Goal: Information Seeking & Learning: Learn about a topic

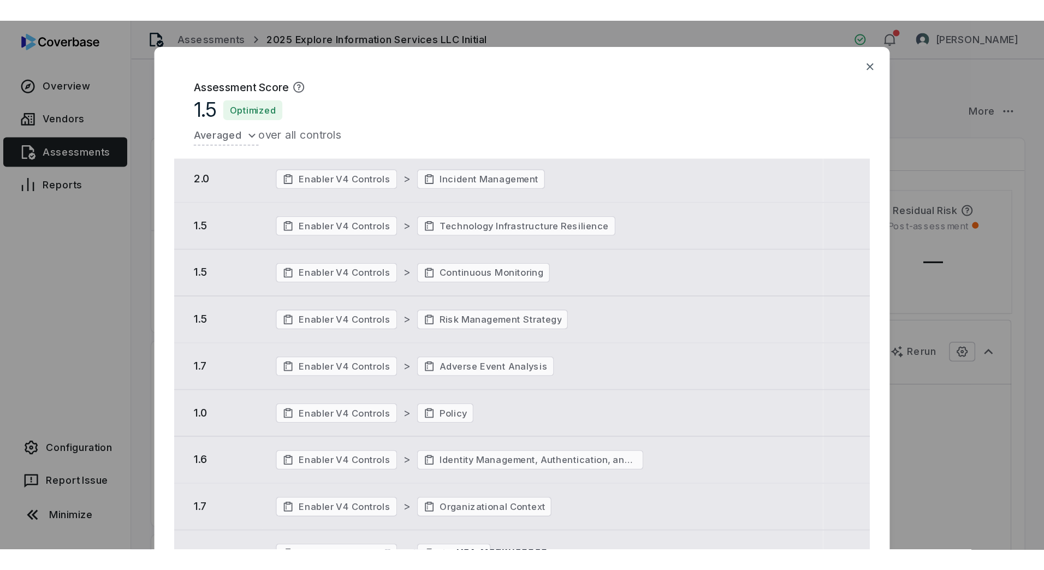
scroll to position [55, 0]
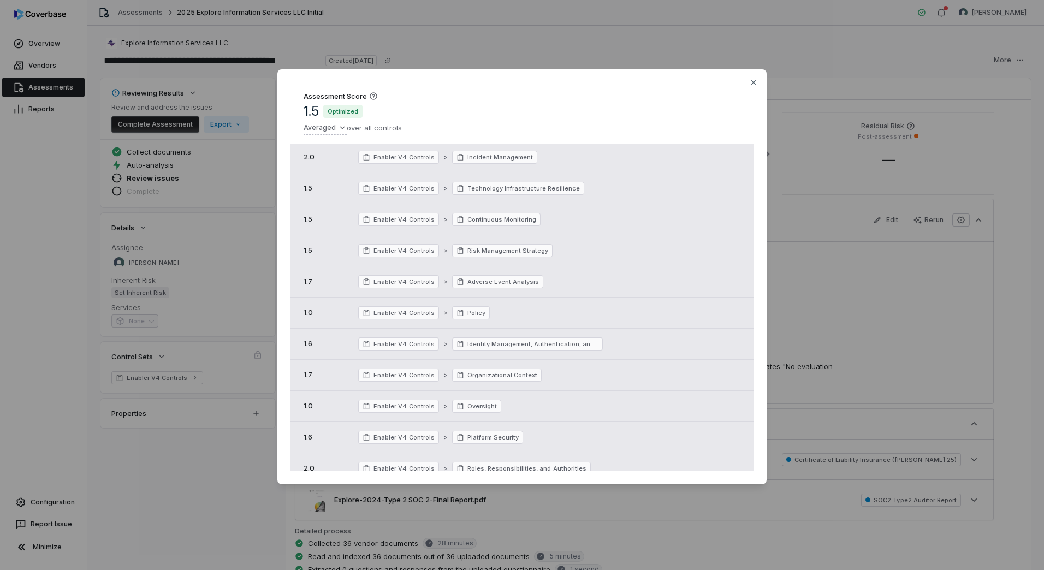
click at [276, 268] on div "Assessment Score 1.5 Optimized Averaged over all controls Score Control Set 1.5…" at bounding box center [522, 285] width 1044 height 467
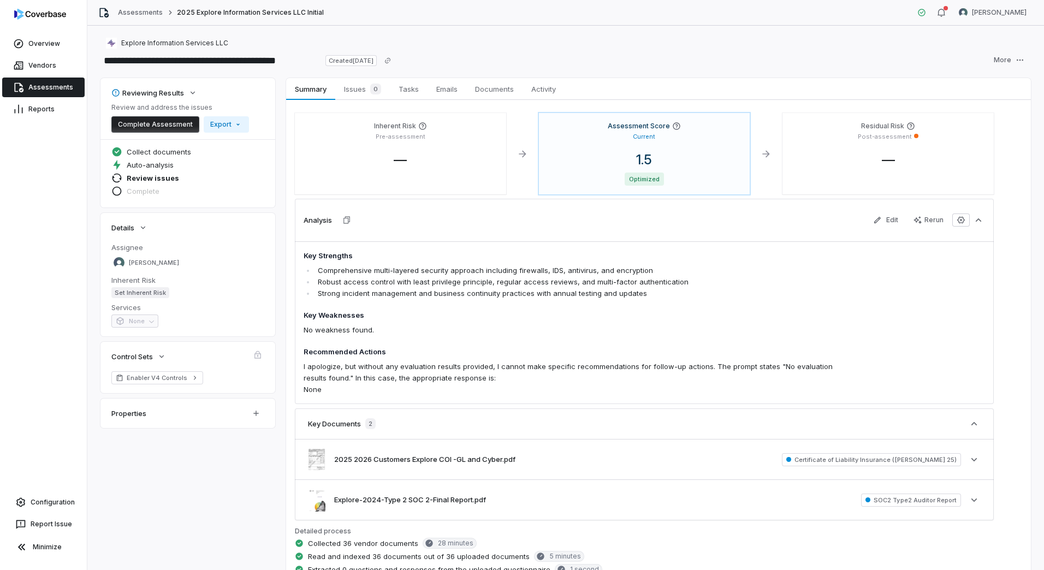
click at [46, 93] on link "Assessments" at bounding box center [43, 88] width 82 height 20
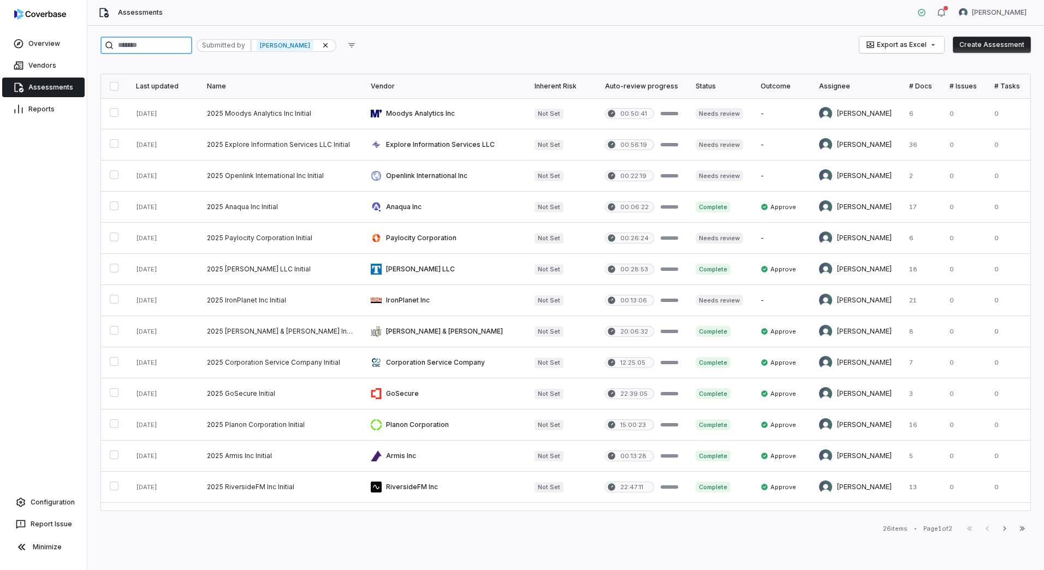
click at [168, 50] on input "search" at bounding box center [146, 45] width 92 height 17
click at [330, 44] on icon at bounding box center [325, 45] width 9 height 9
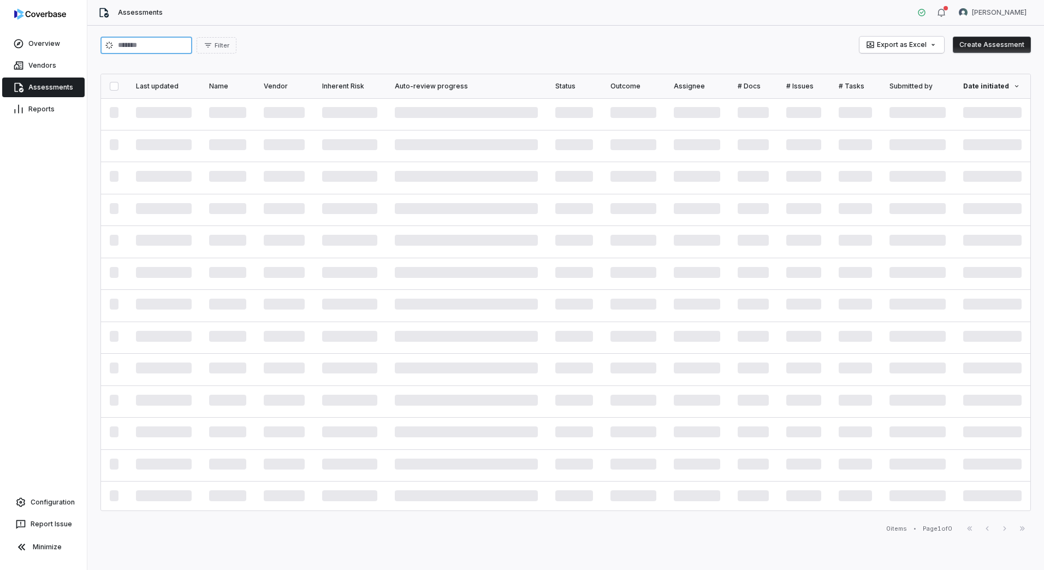
click at [179, 45] on input "search" at bounding box center [146, 45] width 92 height 17
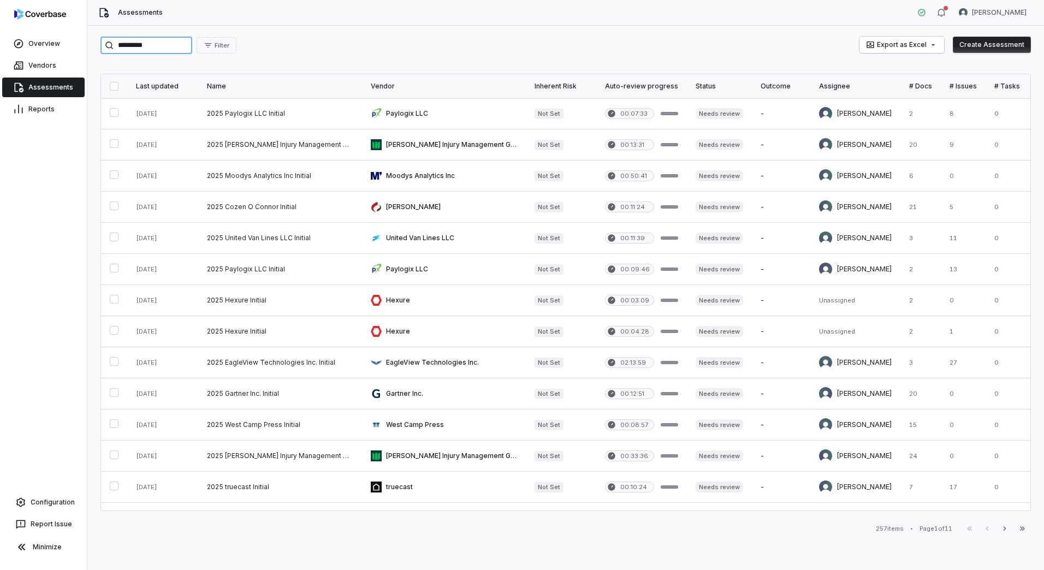
type input "*********"
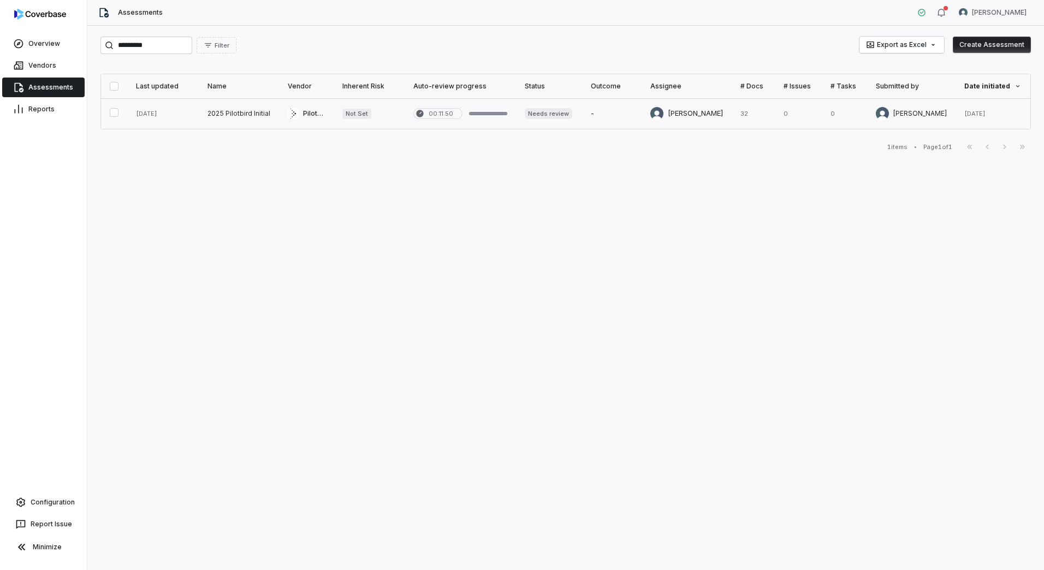
click at [223, 115] on link at bounding box center [239, 113] width 80 height 31
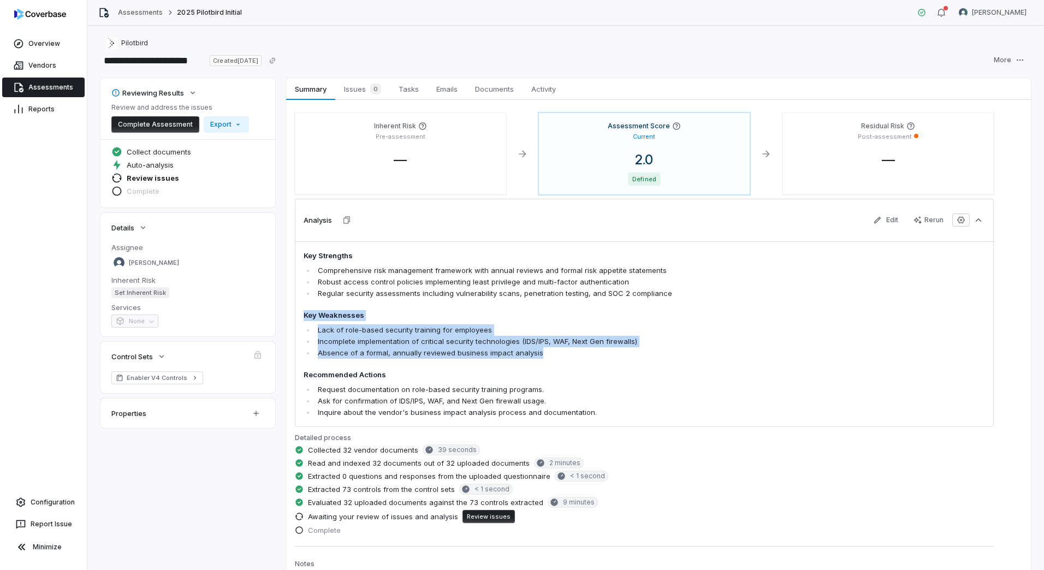
drag, startPoint x: 307, startPoint y: 311, endPoint x: 589, endPoint y: 351, distance: 284.1
click at [589, 351] on span "Key Strengths Comprehensive risk management framework with annual reviews and f…" at bounding box center [576, 335] width 545 height 168
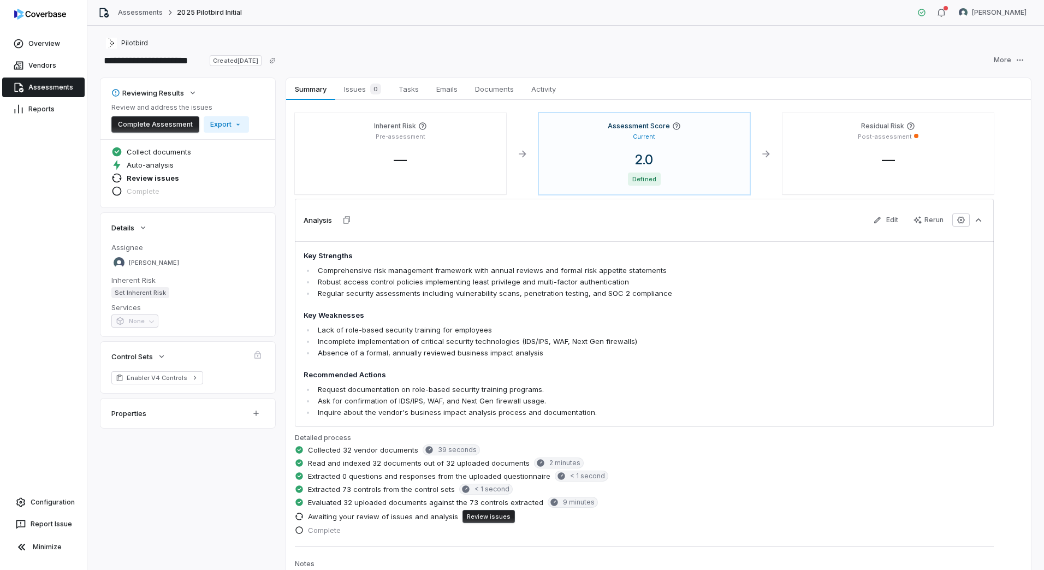
drag, startPoint x: 589, startPoint y: 351, endPoint x: 562, endPoint y: 369, distance: 31.5
click at [562, 351] on span "Key Strengths Comprehensive risk management framework with annual reviews and f…" at bounding box center [576, 335] width 545 height 168
click at [540, 351] on span "Key Strengths Comprehensive risk management framework with annual reviews and f…" at bounding box center [576, 335] width 545 height 168
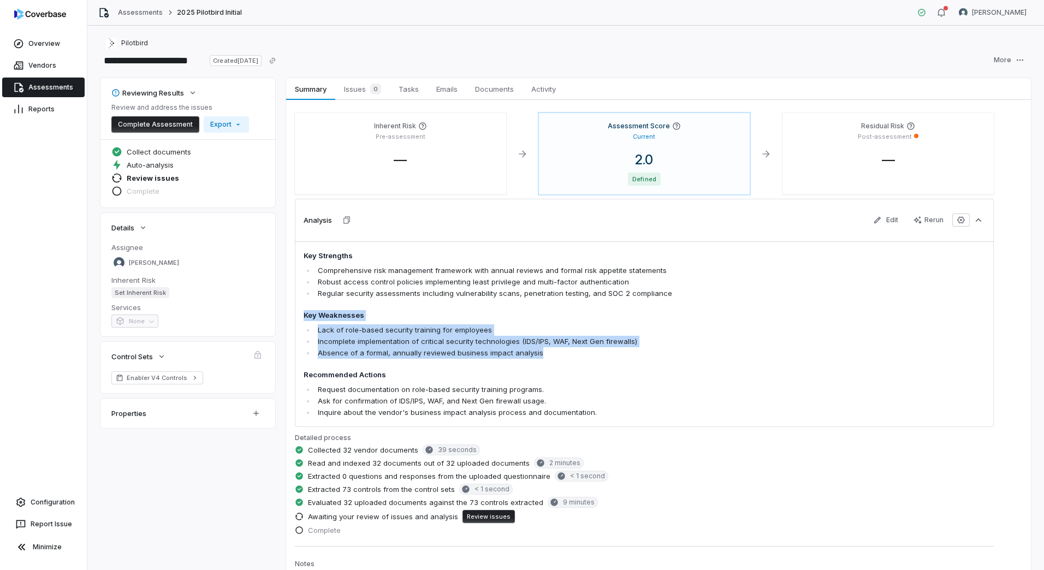
drag, startPoint x: 555, startPoint y: 353, endPoint x: 286, endPoint y: 311, distance: 272.5
click at [286, 311] on div "Inherent Risk Pre-assessment — Assessment Score Current 2.0 Defined Residual Ri…" at bounding box center [658, 449] width 745 height 699
click at [370, 86] on div "0" at bounding box center [373, 89] width 15 height 11
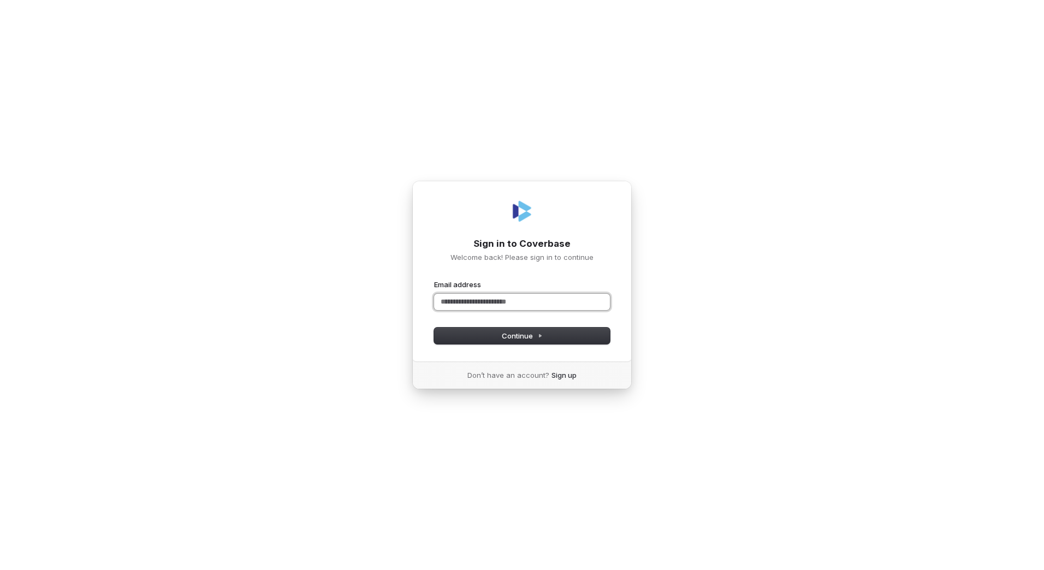
click at [464, 306] on input "Email address" at bounding box center [522, 302] width 176 height 16
click at [434, 280] on button "submit" at bounding box center [434, 280] width 0 height 0
type input "**********"
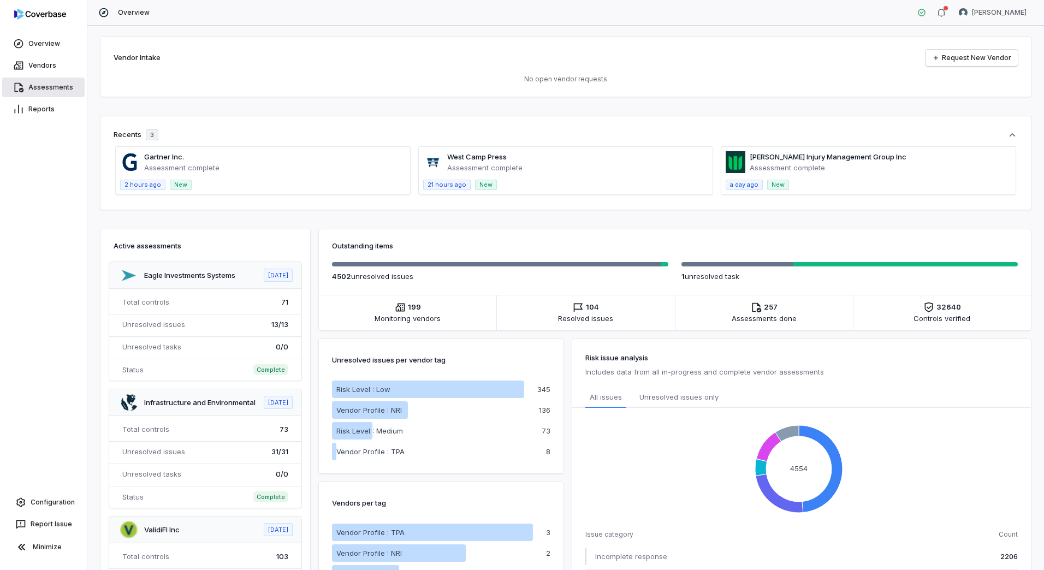
click at [48, 85] on link "Assessments" at bounding box center [43, 88] width 82 height 20
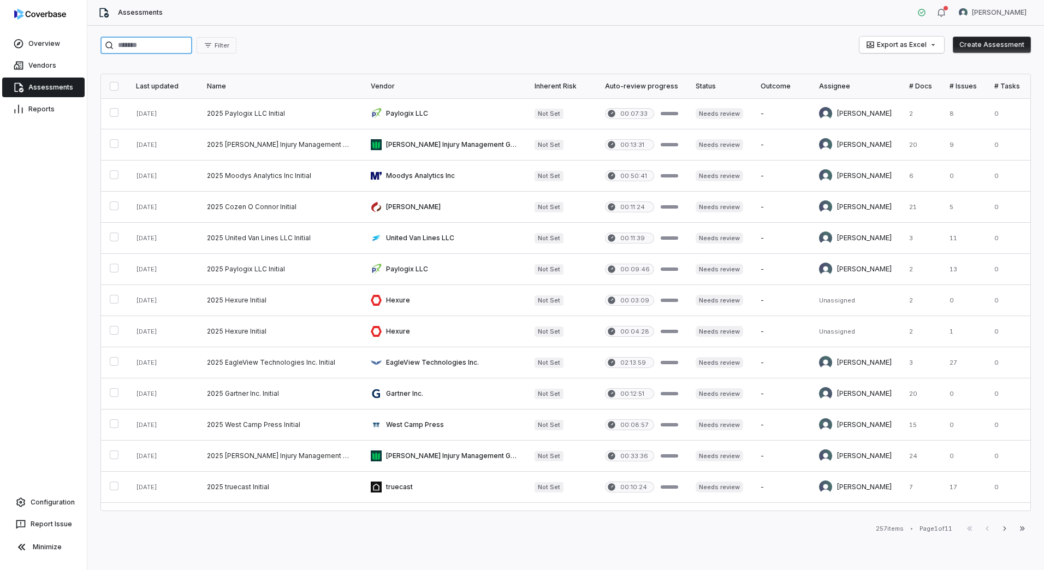
click at [146, 52] on input "search" at bounding box center [146, 45] width 92 height 17
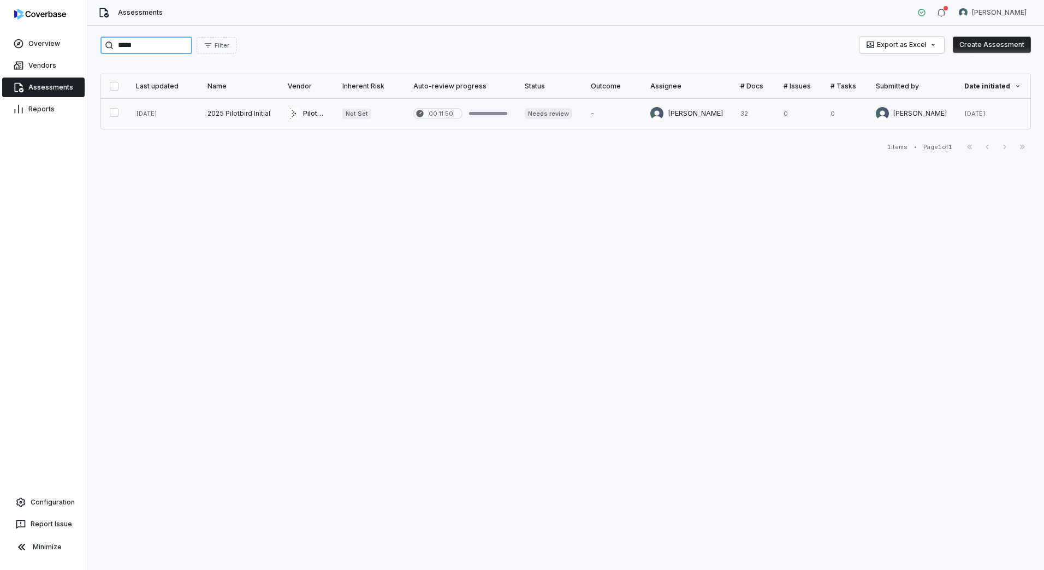
type input "*****"
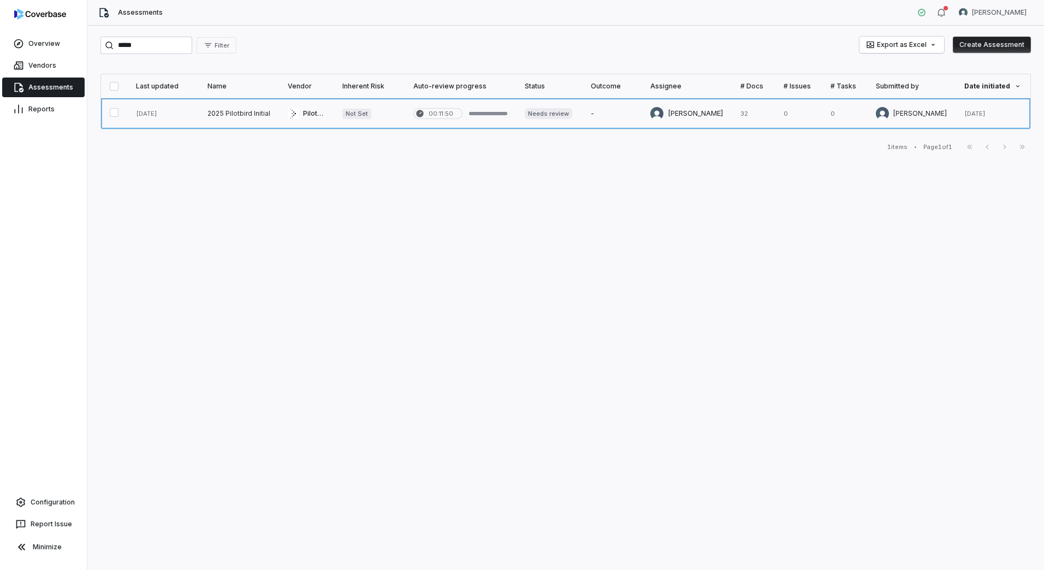
click at [224, 108] on link at bounding box center [239, 113] width 80 height 31
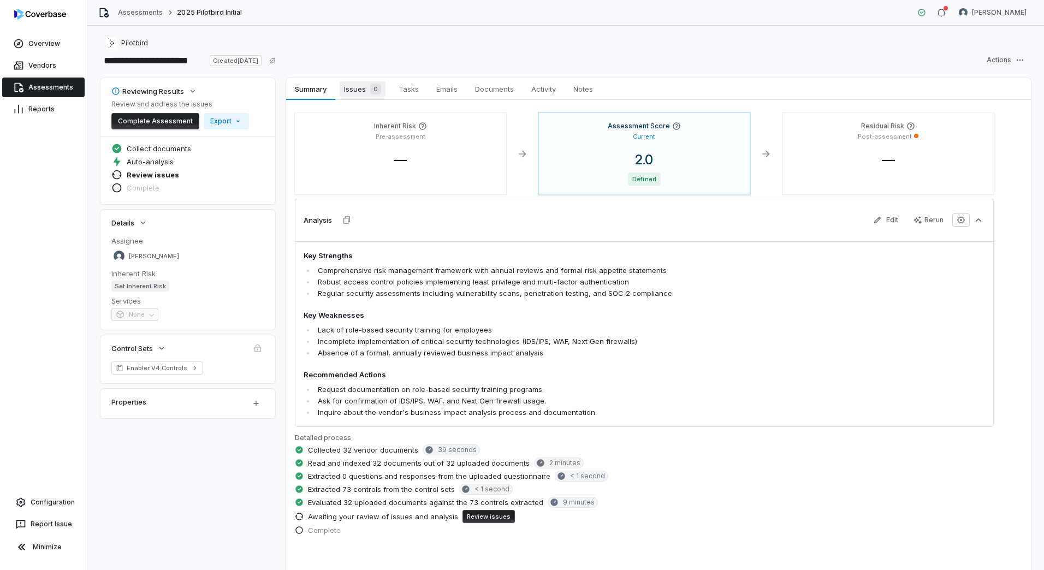
click at [353, 86] on span "Issues 0" at bounding box center [363, 88] width 46 height 15
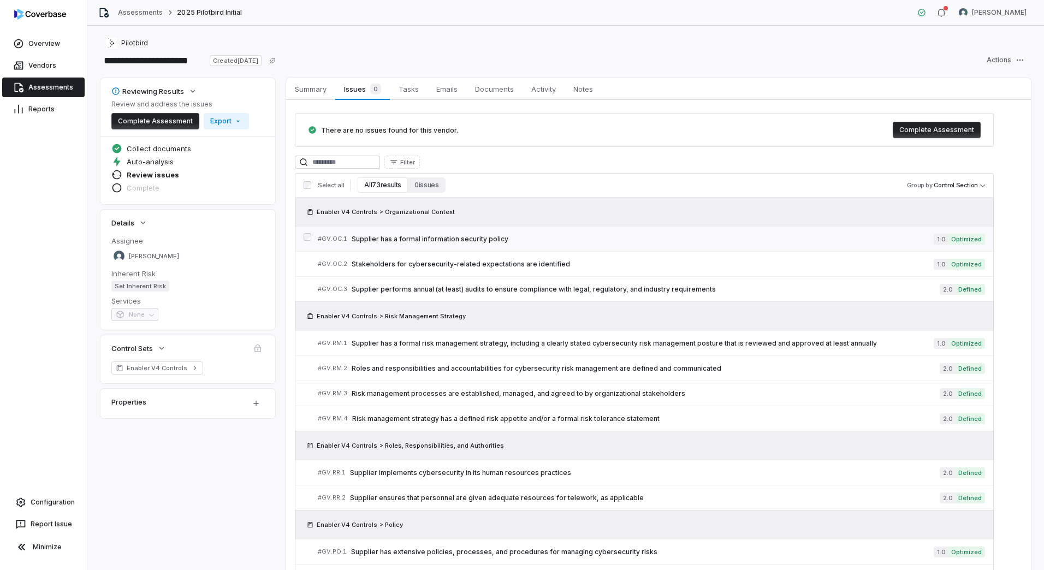
click at [476, 240] on span "Supplier has a formal information security policy" at bounding box center [643, 239] width 582 height 9
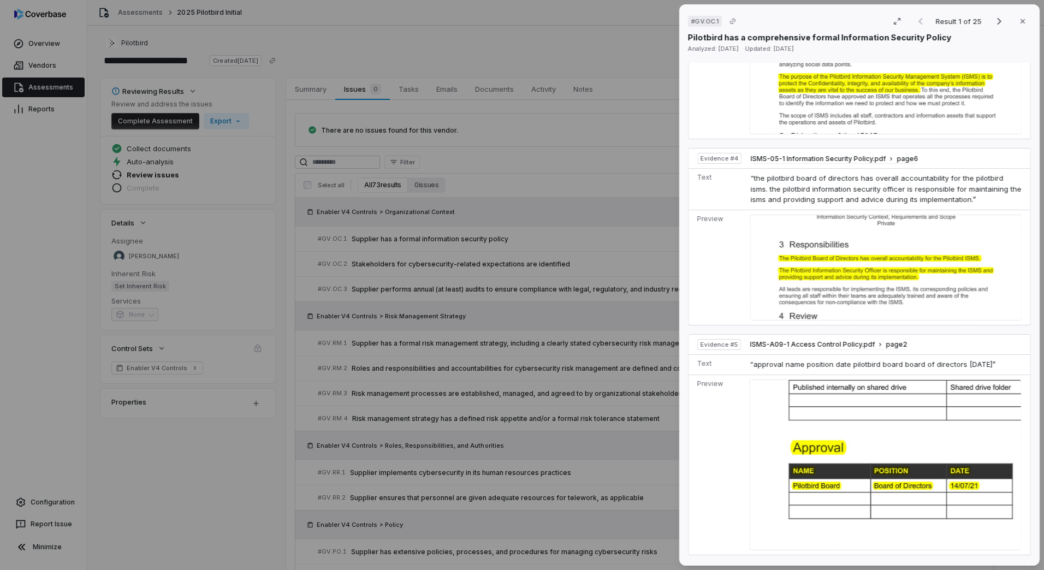
scroll to position [928, 0]
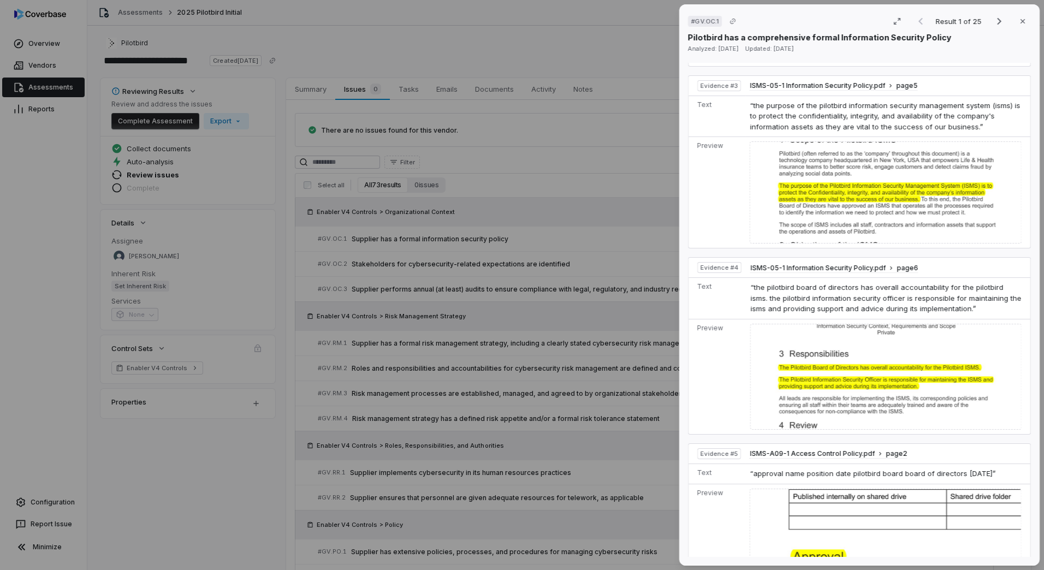
click at [544, 303] on div "# GV.OC.1 Result 1 of 25 Close Pilotbird has a comprehensive formal Information…" at bounding box center [522, 285] width 1044 height 570
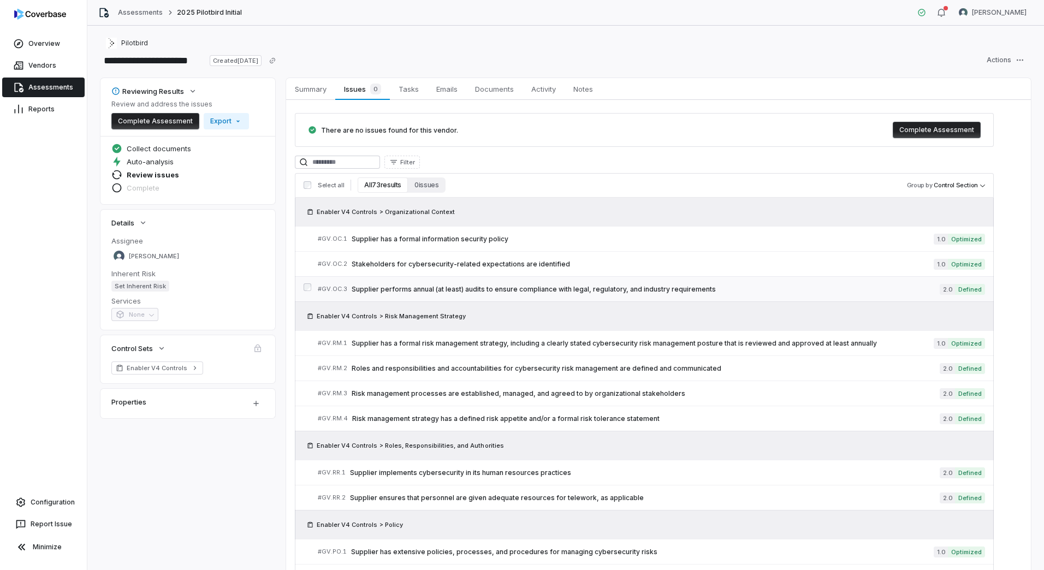
click at [482, 287] on span "Supplier performs annual (at least) audits to ensure compliance with legal, reg…" at bounding box center [646, 289] width 588 height 9
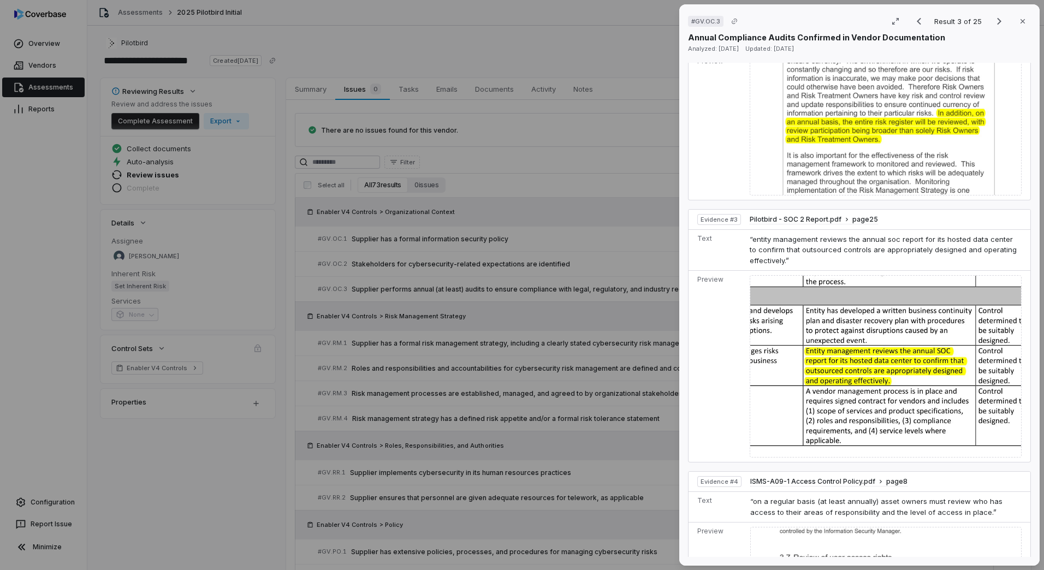
scroll to position [765, 0]
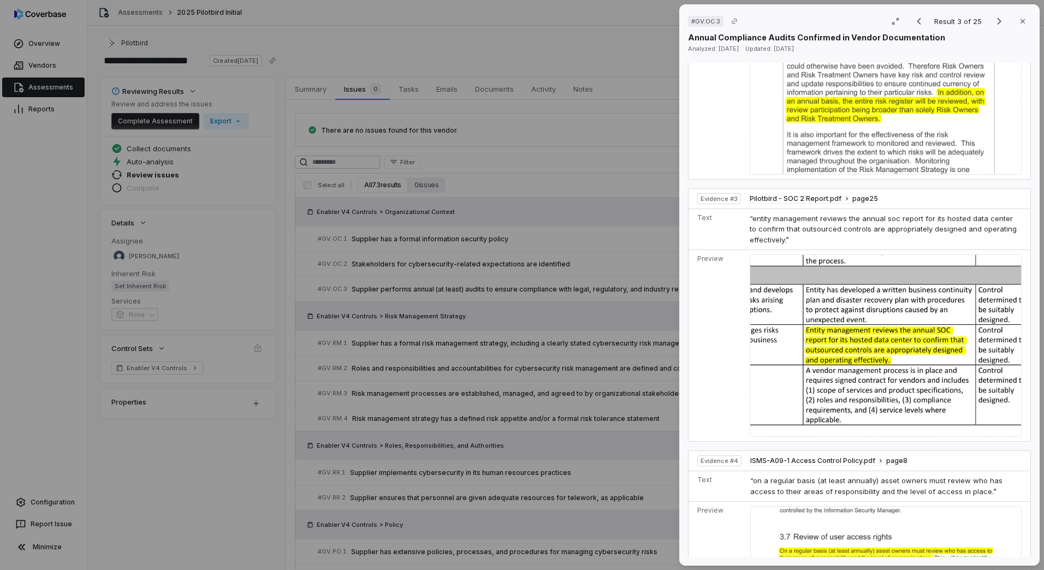
click at [567, 421] on div "# GV.OC.3 Result 3 of 25 Close Annual Compliance Audits Confirmed in Vendor Doc…" at bounding box center [522, 285] width 1044 height 570
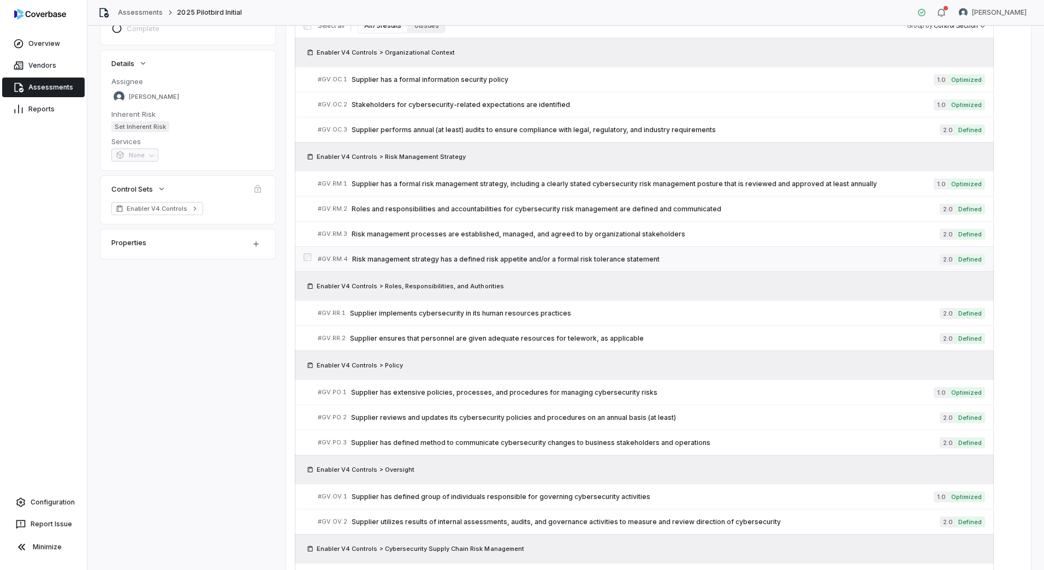
scroll to position [273, 0]
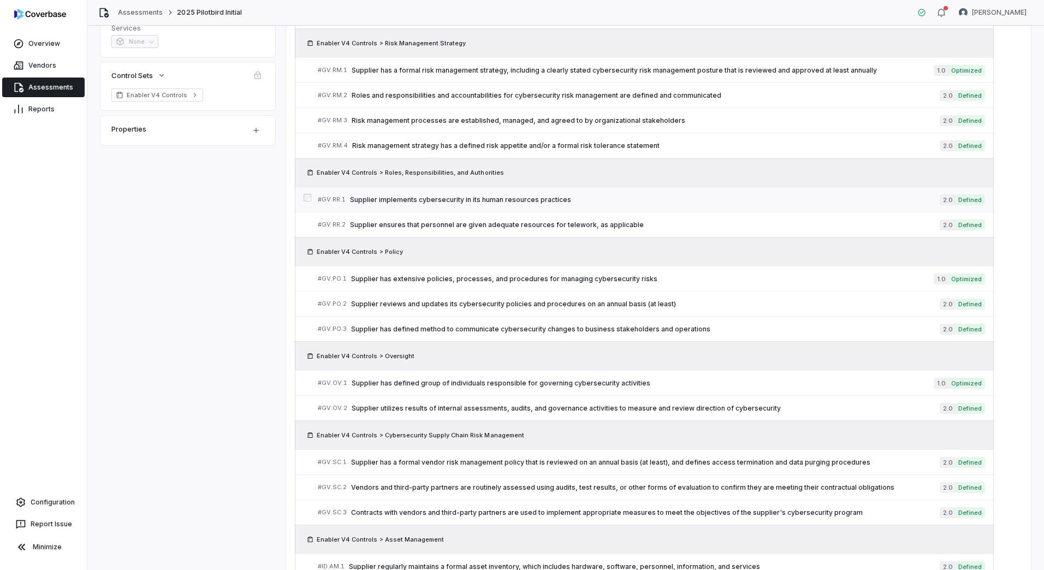
click at [458, 199] on span "Supplier implements cybersecurity in its human resources practices" at bounding box center [645, 200] width 590 height 9
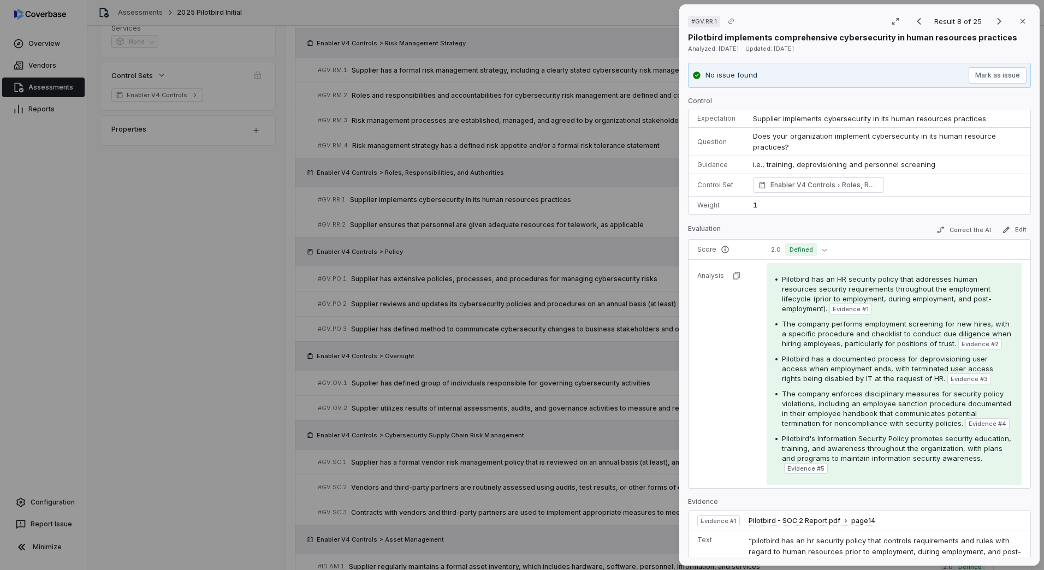
click at [586, 358] on div "# GV.RR.1 Result 8 of 25 Close Pilotbird implements comprehensive cybersecurity…" at bounding box center [522, 285] width 1044 height 570
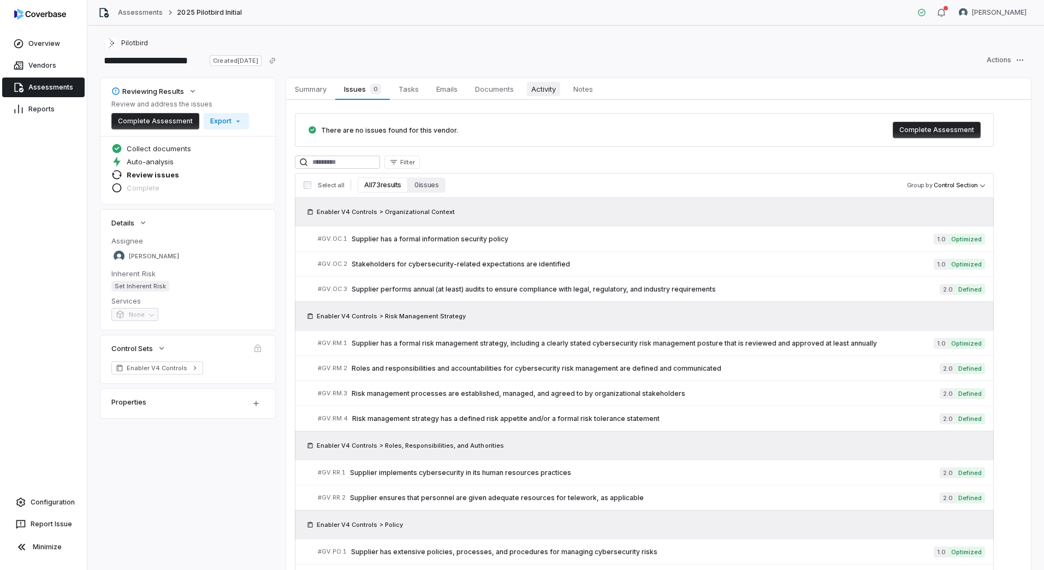
click at [547, 94] on span "Activity" at bounding box center [543, 89] width 33 height 14
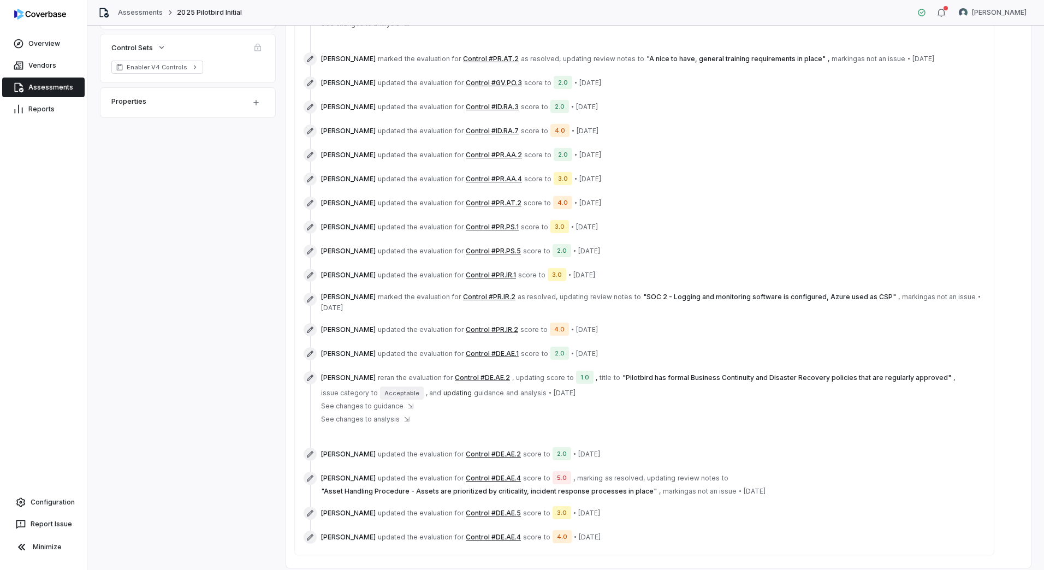
scroll to position [318, 0]
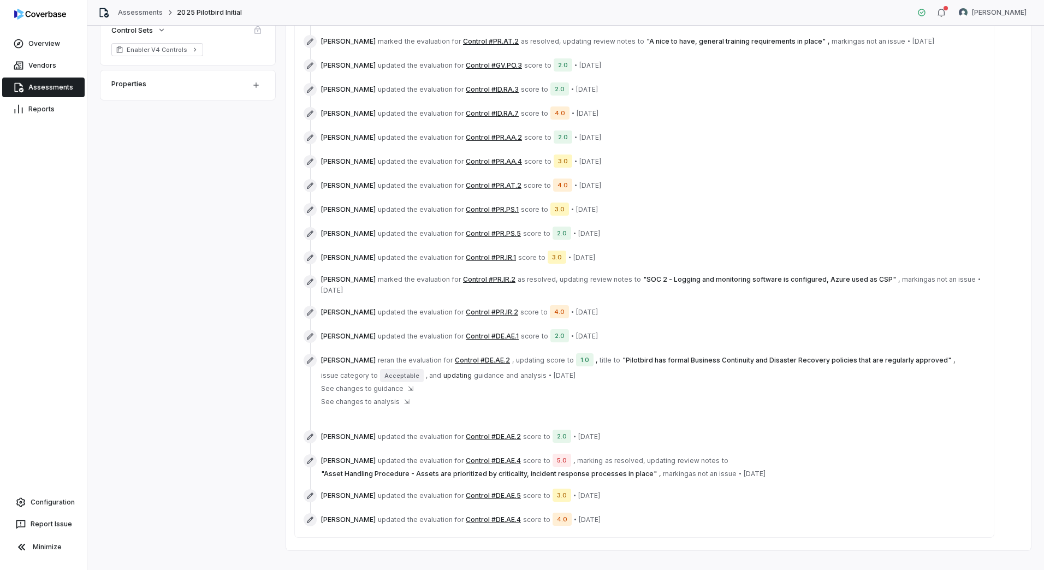
click at [487, 457] on button "Control #DE.AE.4" at bounding box center [493, 461] width 55 height 9
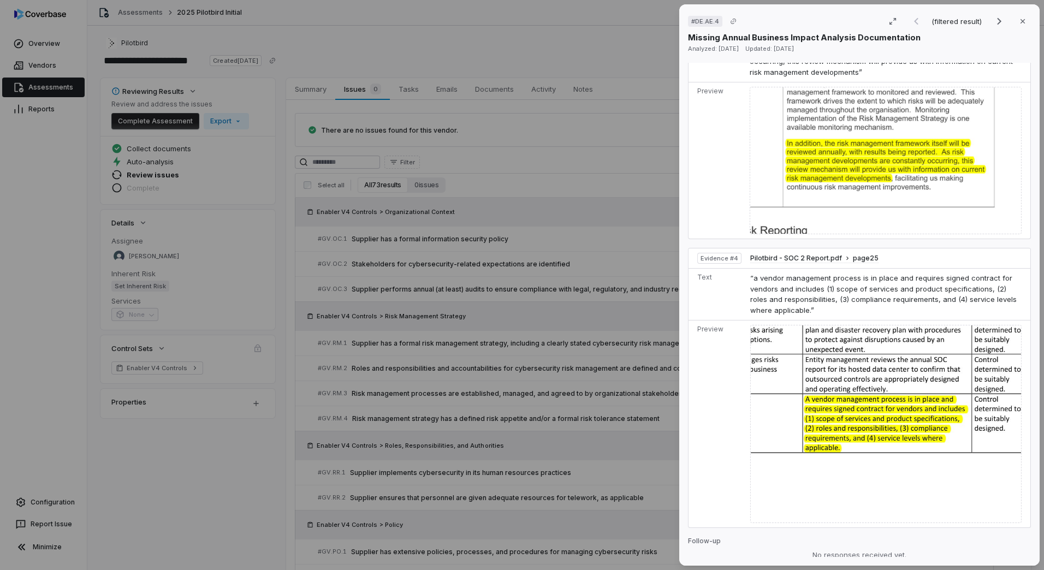
scroll to position [983, 0]
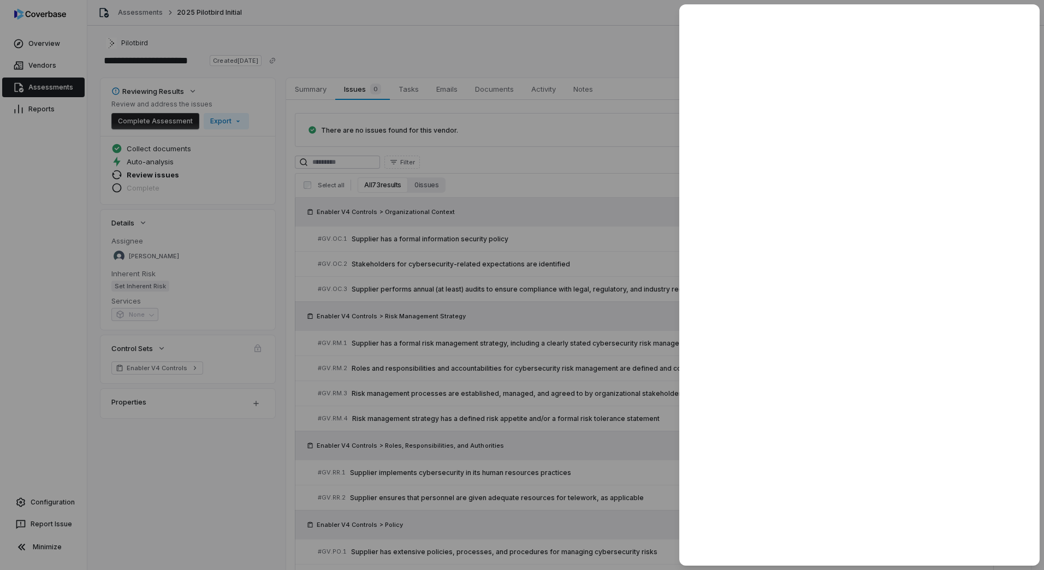
click at [611, 403] on div at bounding box center [522, 285] width 1044 height 570
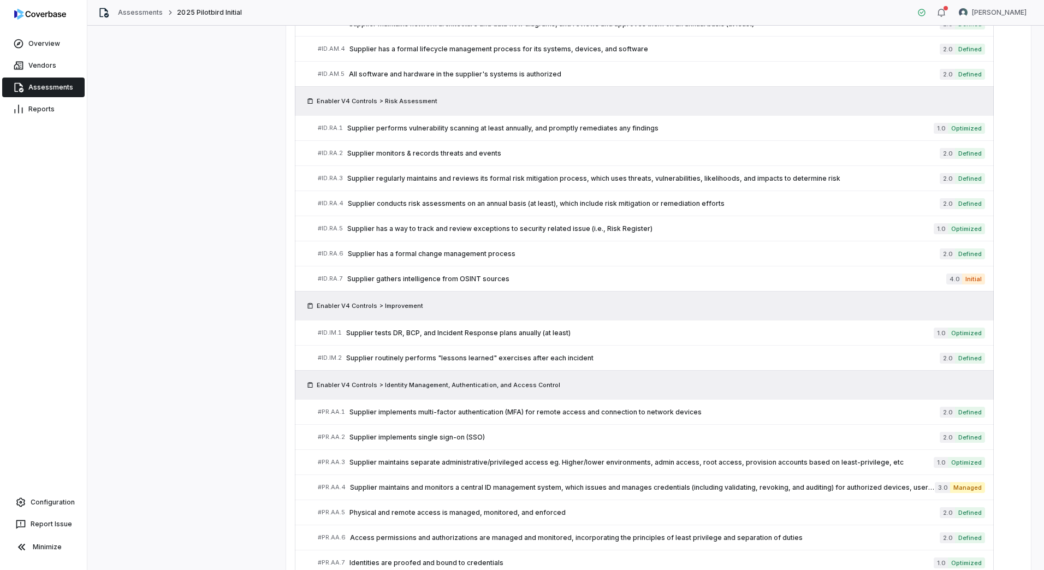
scroll to position [874, 0]
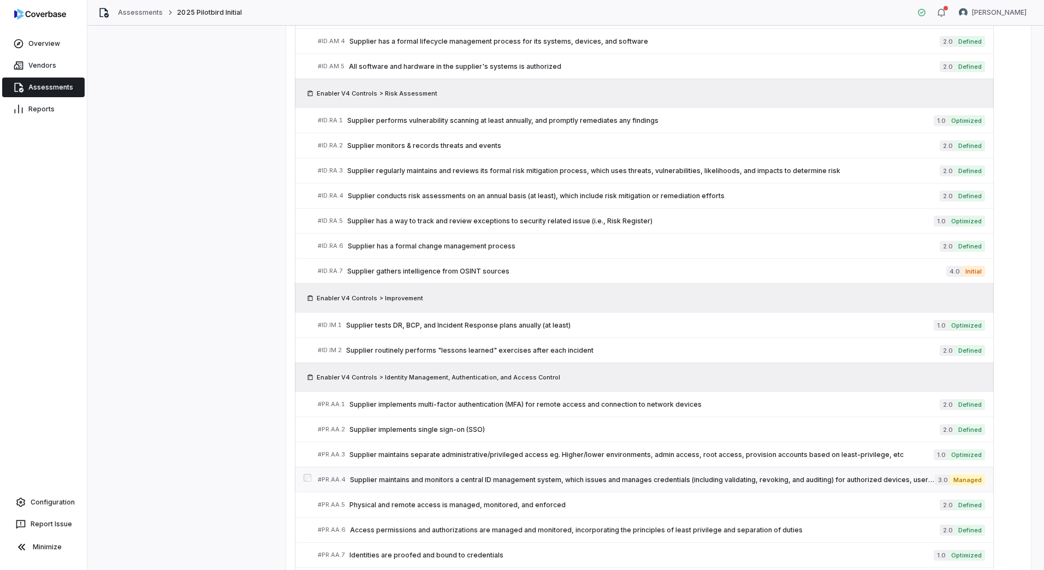
click at [512, 478] on span "Supplier maintains and monitors a central ID management system, which issues an…" at bounding box center [642, 480] width 585 height 9
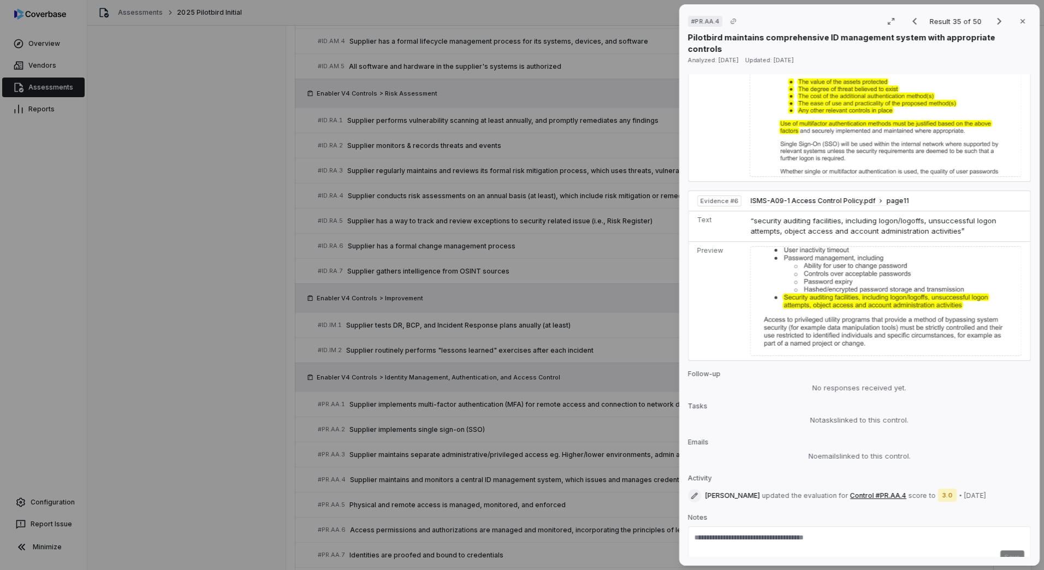
scroll to position [1579, 0]
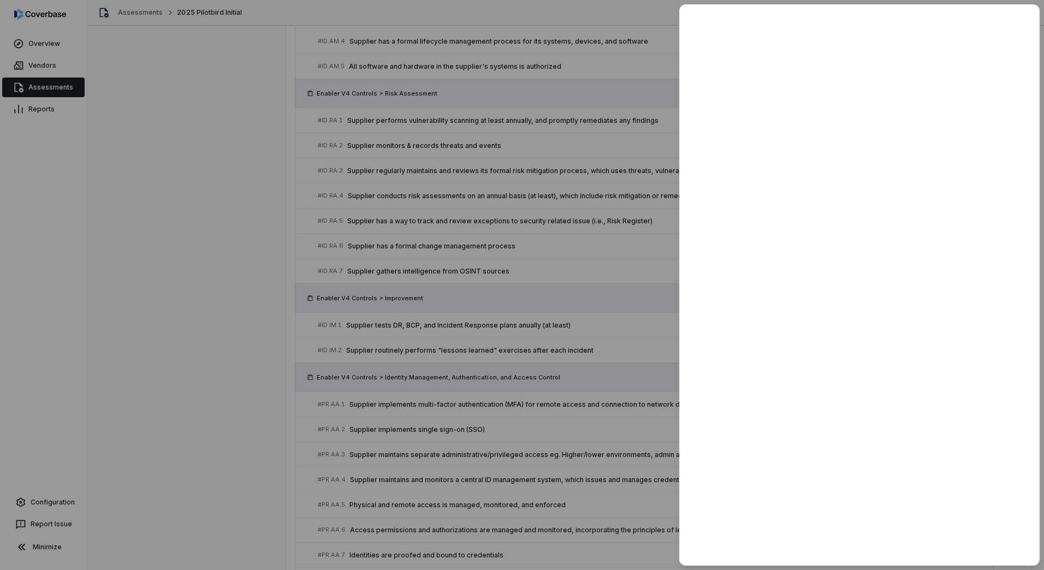
click at [316, 355] on div at bounding box center [522, 285] width 1044 height 570
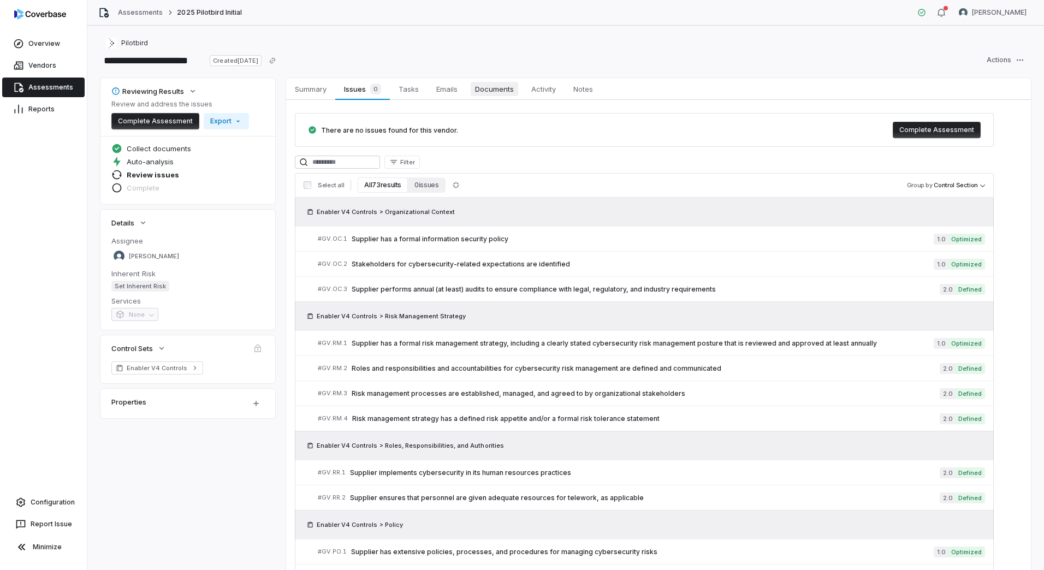
click at [487, 89] on span "Documents" at bounding box center [495, 89] width 48 height 14
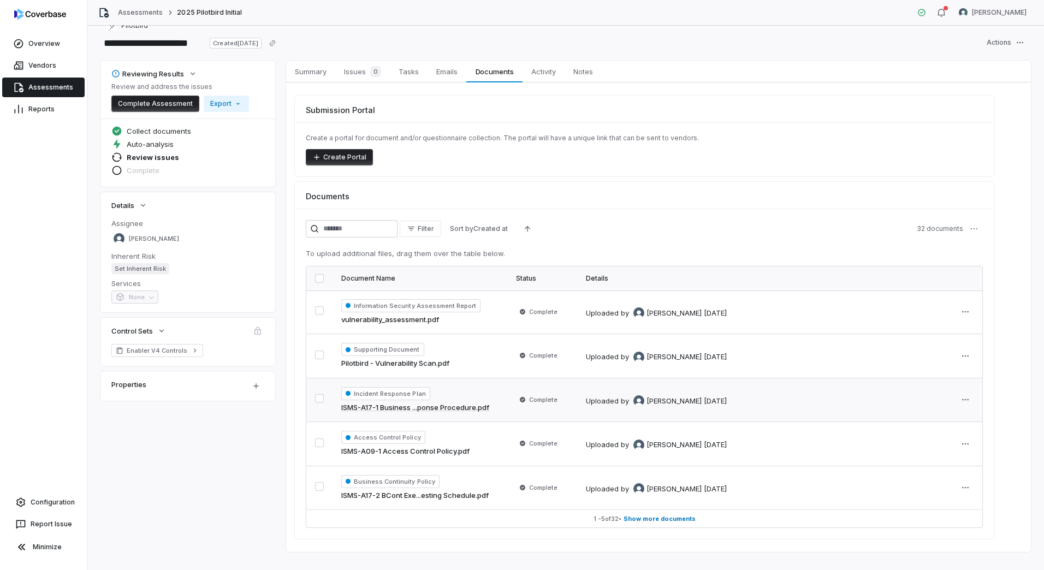
scroll to position [34, 0]
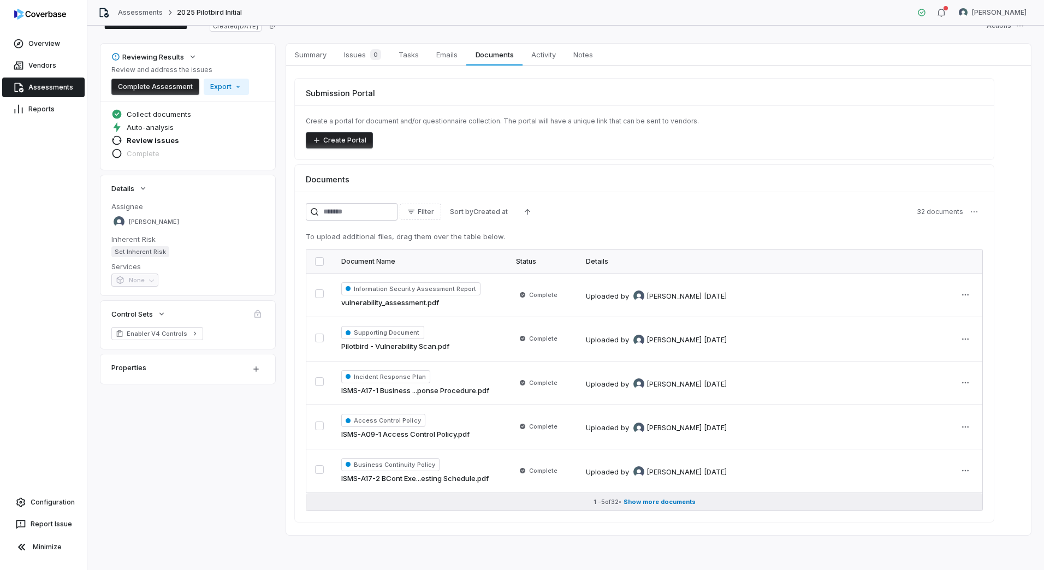
click at [619, 507] on button "1 - 5 of 32 • Show more documents" at bounding box center [644, 501] width 676 height 17
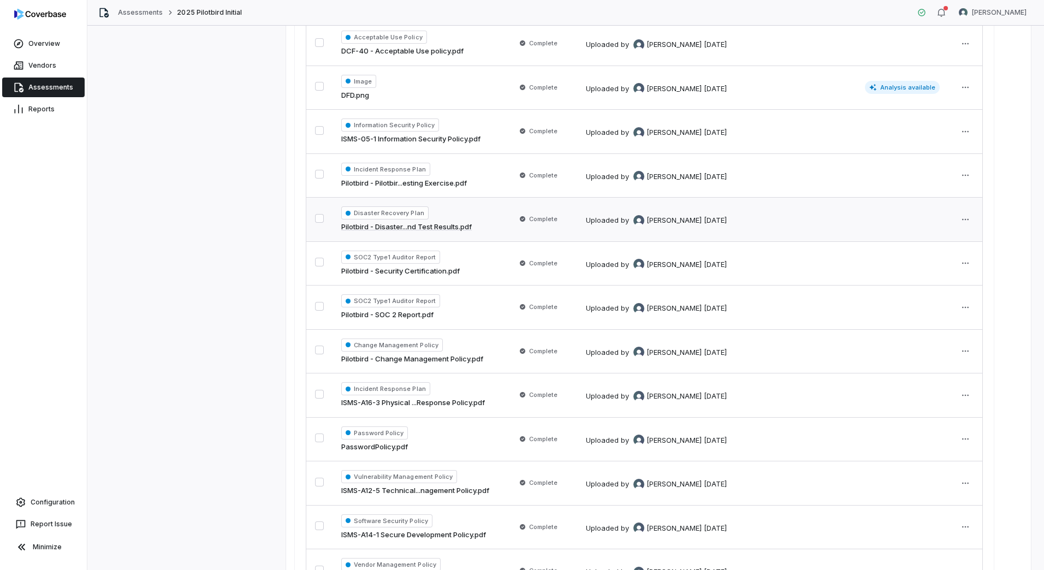
scroll to position [690, 0]
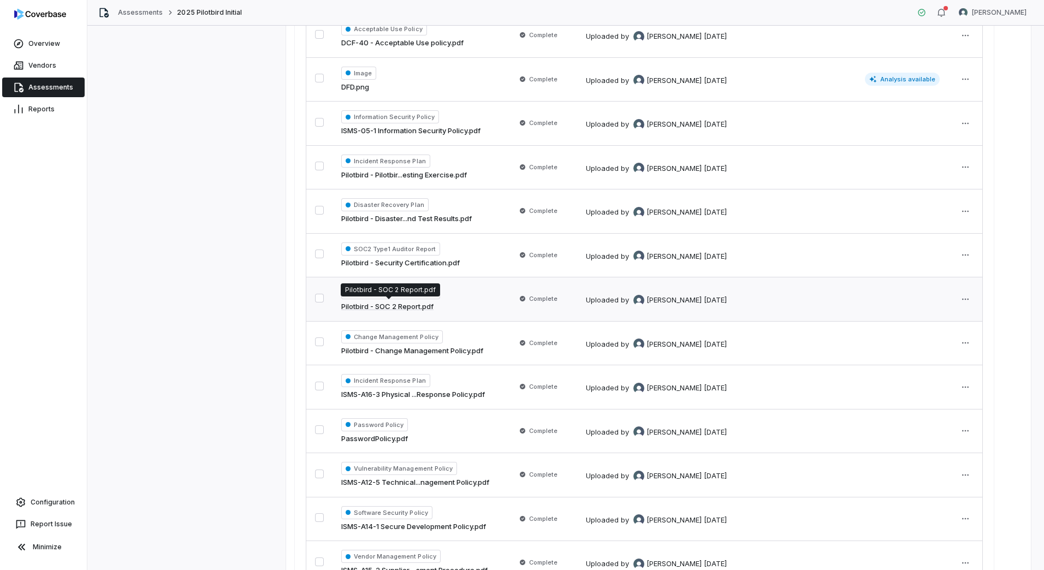
click at [397, 306] on link "Pilotbird - SOC 2 Report.pdf" at bounding box center [387, 306] width 92 height 11
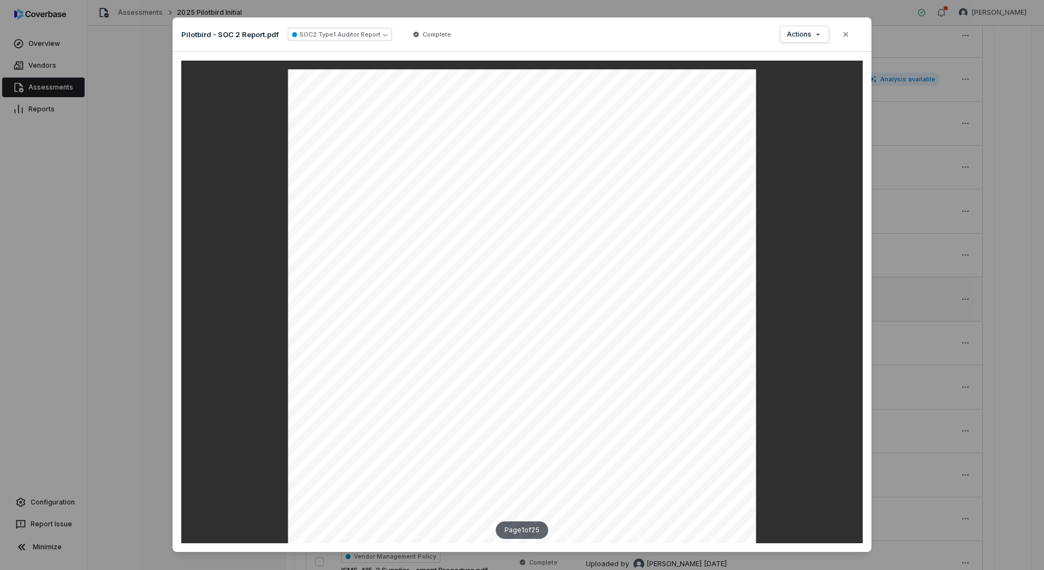
click at [844, 29] on button "Close" at bounding box center [845, 34] width 23 height 23
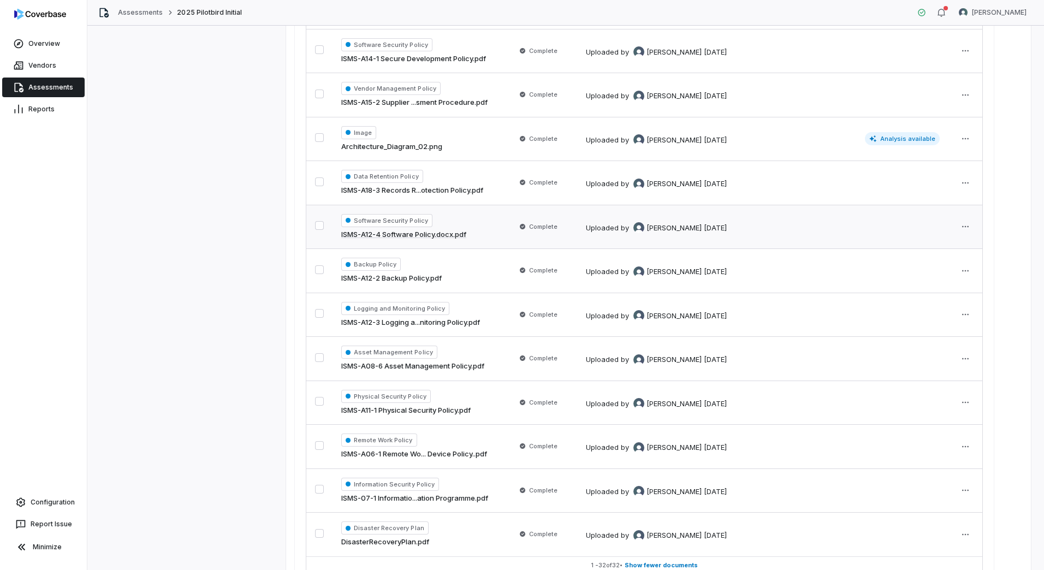
scroll to position [1181, 0]
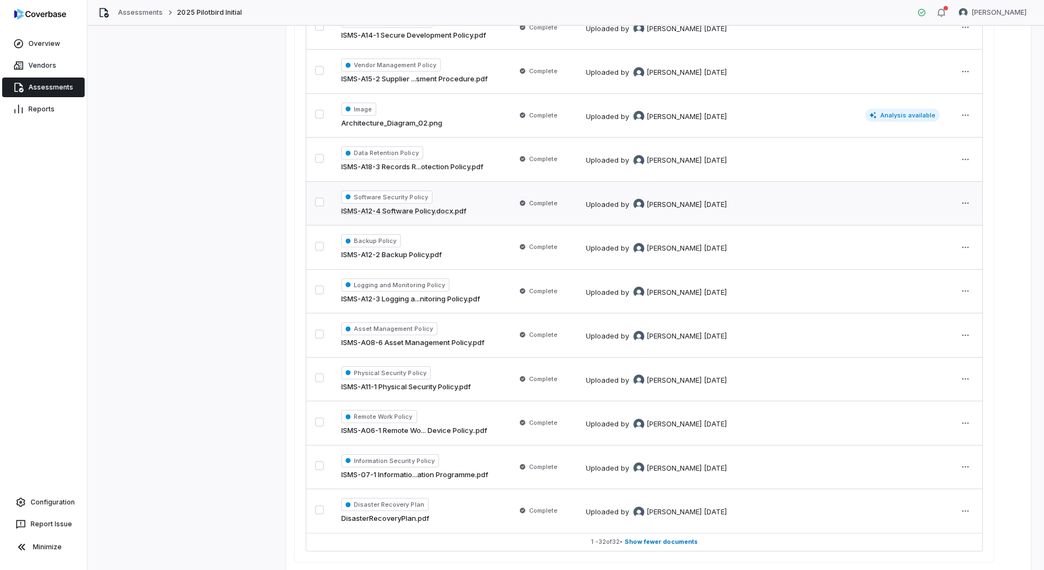
click at [42, 90] on link "Assessments" at bounding box center [43, 88] width 82 height 20
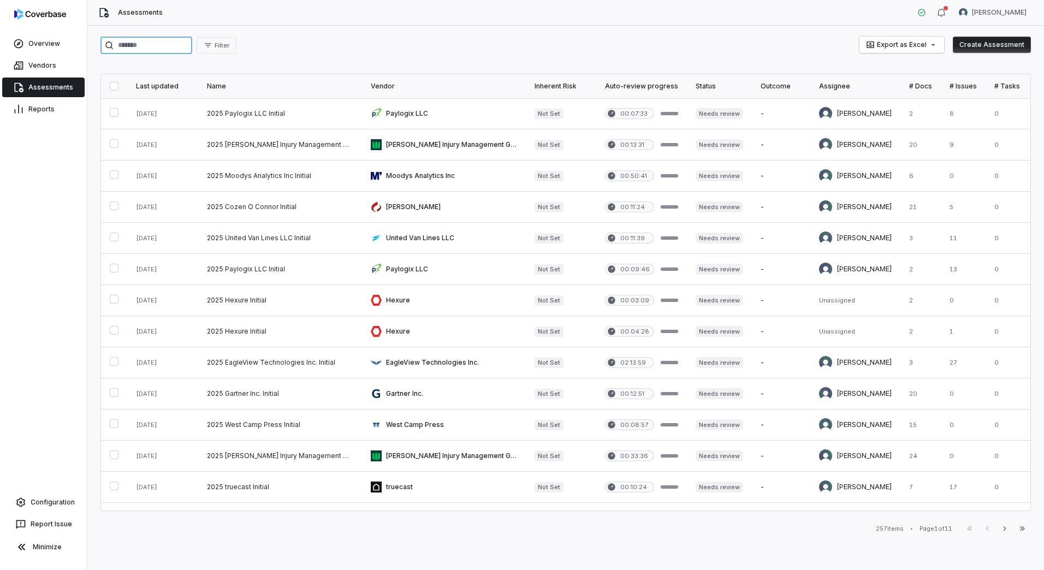
click at [154, 39] on input "search" at bounding box center [146, 45] width 92 height 17
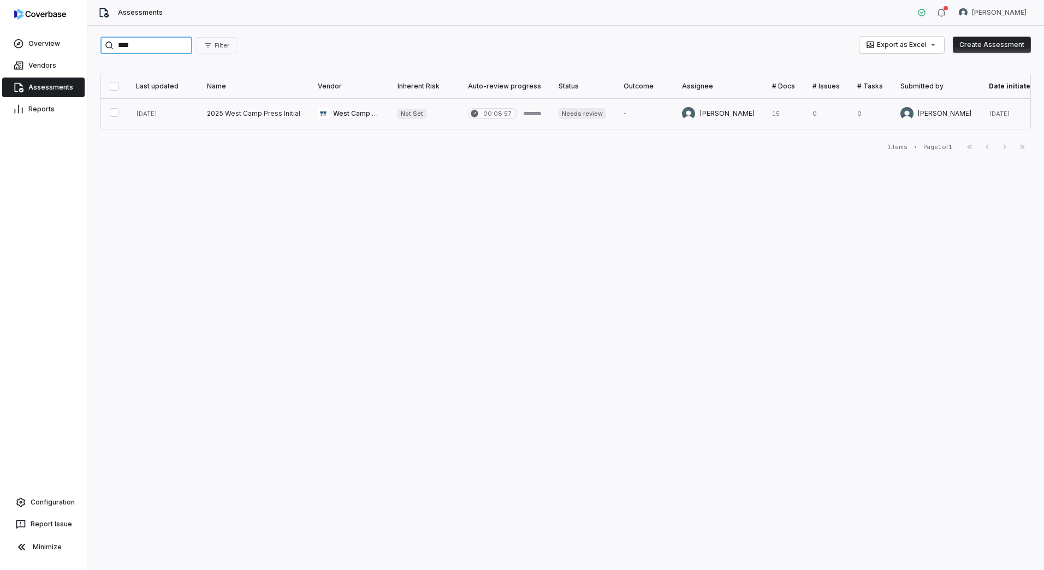
type input "****"
click at [232, 109] on link at bounding box center [253, 113] width 111 height 31
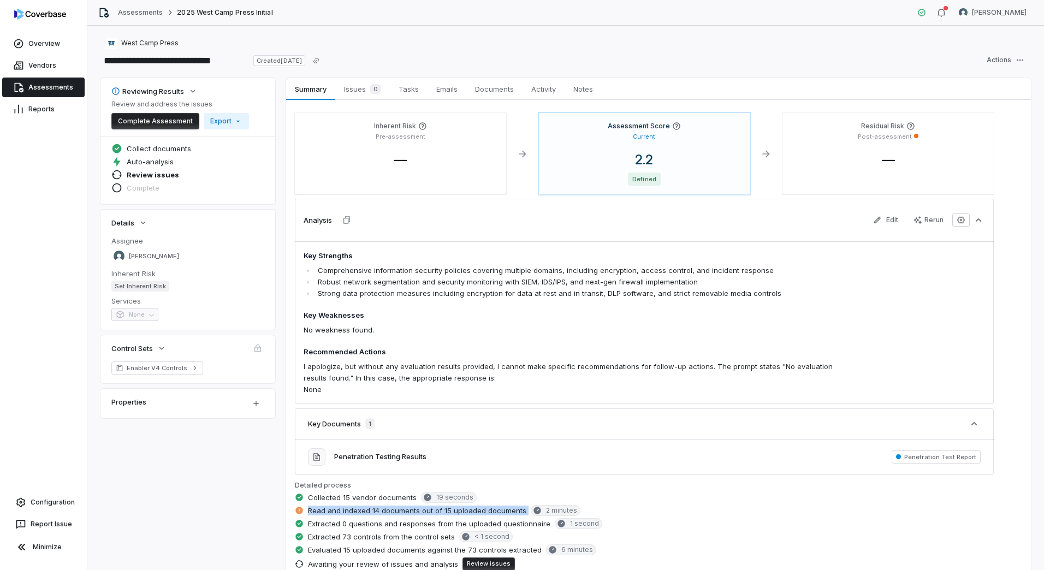
drag, startPoint x: 309, startPoint y: 514, endPoint x: 526, endPoint y: 512, distance: 217.4
click at [526, 512] on div "Read and indexed 14 documents out of 15 uploaded documents 2 minutes" at bounding box center [644, 511] width 699 height 13
click at [507, 88] on span "Documents" at bounding box center [495, 89] width 48 height 14
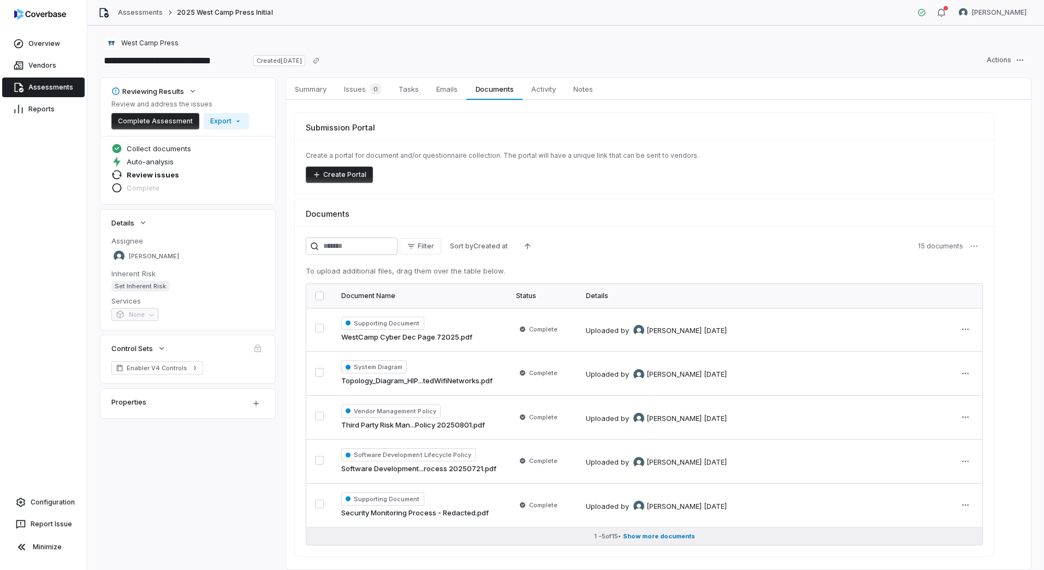
click at [626, 542] on button "1 - 5 of 15 • Show more documents" at bounding box center [644, 536] width 676 height 17
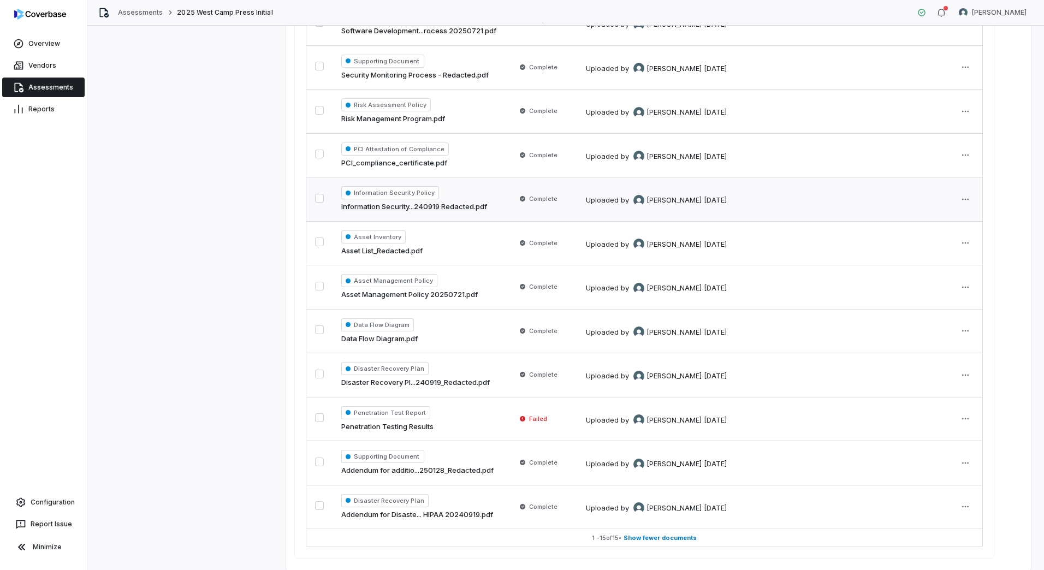
scroll to position [474, 0]
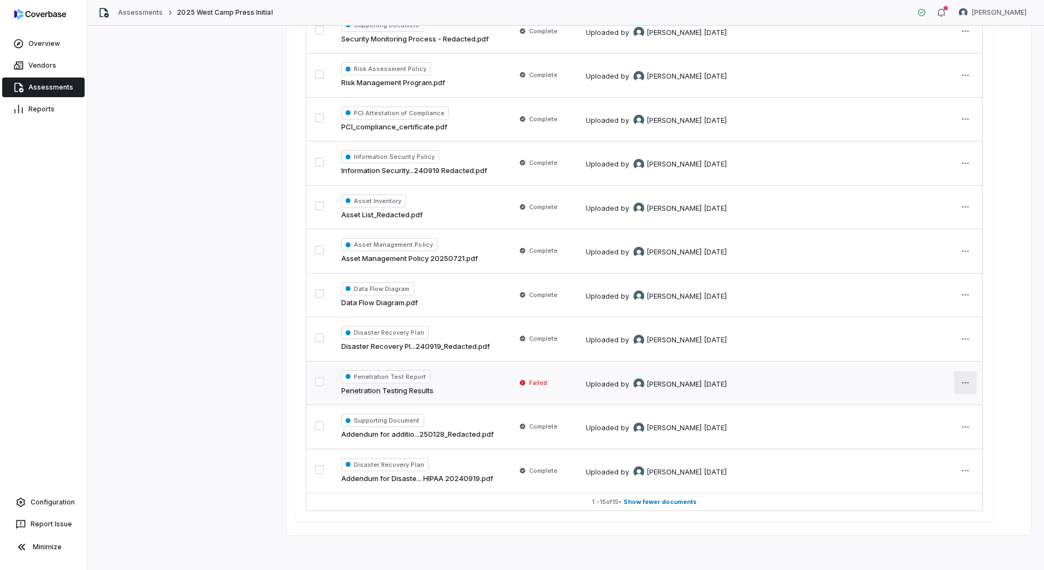
click at [966, 380] on html "**********" at bounding box center [522, 285] width 1044 height 570
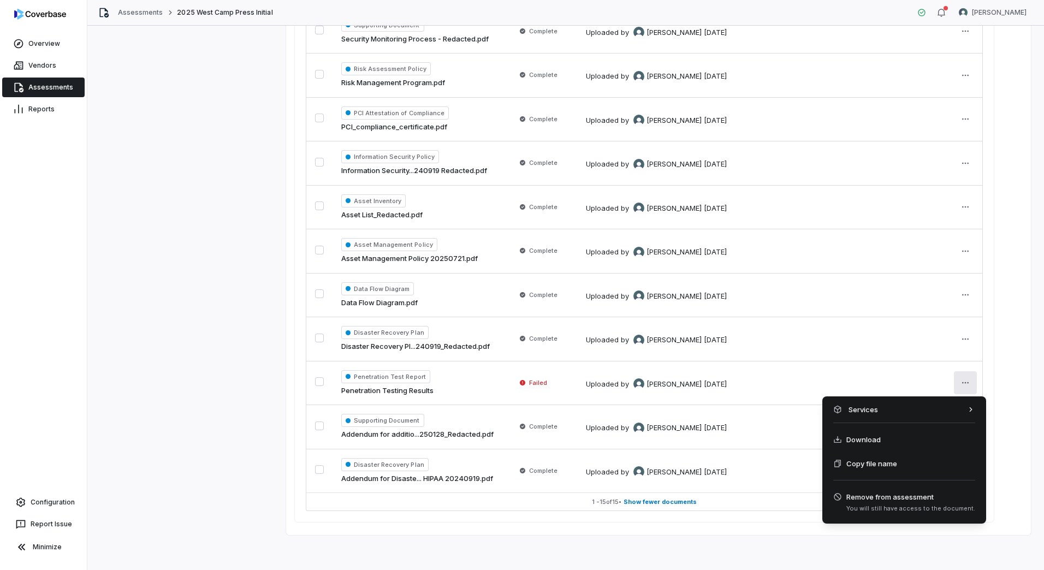
click at [233, 467] on html "**********" at bounding box center [522, 285] width 1044 height 570
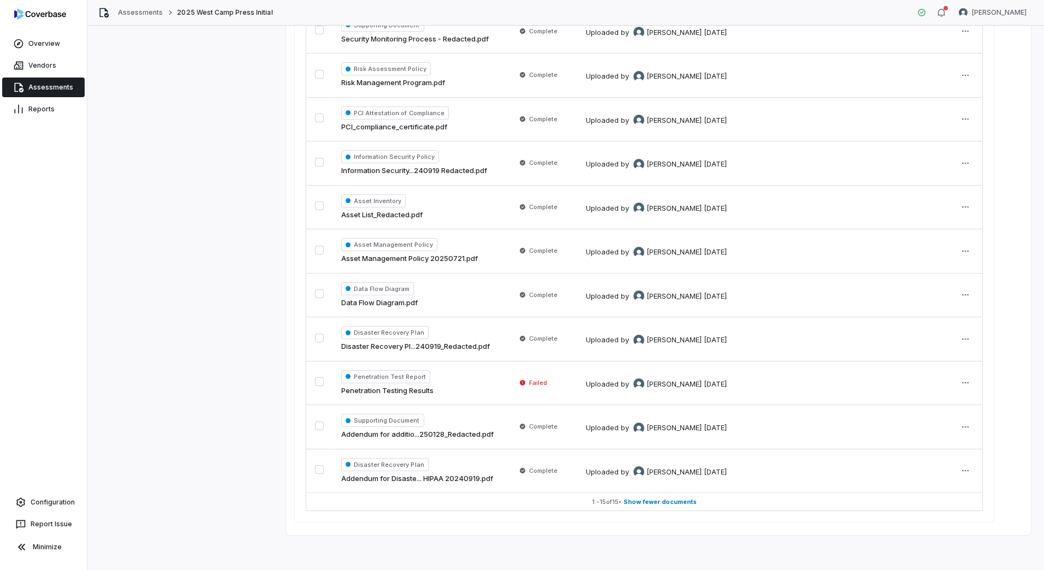
scroll to position [0, 0]
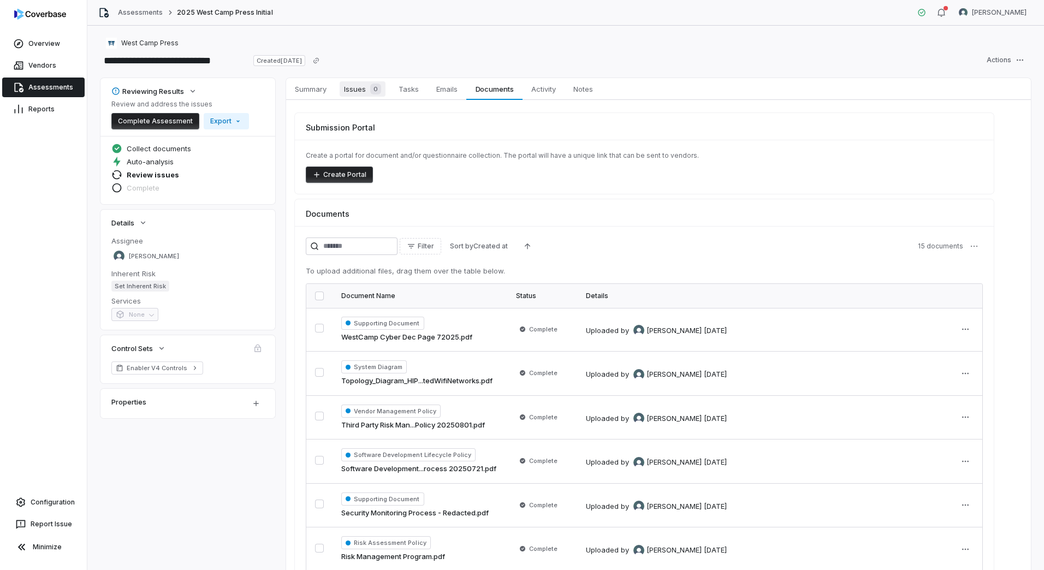
click at [354, 96] on span "Issues 0" at bounding box center [363, 88] width 46 height 15
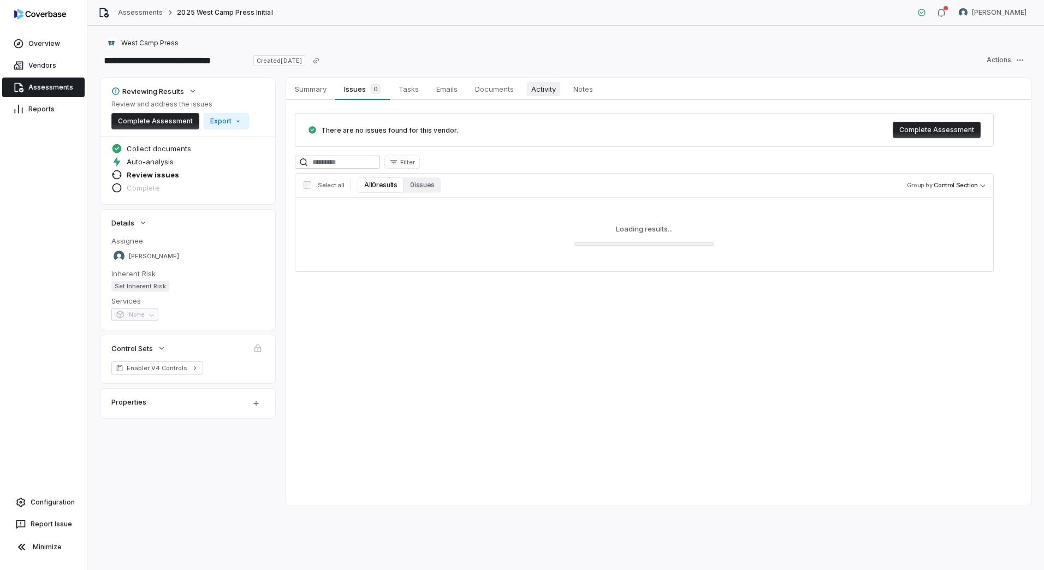
click at [534, 90] on span "Activity" at bounding box center [543, 89] width 33 height 14
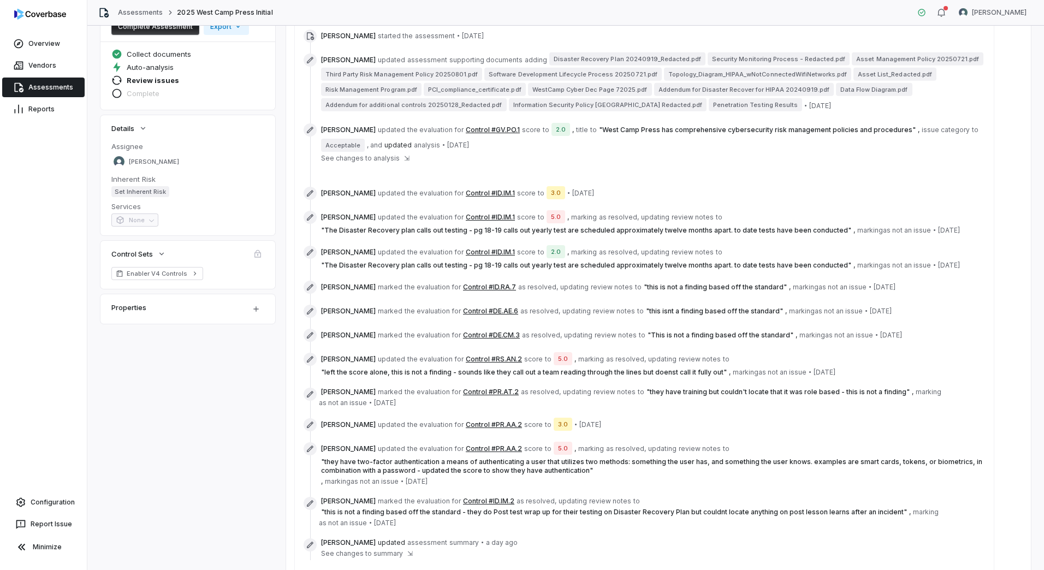
scroll to position [109, 0]
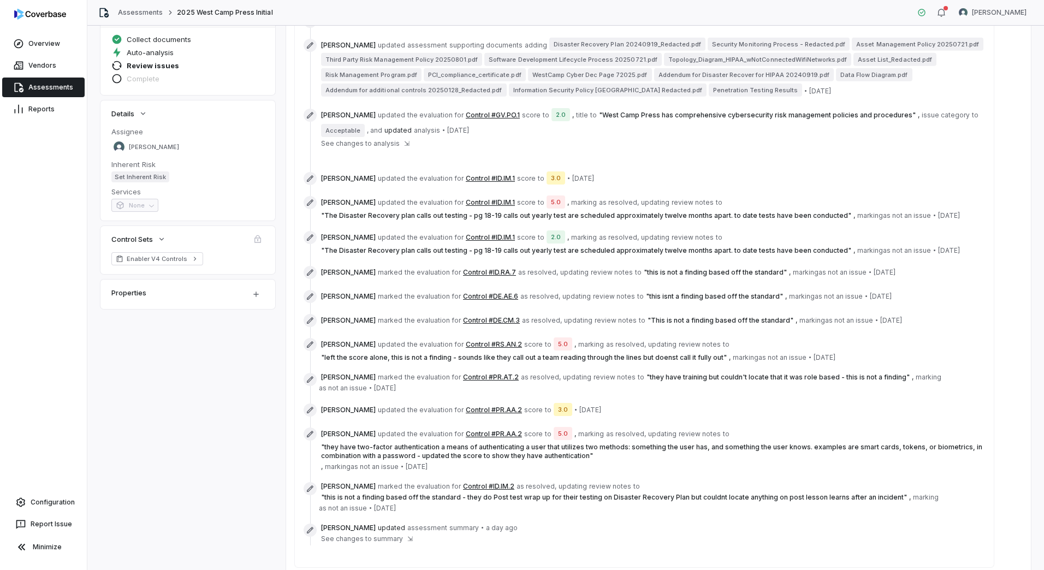
click at [493, 345] on button "Control #RS.AN.2" at bounding box center [494, 344] width 56 height 9
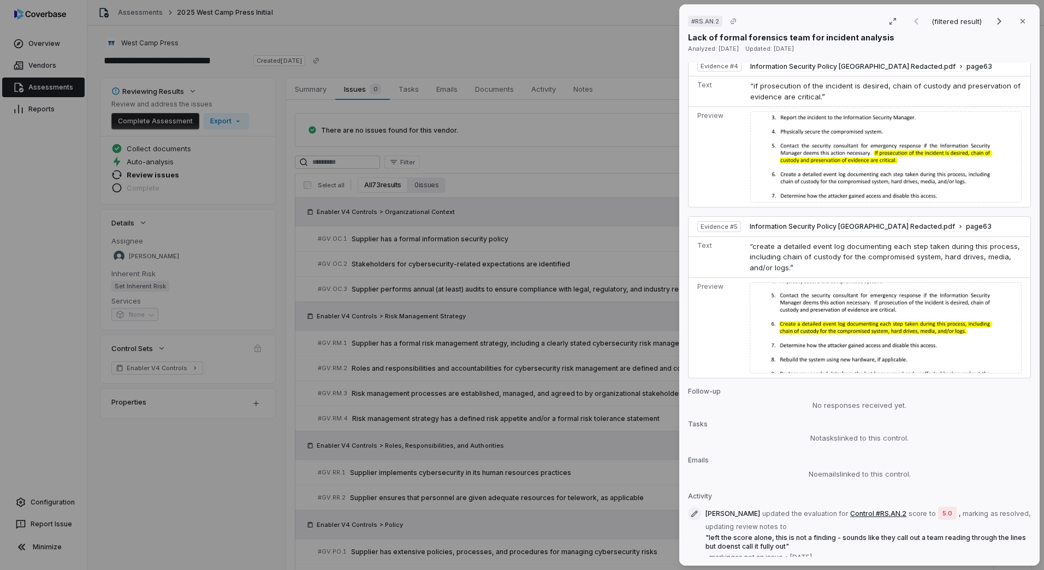
scroll to position [1154, 0]
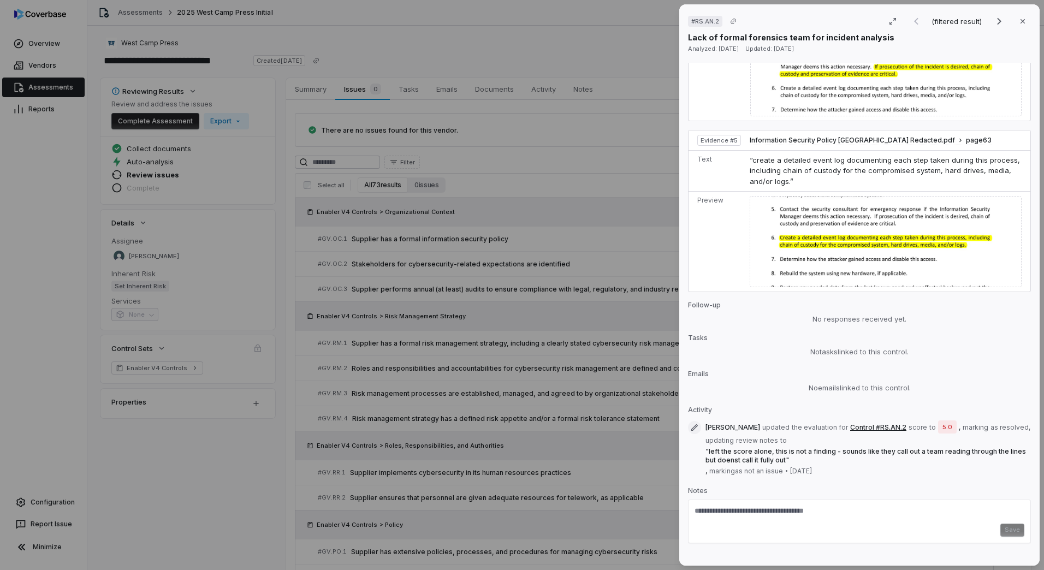
click at [734, 447] on span "" left the score alone, this is not a finding - sounds like they call out a tea…" at bounding box center [866, 455] width 321 height 17
drag, startPoint x: 734, startPoint y: 444, endPoint x: 662, endPoint y: 412, distance: 78.7
click at [662, 412] on div "# RS.AN.2 (filtered result) Close Lack of formal forensics team for incident an…" at bounding box center [522, 285] width 1044 height 570
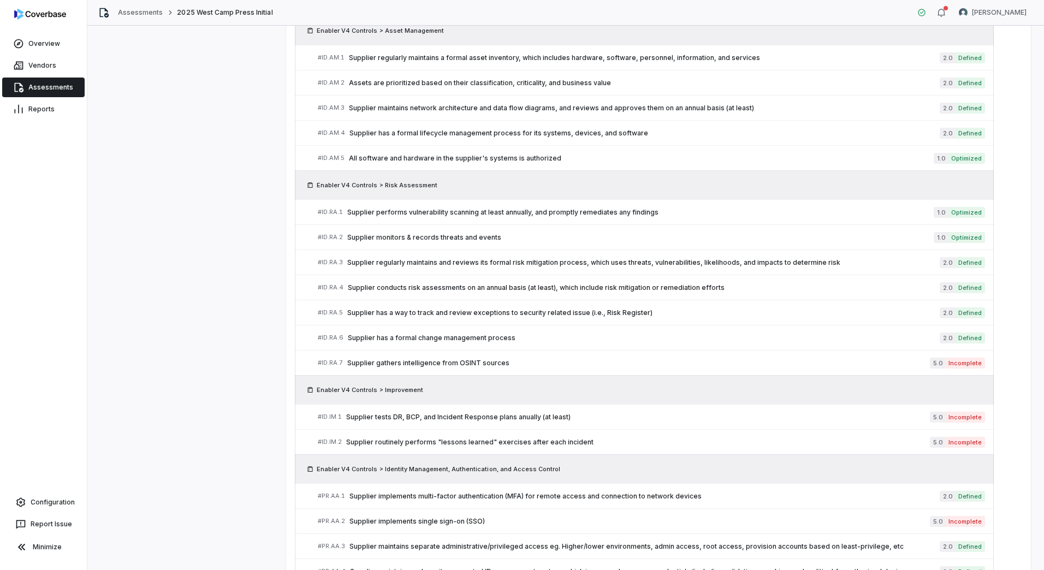
scroll to position [983, 0]
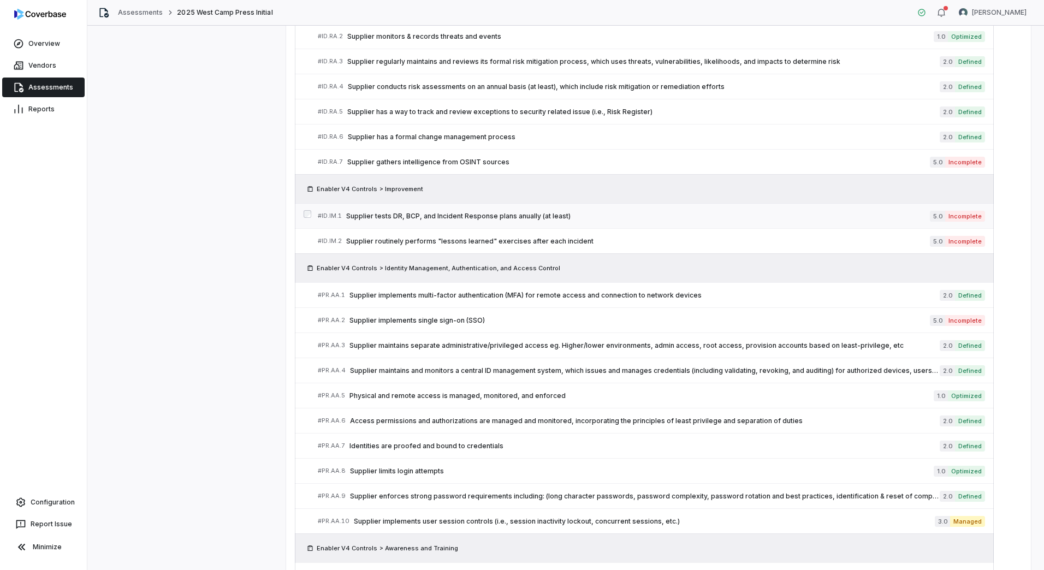
click at [496, 217] on span "Supplier tests DR, BCP, and Incident Response plans anually (at least)" at bounding box center [638, 216] width 584 height 9
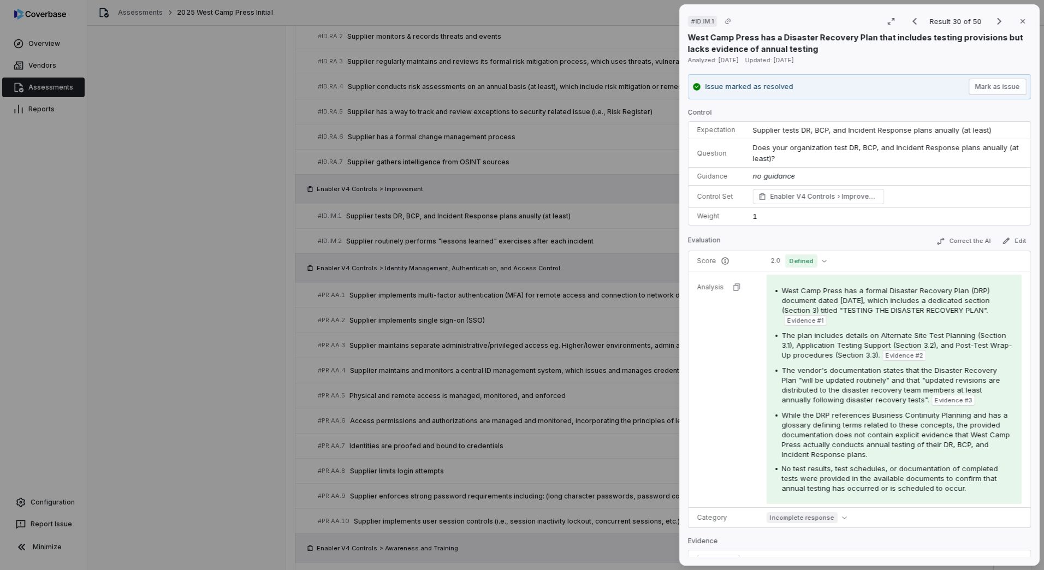
click at [593, 392] on div "# ID.IM.1 Result 30 of 50 Close West Camp Press has a Disaster Recovery Plan th…" at bounding box center [522, 285] width 1044 height 570
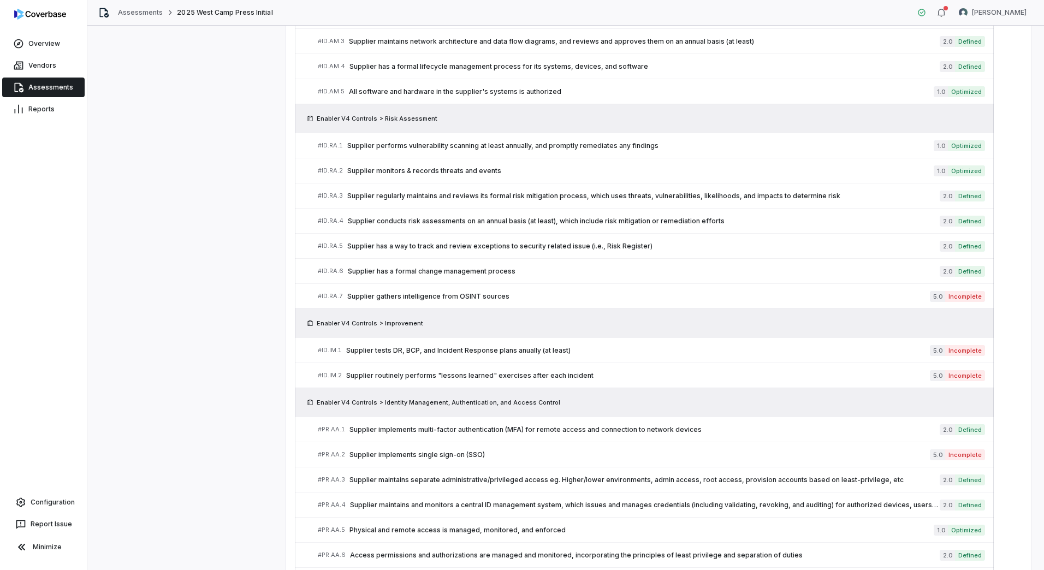
scroll to position [947, 0]
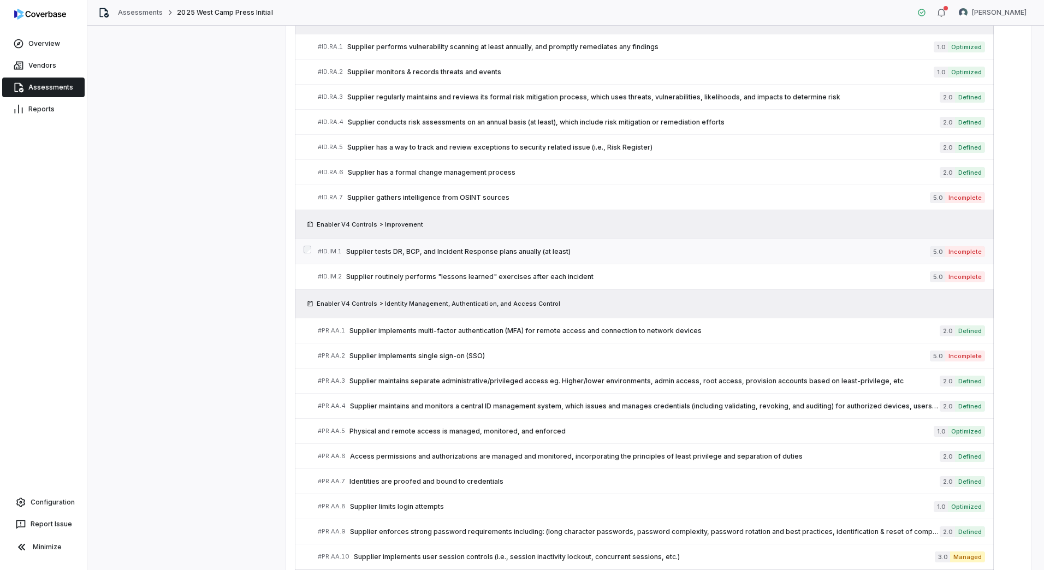
click at [526, 251] on span "Supplier tests DR, BCP, and Incident Response plans anually (at least)" at bounding box center [638, 251] width 584 height 9
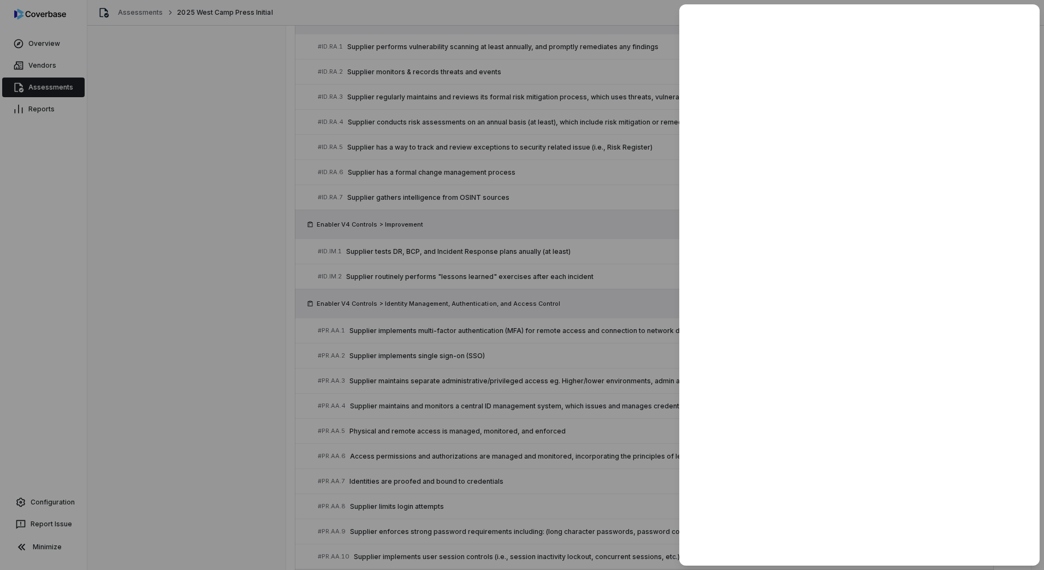
click at [652, 365] on div at bounding box center [522, 285] width 1044 height 570
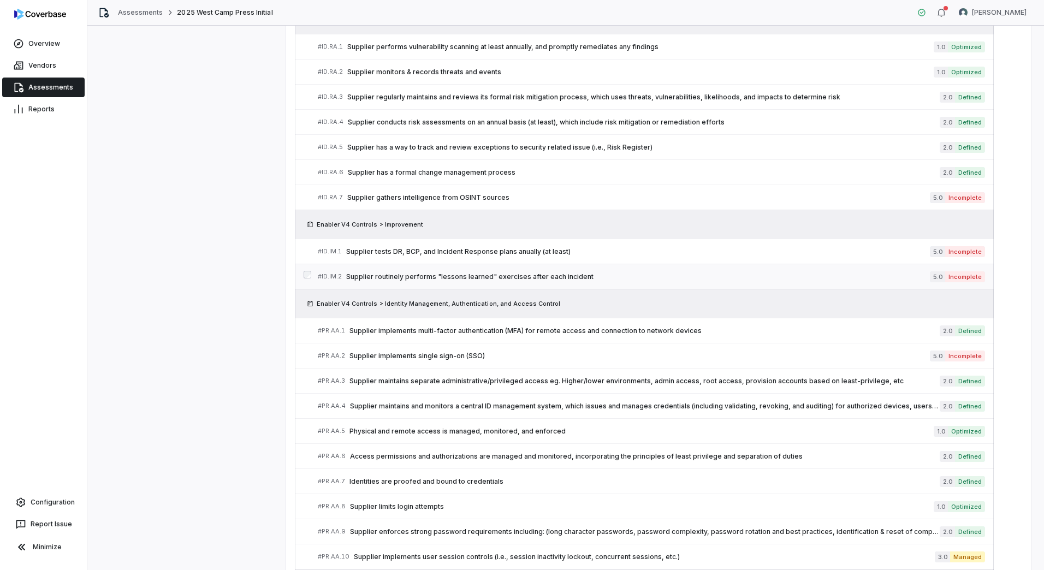
click at [508, 277] on span "Supplier routinely performs "lessons learned" exercises after each incident" at bounding box center [638, 277] width 584 height 9
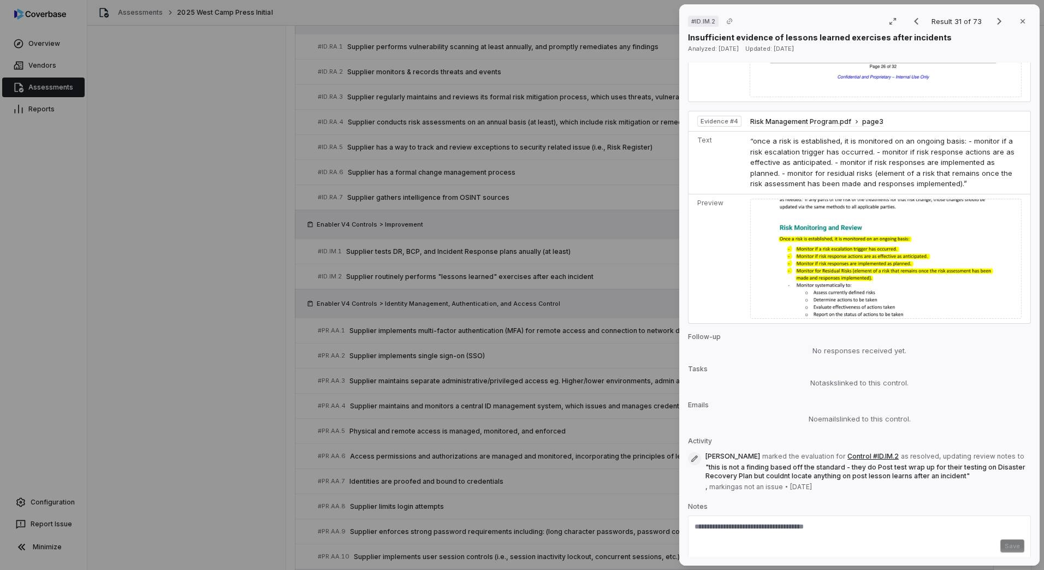
scroll to position [1122, 0]
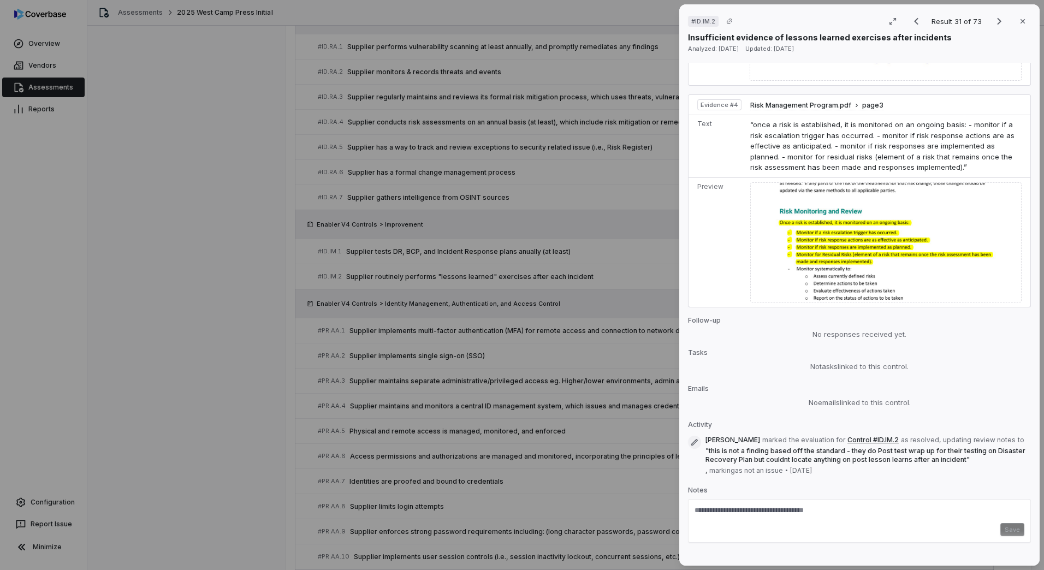
click at [462, 341] on div "# ID.IM.2 Result 31 of 73 Close Insufficient evidence of lessons learned exerci…" at bounding box center [522, 285] width 1044 height 570
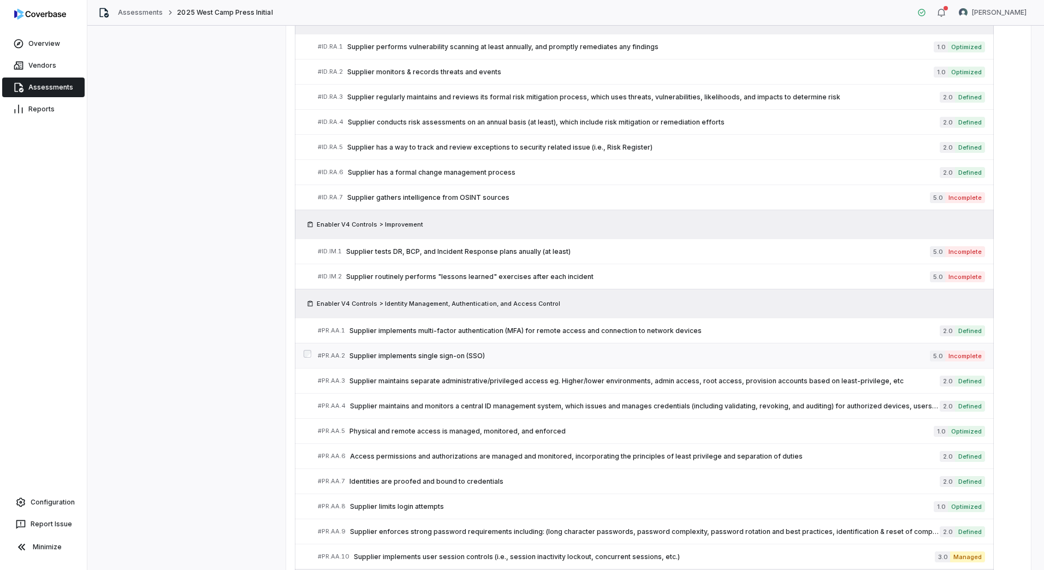
click at [453, 353] on span "Supplier implements single sign-on (SSO)" at bounding box center [640, 356] width 581 height 9
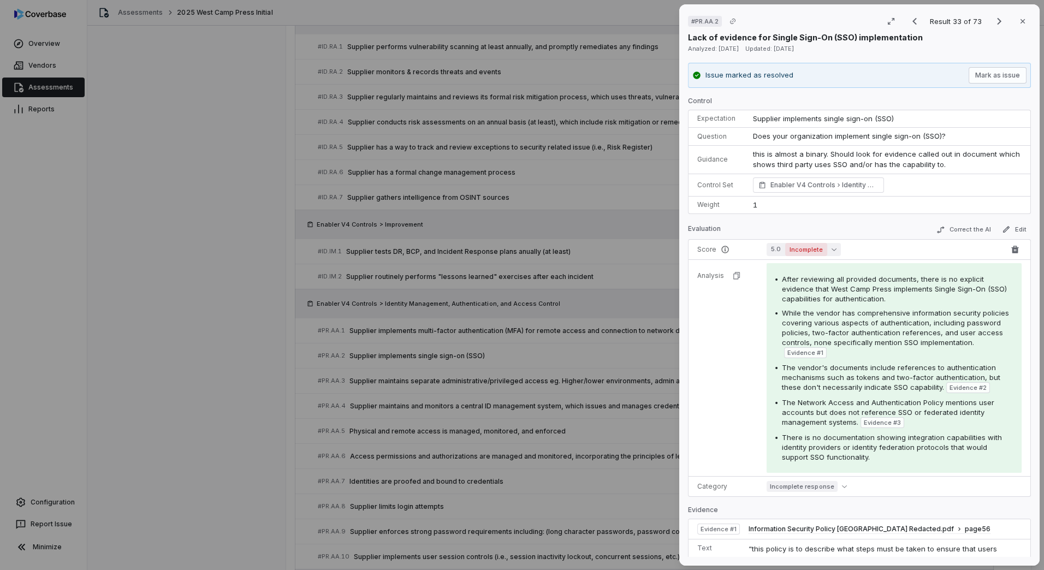
click at [818, 251] on span "Incomplete" at bounding box center [806, 249] width 42 height 13
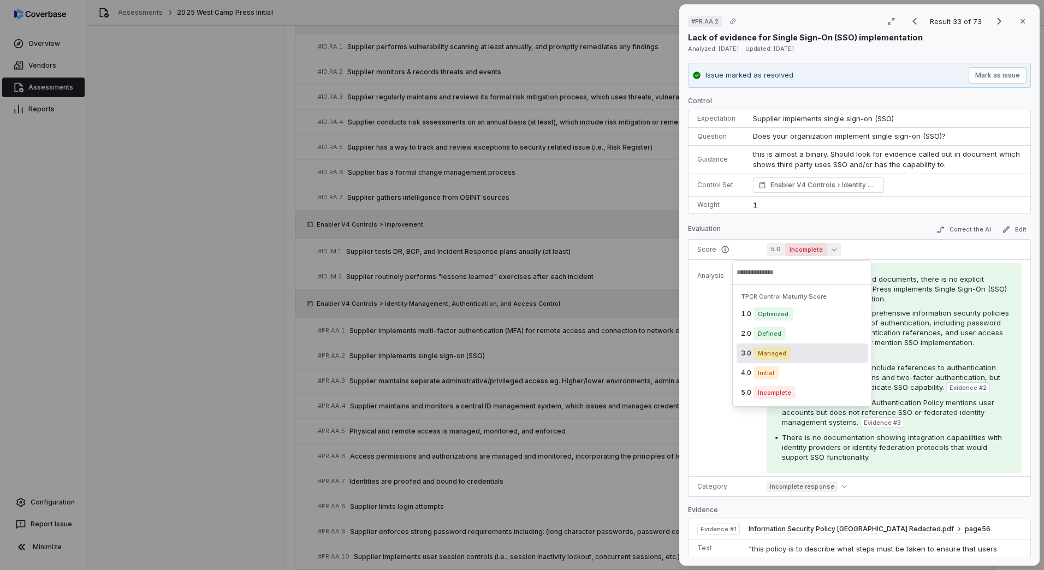
click at [776, 348] on span "Managed" at bounding box center [772, 353] width 37 height 13
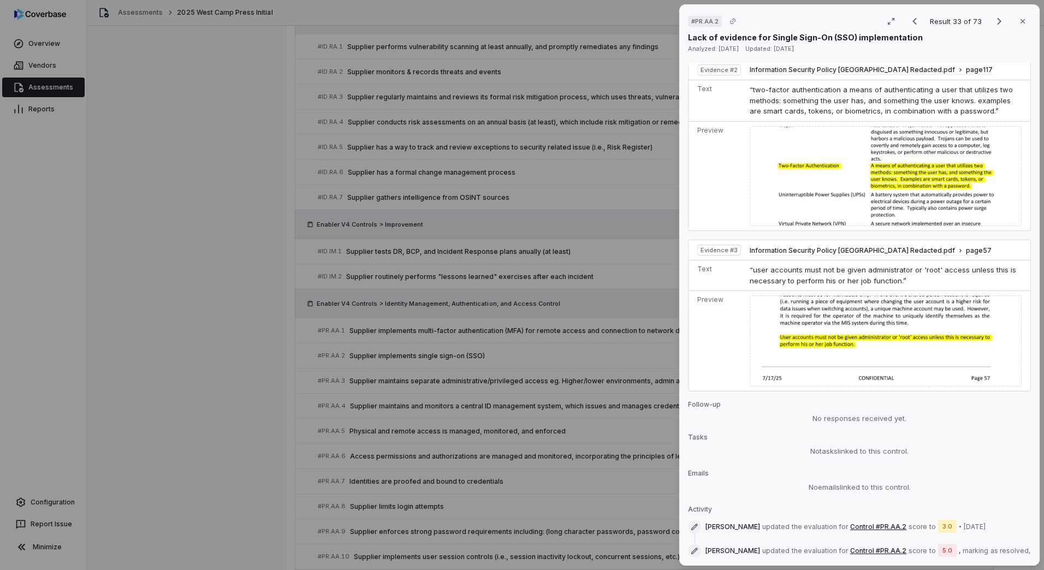
scroll to position [787, 0]
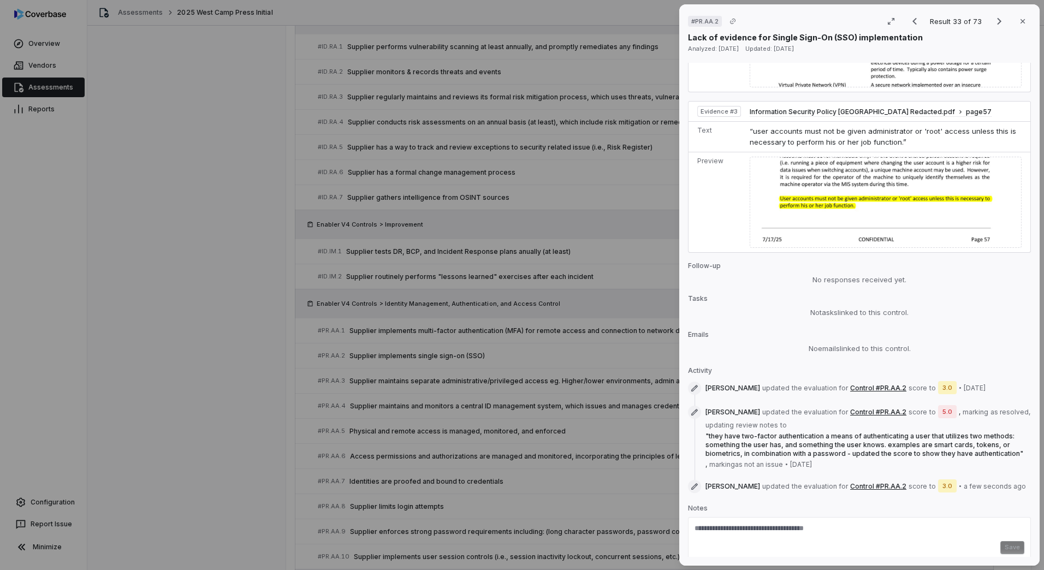
click at [628, 440] on div "# PR.AA.2 Result 33 of 73 Close Lack of evidence for Single Sign-On (SSO) imple…" at bounding box center [522, 285] width 1044 height 570
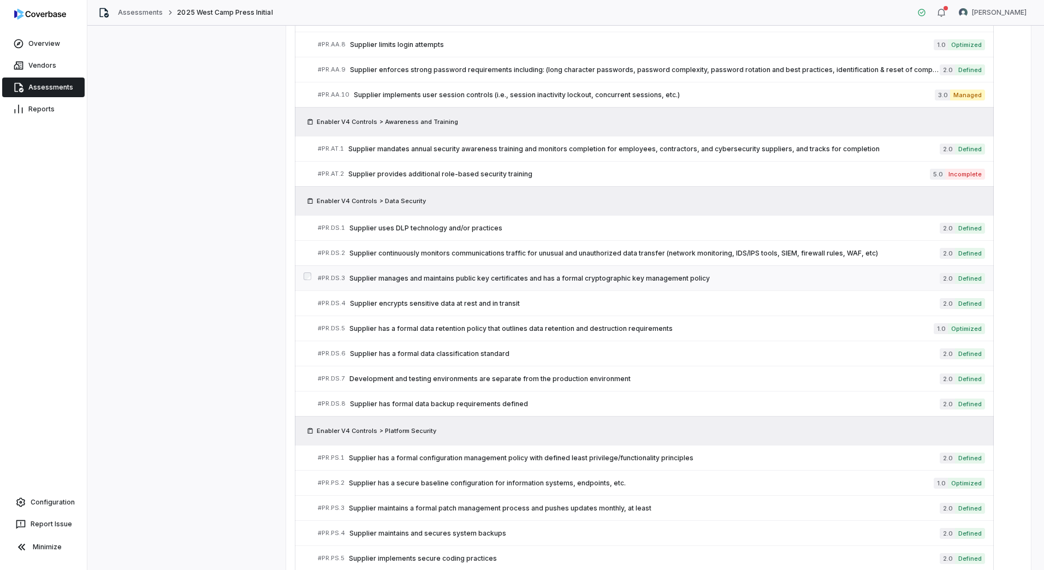
scroll to position [1494, 0]
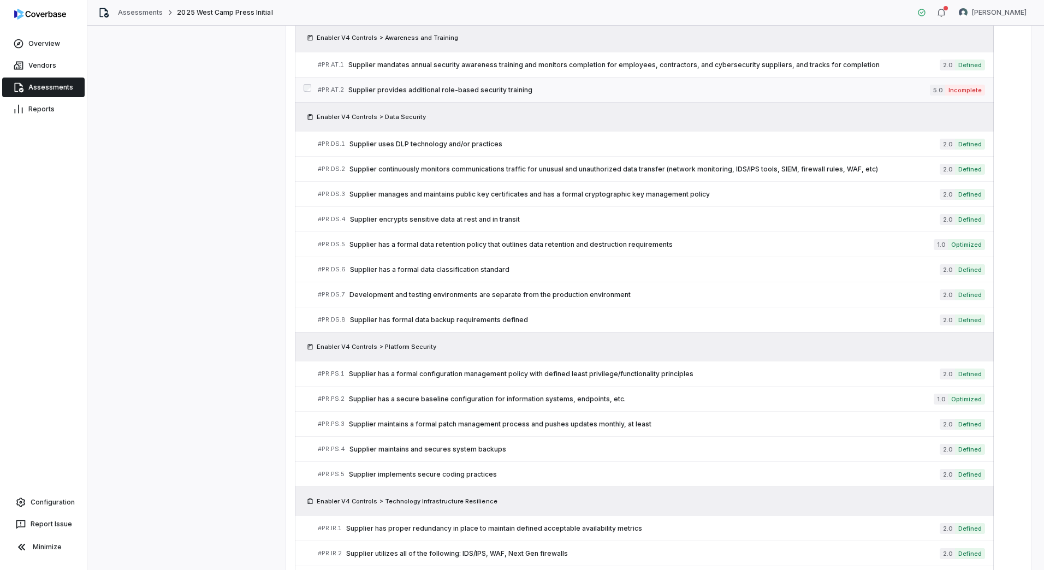
click at [478, 88] on span "Supplier provides additional role-based security training" at bounding box center [639, 90] width 582 height 9
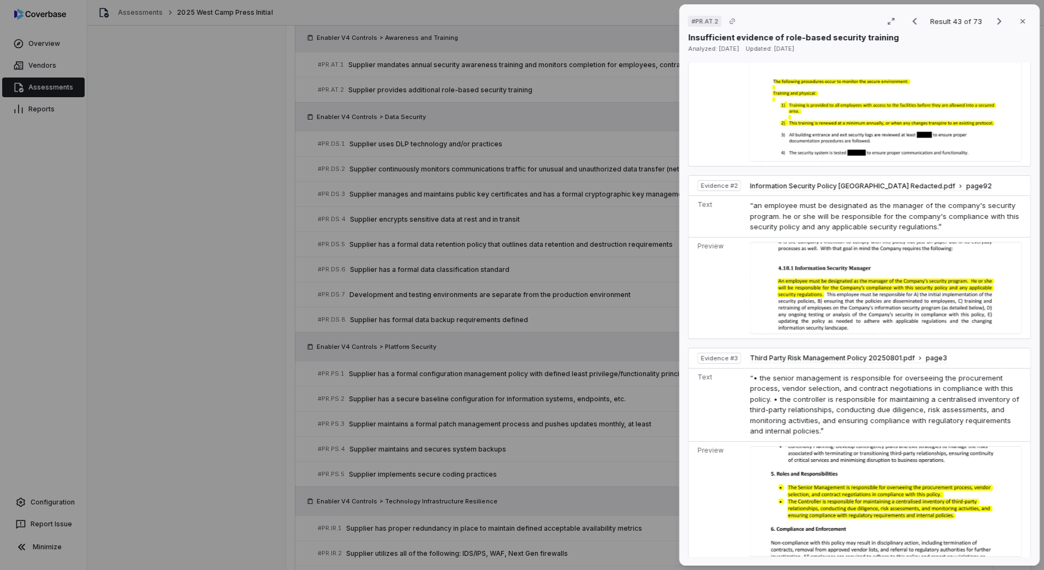
scroll to position [841, 0]
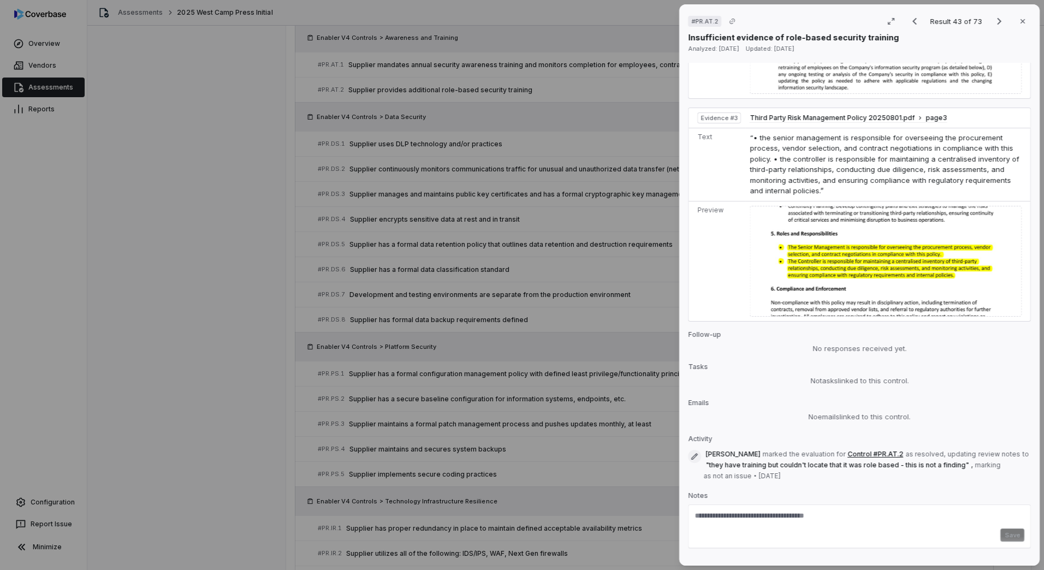
click at [581, 427] on div "# PR.AT.2 Result 43 of 73 Close Insufficient evidence of role-based security tr…" at bounding box center [522, 285] width 1044 height 570
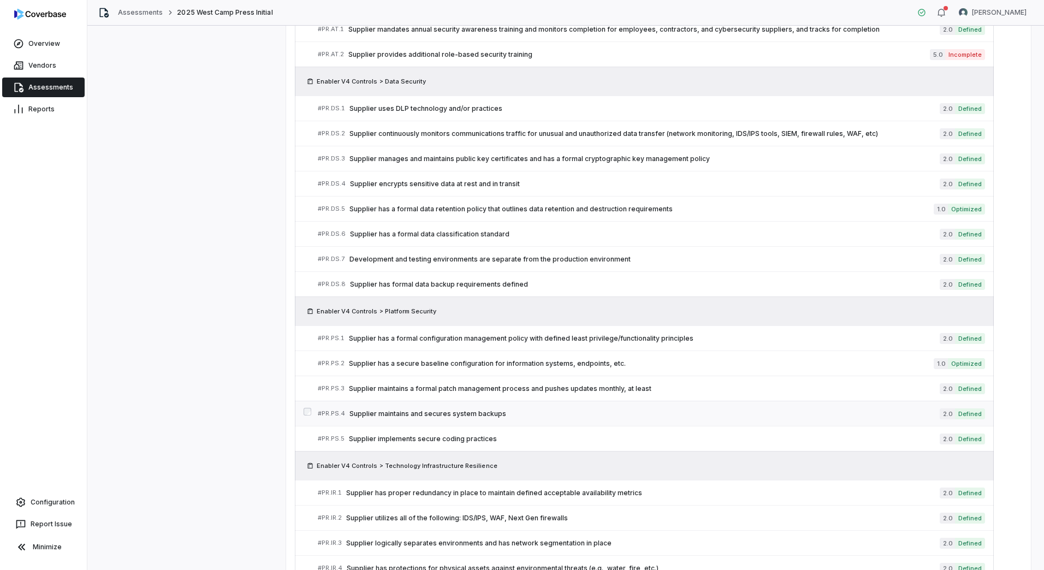
scroll to position [1548, 0]
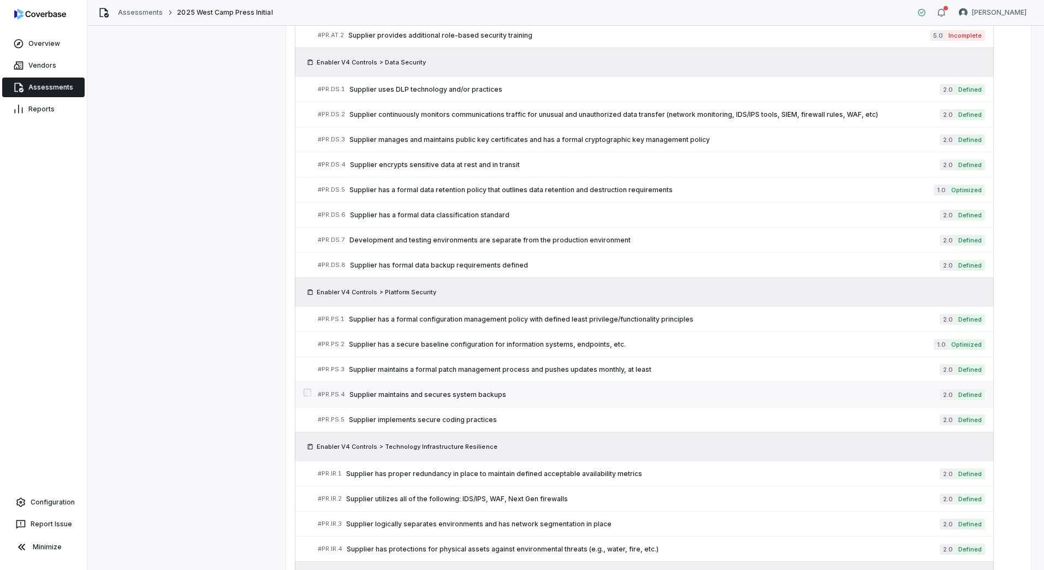
click at [406, 393] on span "Supplier maintains and secures system backups" at bounding box center [645, 394] width 590 height 9
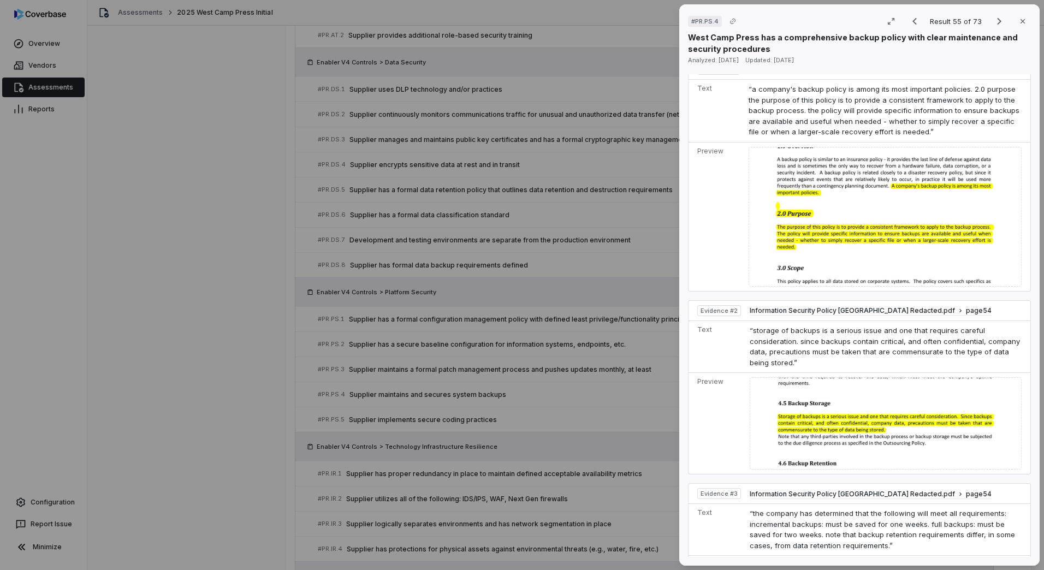
scroll to position [874, 0]
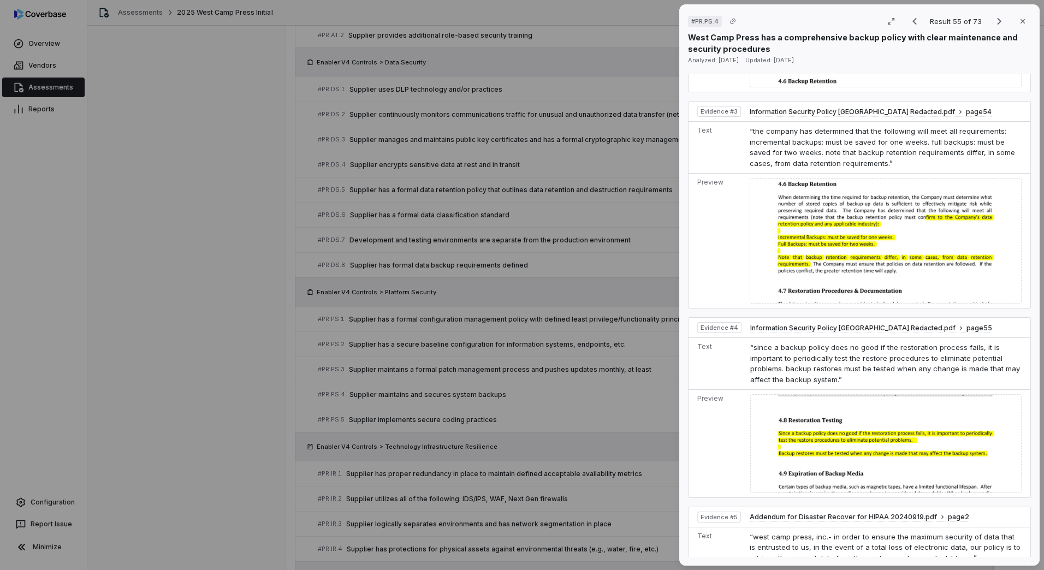
click at [560, 400] on div "# PR.PS.4 Result 55 of 73 Close West Camp Press has a comprehensive backup poli…" at bounding box center [522, 285] width 1044 height 570
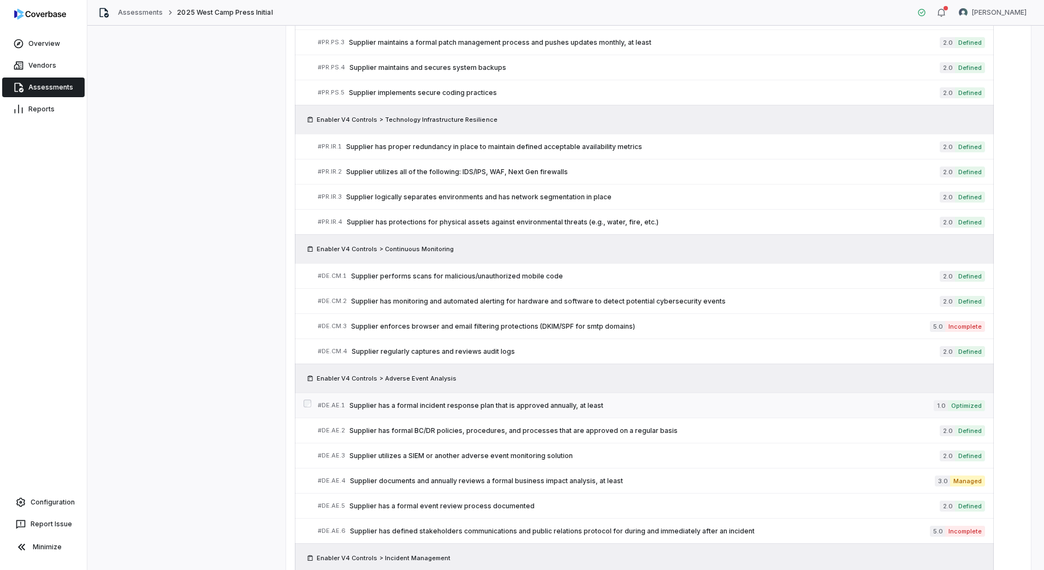
scroll to position [1876, 0]
click at [434, 531] on span "Supplier has defined stakeholders communications and public relations protocol …" at bounding box center [640, 530] width 580 height 9
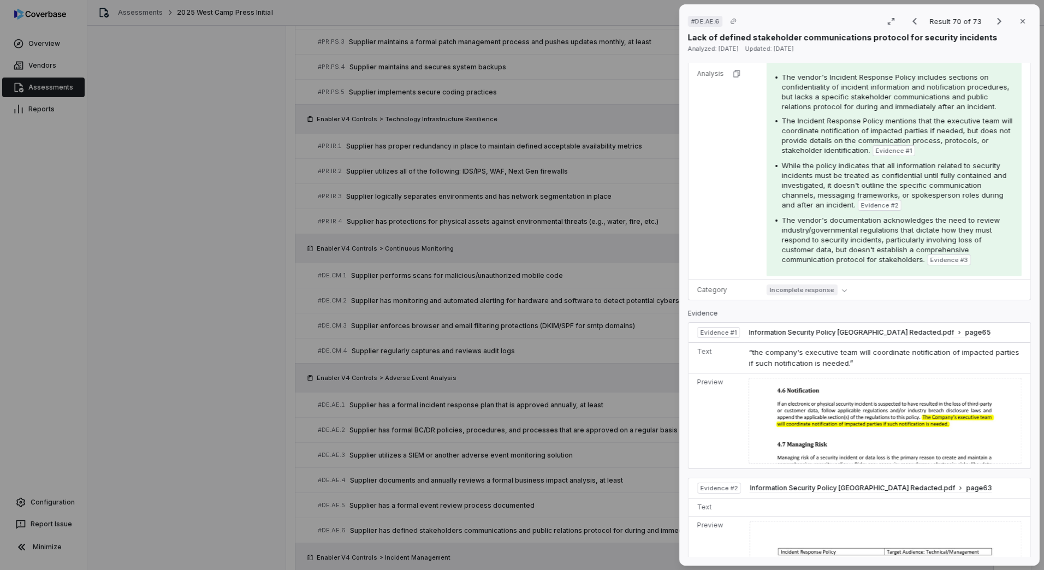
scroll to position [218, 0]
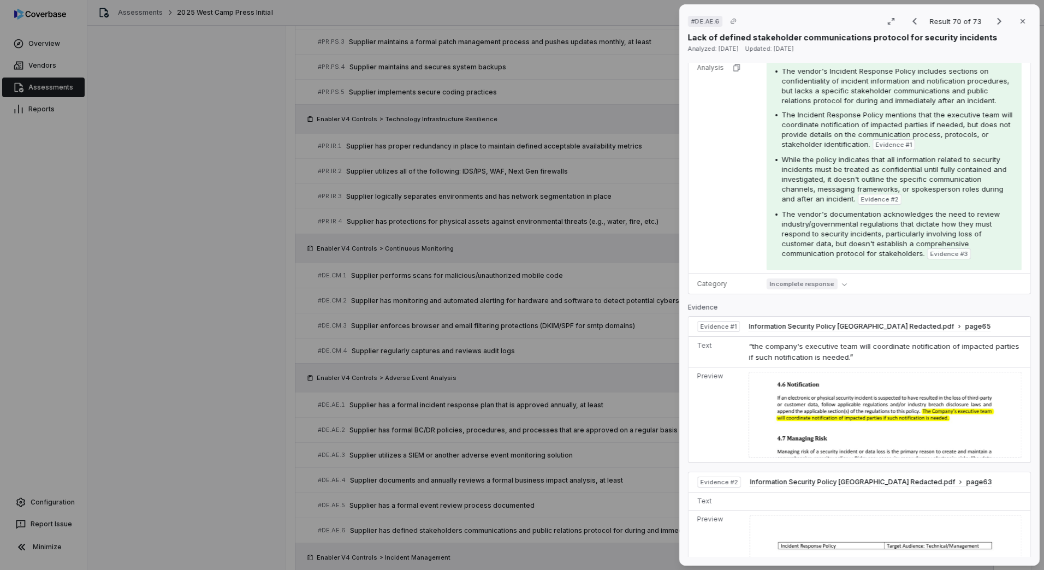
click at [603, 383] on div "# DE.AE.6 Result 70 of 73 Close Lack of defined stakeholder communications prot…" at bounding box center [522, 285] width 1044 height 570
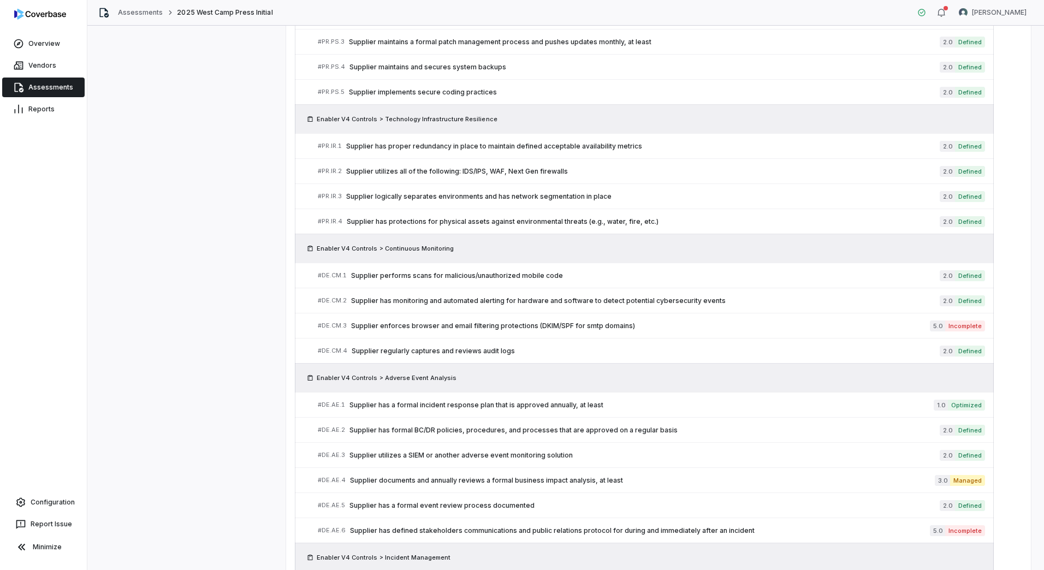
scroll to position [2001, 0]
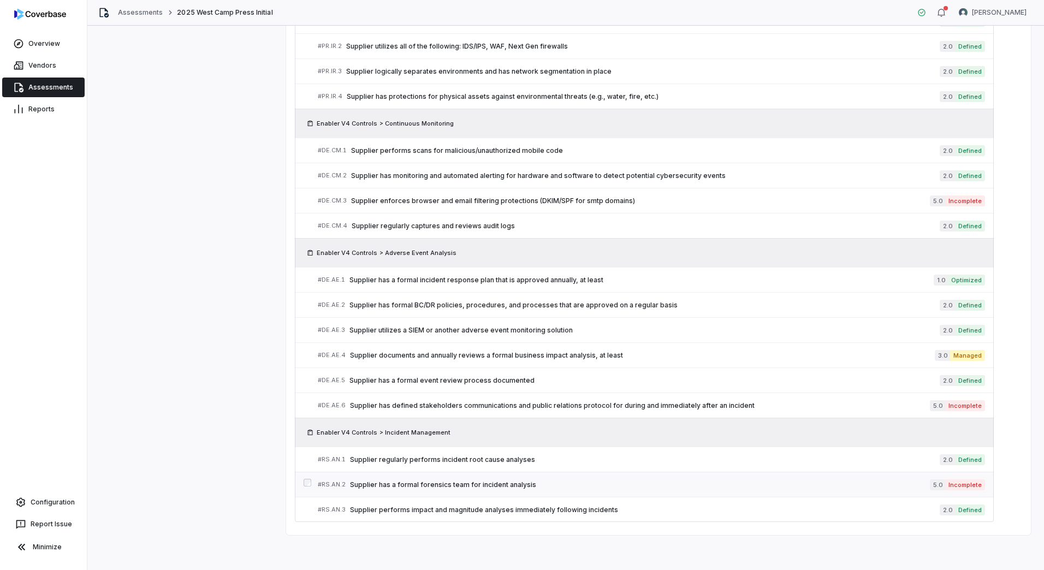
click at [485, 481] on span "Supplier has a formal forensics team for incident analysis" at bounding box center [640, 485] width 580 height 9
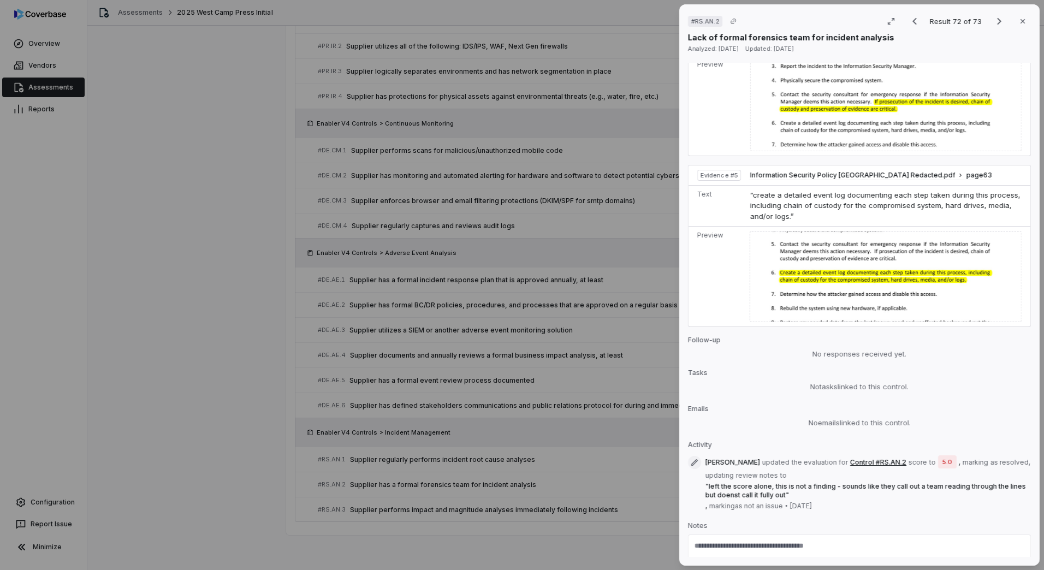
scroll to position [1154, 0]
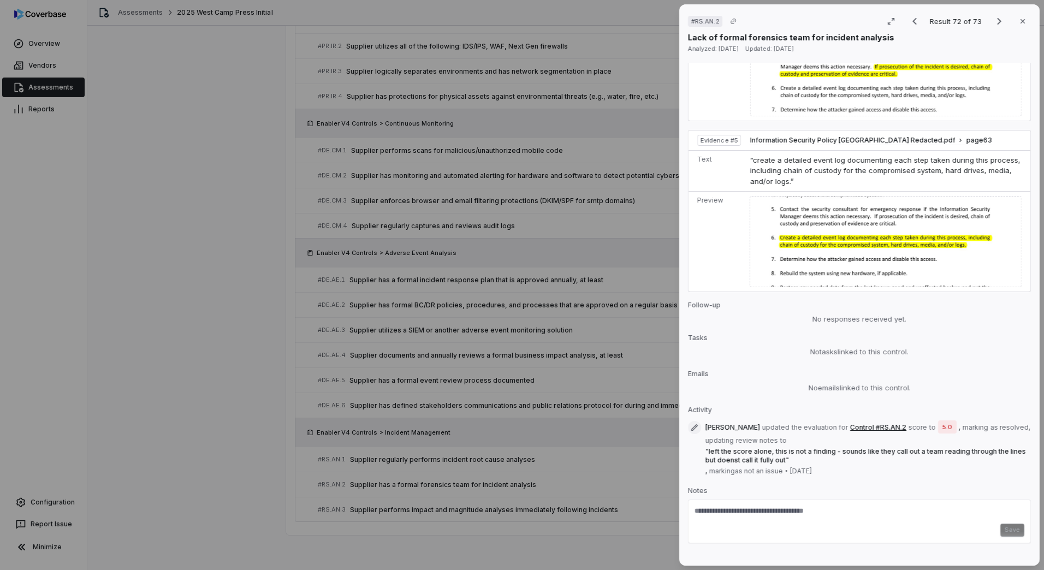
click at [566, 419] on div "# RS.AN.2 Result 72 of 73 Close Lack of formal forensics team for incident anal…" at bounding box center [522, 285] width 1044 height 570
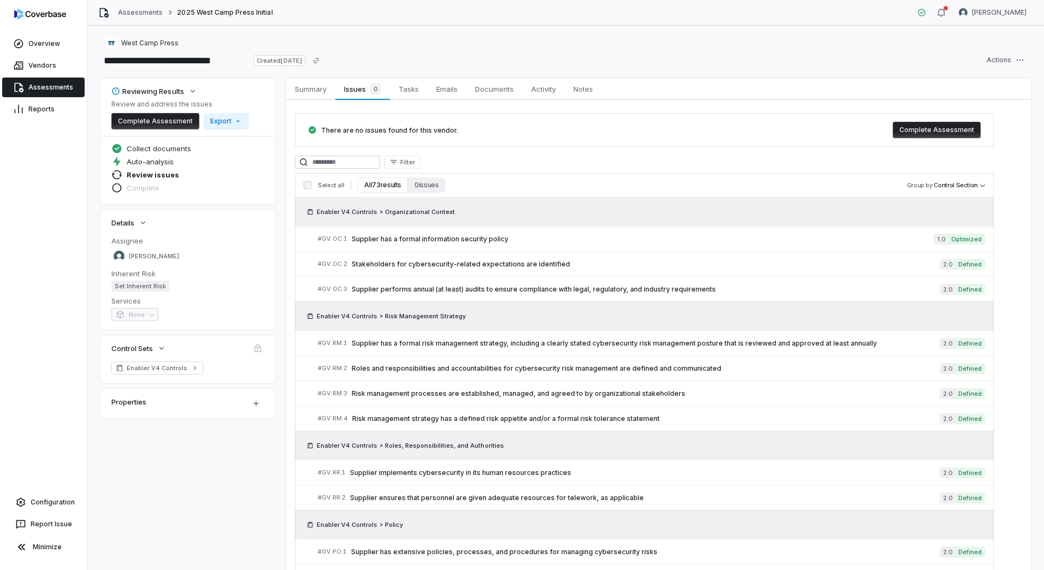
click at [54, 85] on link "Assessments" at bounding box center [43, 88] width 82 height 20
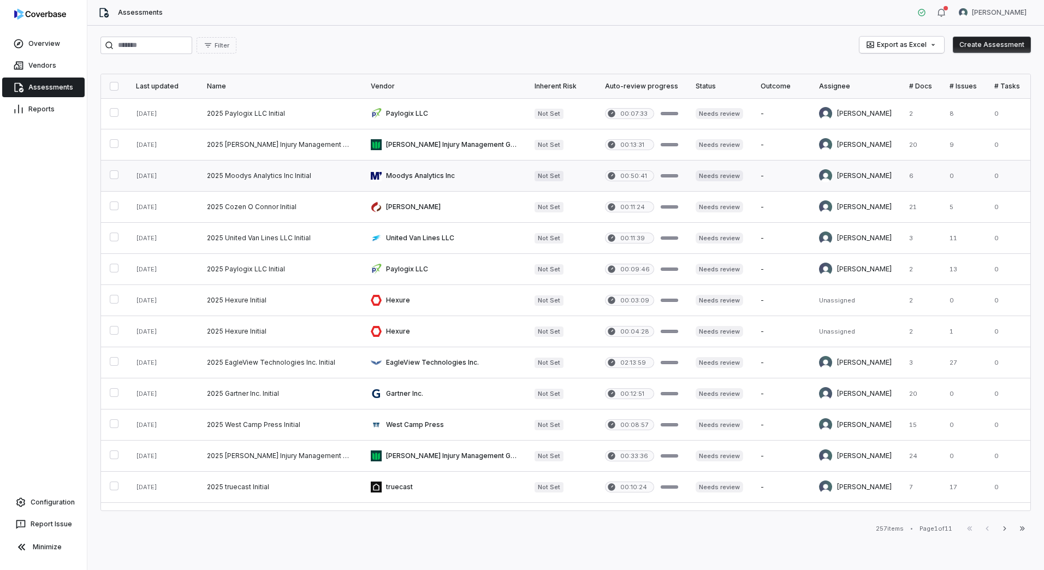
click at [236, 176] on link at bounding box center [280, 176] width 164 height 31
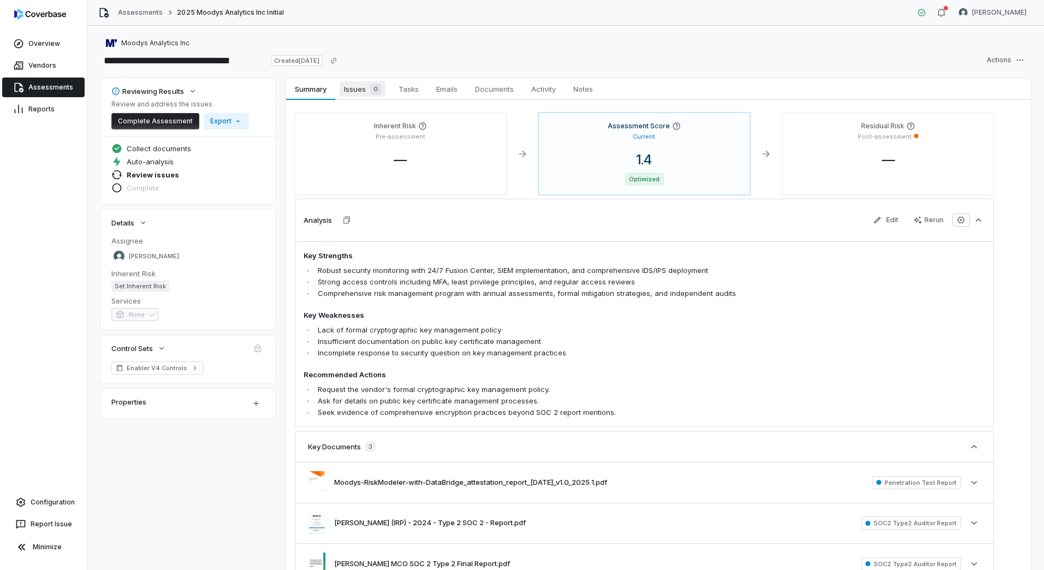
click at [369, 85] on div "0" at bounding box center [373, 89] width 15 height 11
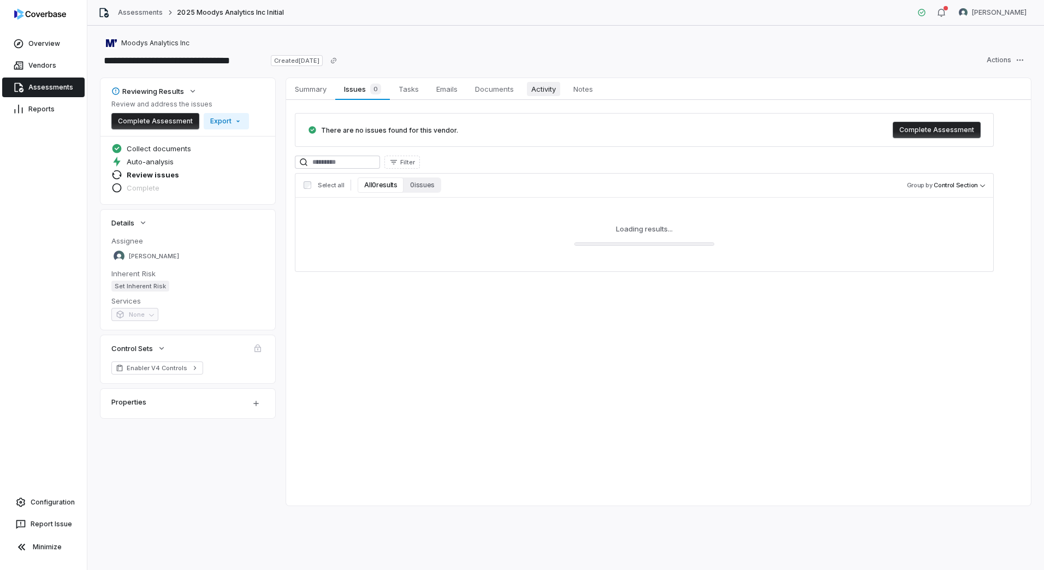
click at [552, 81] on link "Activity Activity" at bounding box center [544, 89] width 42 height 22
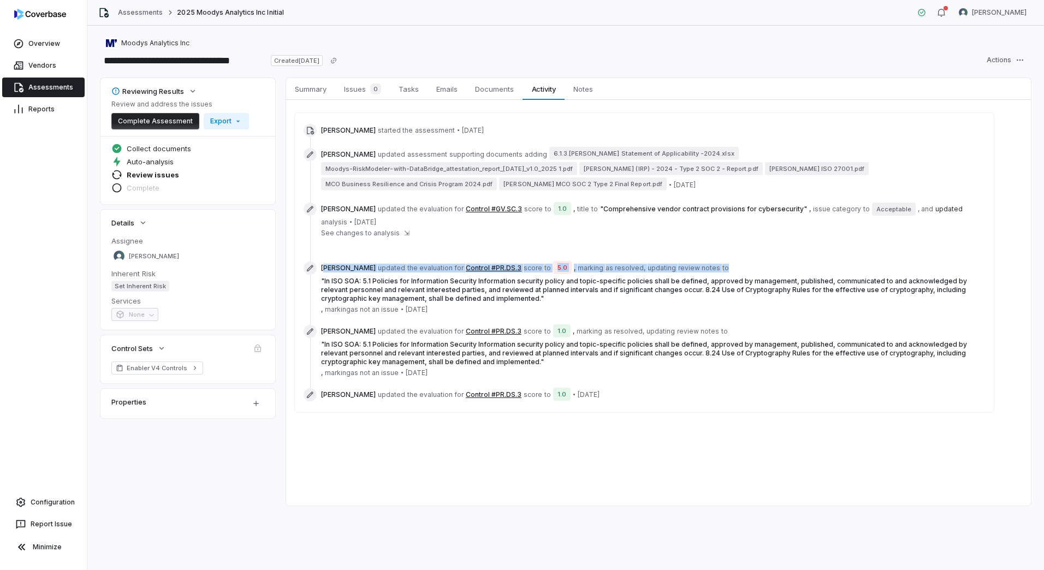
drag, startPoint x: 324, startPoint y: 252, endPoint x: 705, endPoint y: 252, distance: 381.2
click at [705, 262] on span "[PERSON_NAME] updated the evaluation for Control #PR.DS.3 score to 5.0 , markin…" at bounding box center [653, 288] width 664 height 52
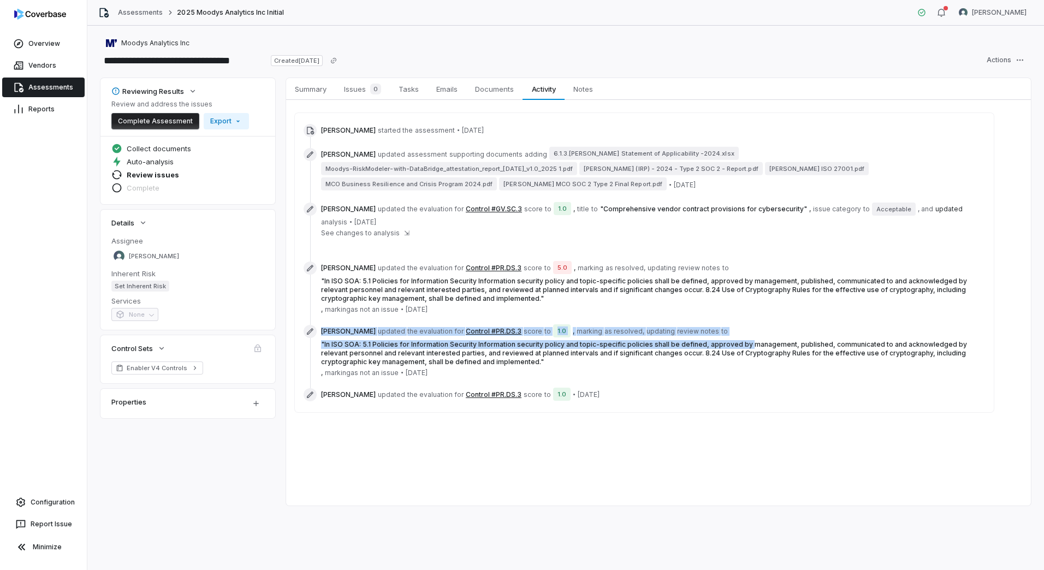
drag, startPoint x: 316, startPoint y: 313, endPoint x: 740, endPoint y: 317, distance: 423.8
click at [740, 325] on div "[PERSON_NAME] updated the evaluation for Control #PR.DS.3 score to 1.0 , markin…" at bounding box center [645, 351] width 682 height 52
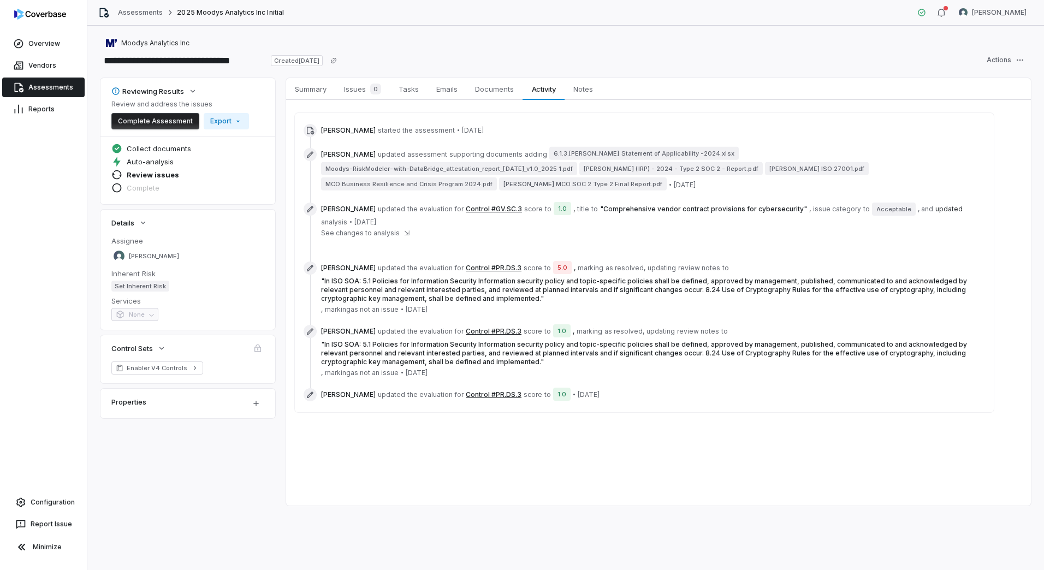
drag, startPoint x: 740, startPoint y: 317, endPoint x: 769, endPoint y: 380, distance: 68.9
click at [769, 388] on div "[PERSON_NAME] updated the evaluation for Control #PR.DS.3 score to 1.0 • [DATE]" at bounding box center [653, 394] width 664 height 13
drag, startPoint x: 515, startPoint y: 190, endPoint x: 612, endPoint y: 199, distance: 97.1
click at [612, 203] on span "[PERSON_NAME] updated the evaluation for Control #GV.SC.3 score to 1.0 , title …" at bounding box center [653, 215] width 664 height 24
drag, startPoint x: 612, startPoint y: 199, endPoint x: 459, endPoint y: 449, distance: 292.4
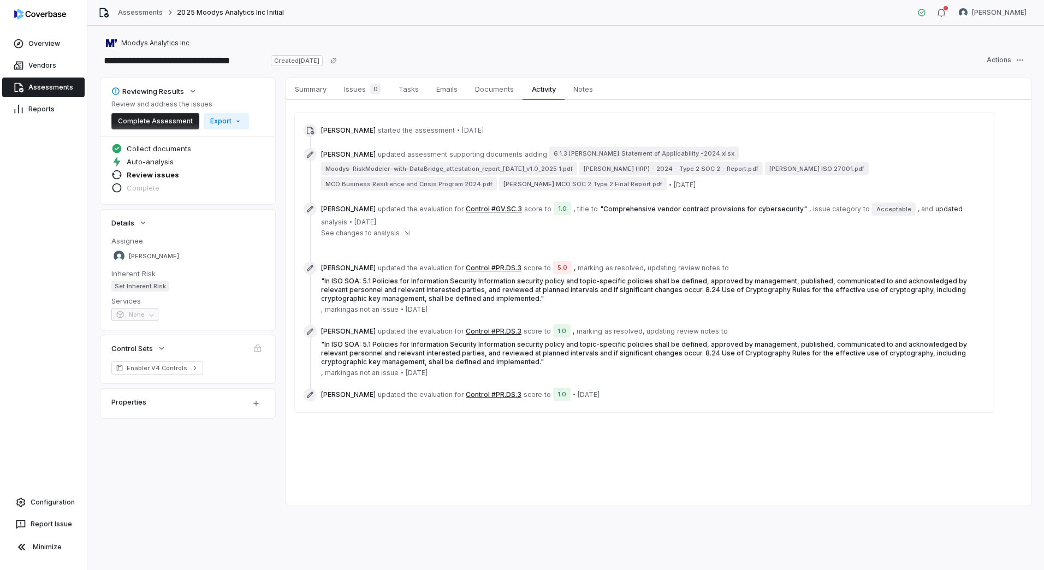
click at [659, 512] on div "**********" at bounding box center [565, 298] width 957 height 544
drag, startPoint x: 331, startPoint y: 377, endPoint x: 585, endPoint y: 372, distance: 254.5
click at [585, 386] on div "[PERSON_NAME] updated the evaluation for Control #PR.DS.3 score to 1.0 • [DATE]" at bounding box center [645, 394] width 682 height 17
drag, startPoint x: 585, startPoint y: 372, endPoint x: 677, endPoint y: 371, distance: 91.8
click at [677, 386] on div "[PERSON_NAME] updated the evaluation for Control #PR.DS.3 score to 1.0 • [DATE]" at bounding box center [645, 394] width 682 height 17
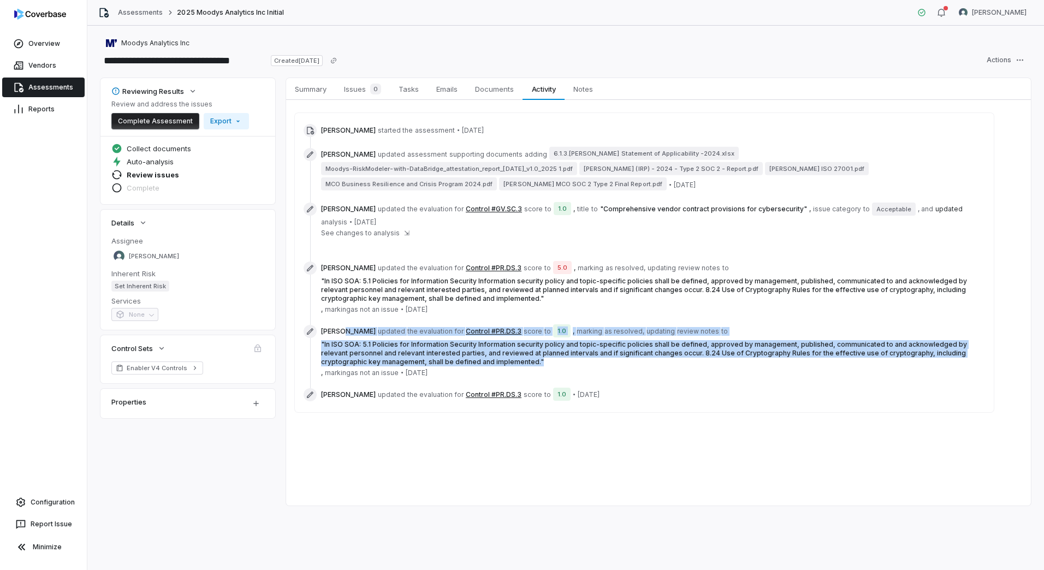
drag, startPoint x: 348, startPoint y: 317, endPoint x: 631, endPoint y: 351, distance: 285.5
click at [631, 351] on span "[PERSON_NAME] updated the evaluation for Control #PR.DS.3 score to 1.0 , markin…" at bounding box center [653, 351] width 664 height 52
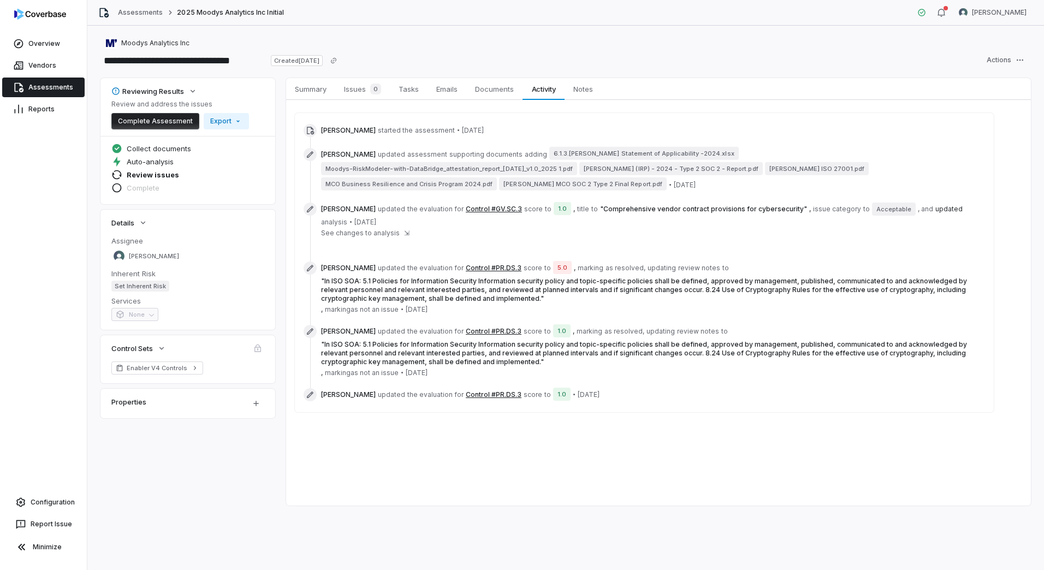
drag, startPoint x: 631, startPoint y: 351, endPoint x: 709, endPoint y: 359, distance: 78.5
click at [742, 369] on div "[PERSON_NAME] started the assessment • [DATE] [PERSON_NAME] updated assessment …" at bounding box center [645, 263] width 682 height 282
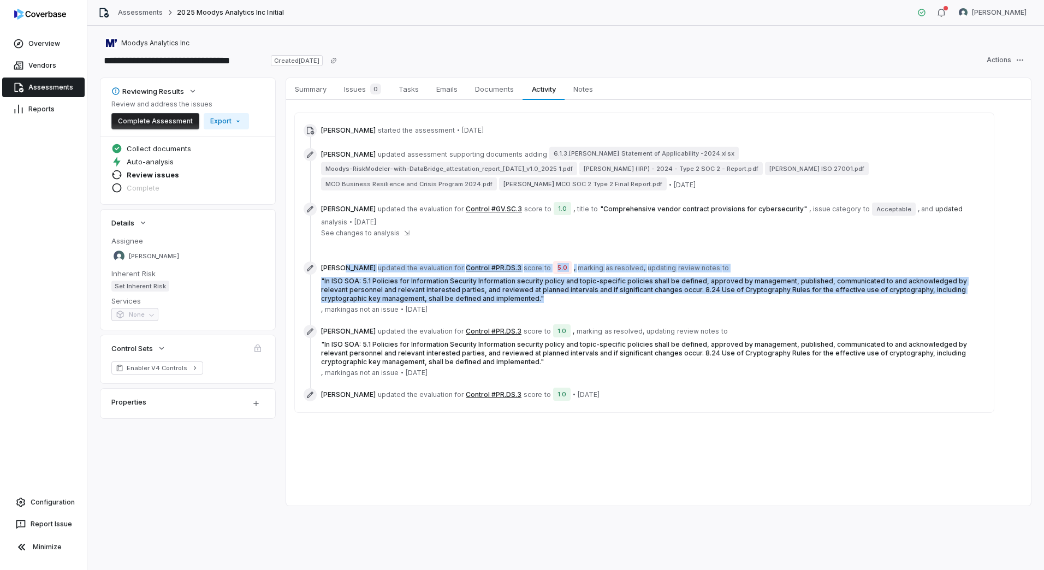
drag, startPoint x: 346, startPoint y: 253, endPoint x: 561, endPoint y: 303, distance: 220.8
click at [561, 303] on div "[PERSON_NAME] started the assessment • [DATE] [PERSON_NAME] updated assessment …" at bounding box center [645, 263] width 682 height 282
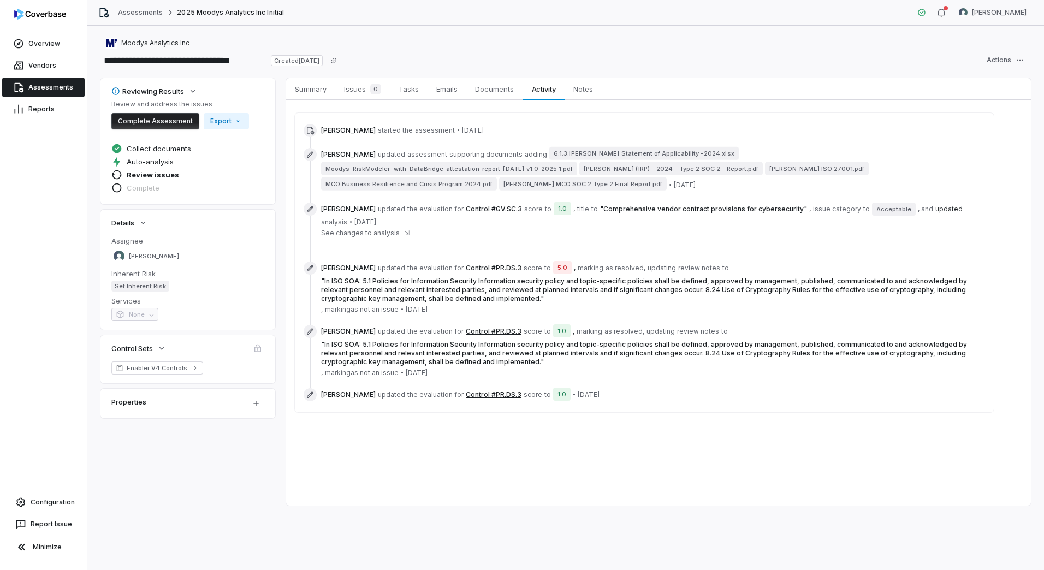
drag, startPoint x: 561, startPoint y: 303, endPoint x: 595, endPoint y: 297, distance: 34.9
click at [690, 361] on span "[PERSON_NAME] updated the evaluation for Control #PR.DS.3 score to 1.0 , markin…" at bounding box center [653, 351] width 664 height 52
drag, startPoint x: 541, startPoint y: 250, endPoint x: 556, endPoint y: 253, distance: 15.0
click at [556, 262] on span "[PERSON_NAME] updated the evaluation for Control #PR.DS.3 score to 5.0 , markin…" at bounding box center [653, 288] width 664 height 52
drag, startPoint x: 556, startPoint y: 253, endPoint x: 596, endPoint y: 319, distance: 77.2
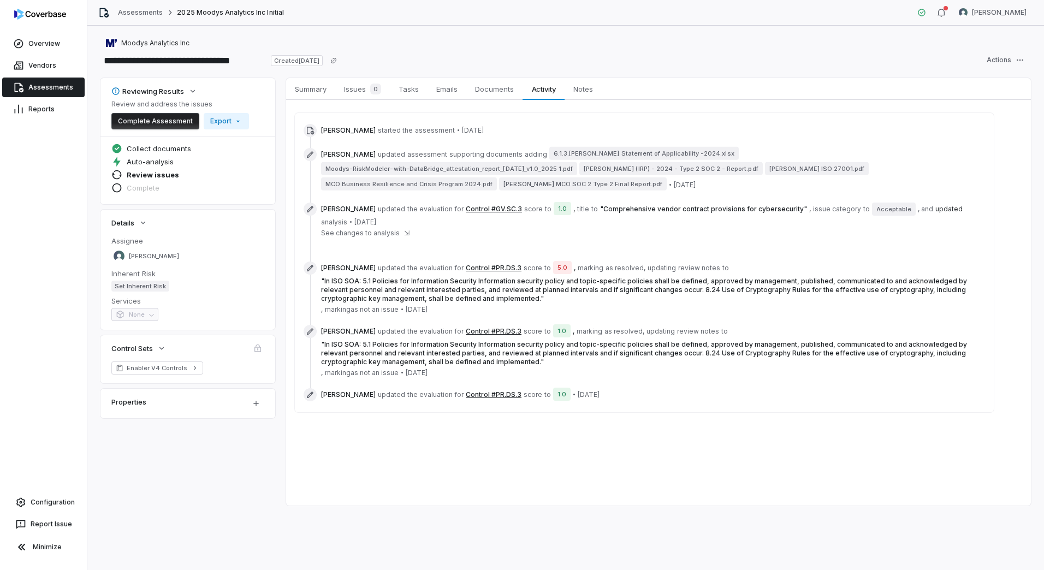
click at [604, 325] on span "[PERSON_NAME] updated the evaluation for Control #PR.DS.3 score to 1.0 , markin…" at bounding box center [653, 351] width 664 height 52
click at [477, 264] on button "Control #PR.DS.3" at bounding box center [494, 268] width 56 height 9
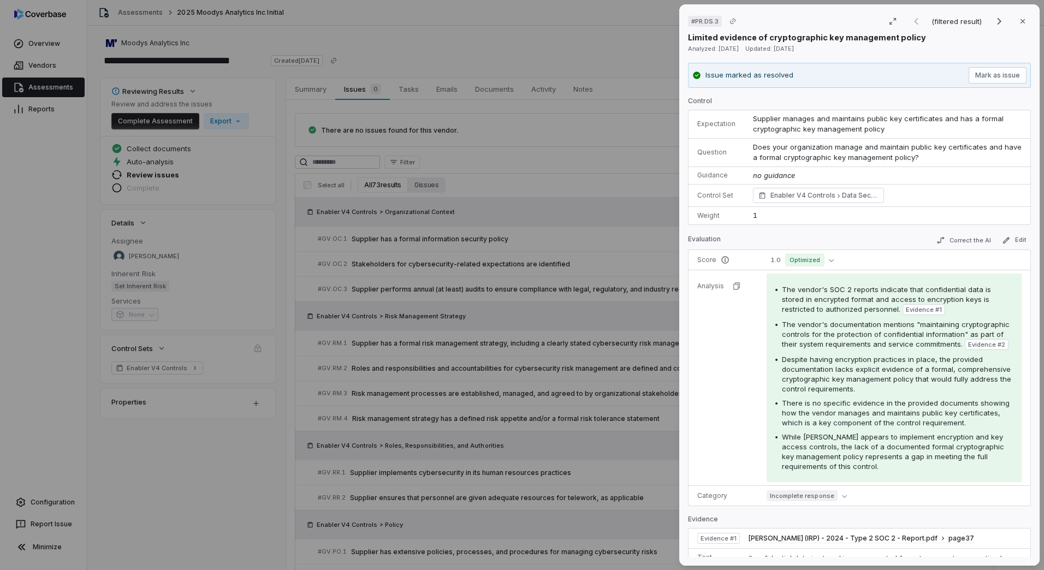
click at [253, 479] on div "# PR.DS.3 (filtered result) Close Limited evidence of cryptographic key managem…" at bounding box center [522, 285] width 1044 height 570
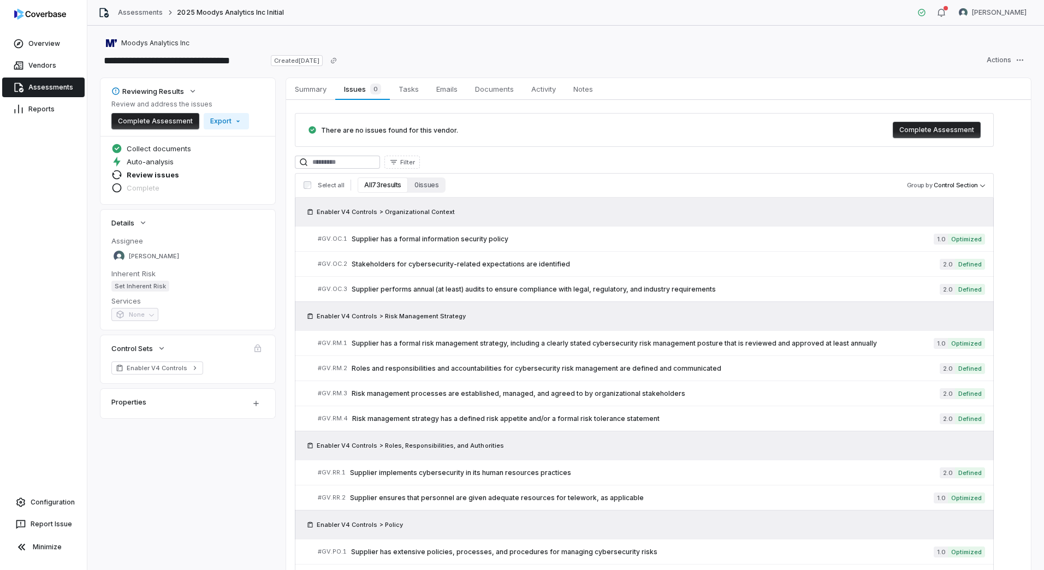
click at [40, 92] on link "Assessments" at bounding box center [43, 88] width 82 height 20
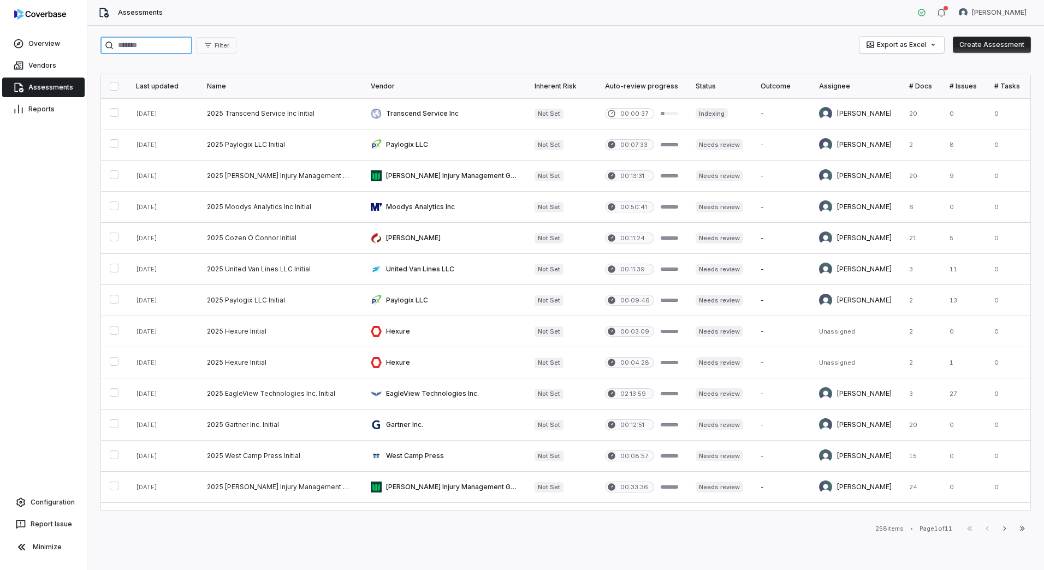
click at [148, 45] on input "search" at bounding box center [146, 45] width 92 height 17
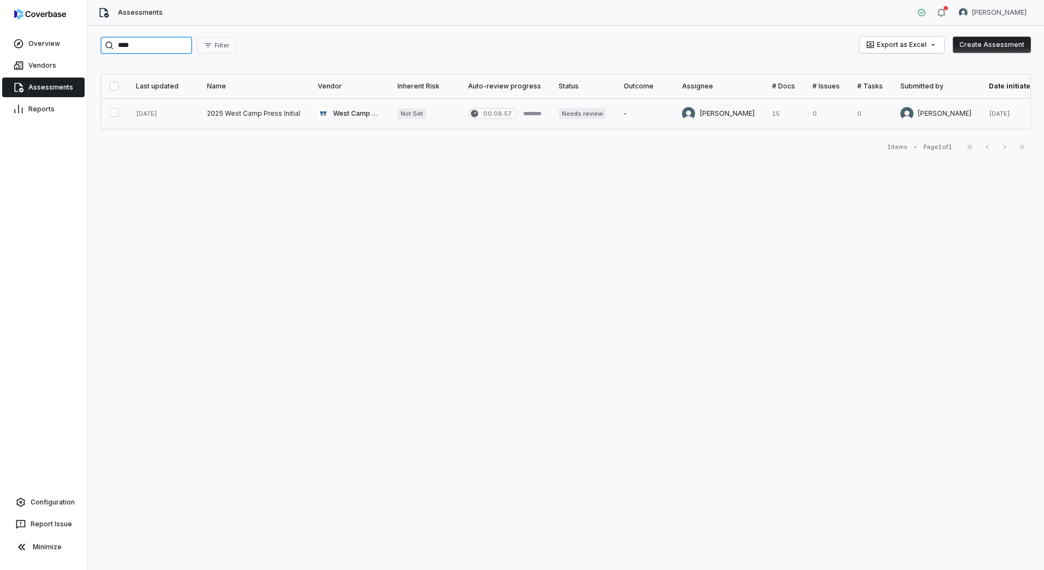
type input "****"
click at [234, 111] on link at bounding box center [253, 113] width 111 height 31
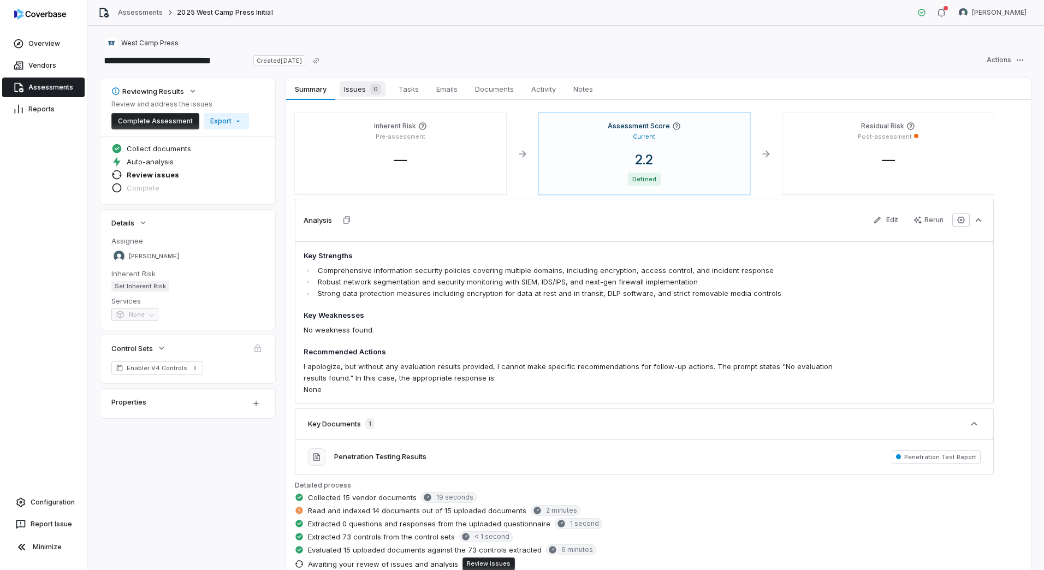
click at [359, 87] on span "Issues 0" at bounding box center [363, 88] width 46 height 15
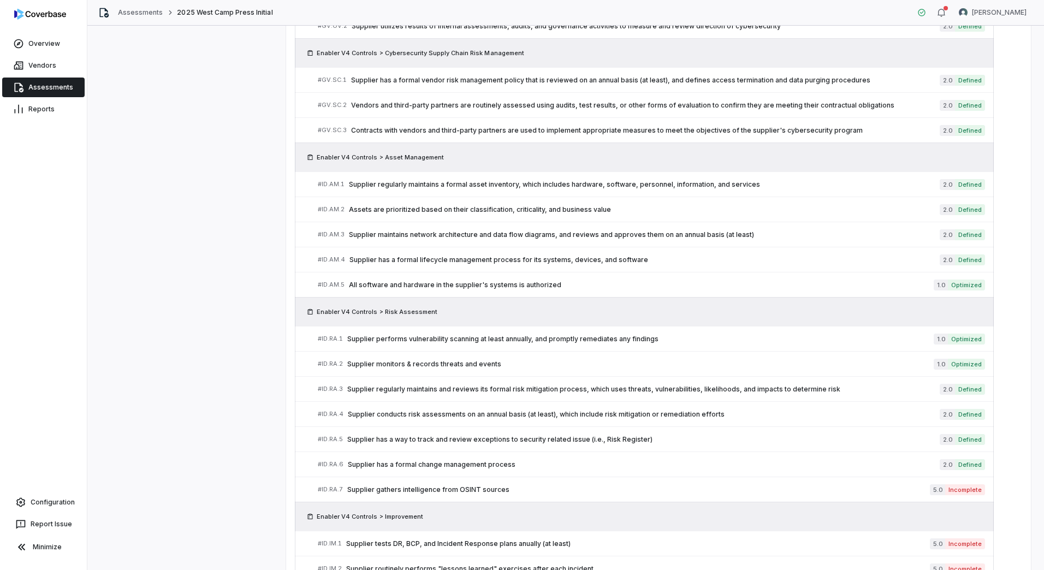
scroll to position [928, 0]
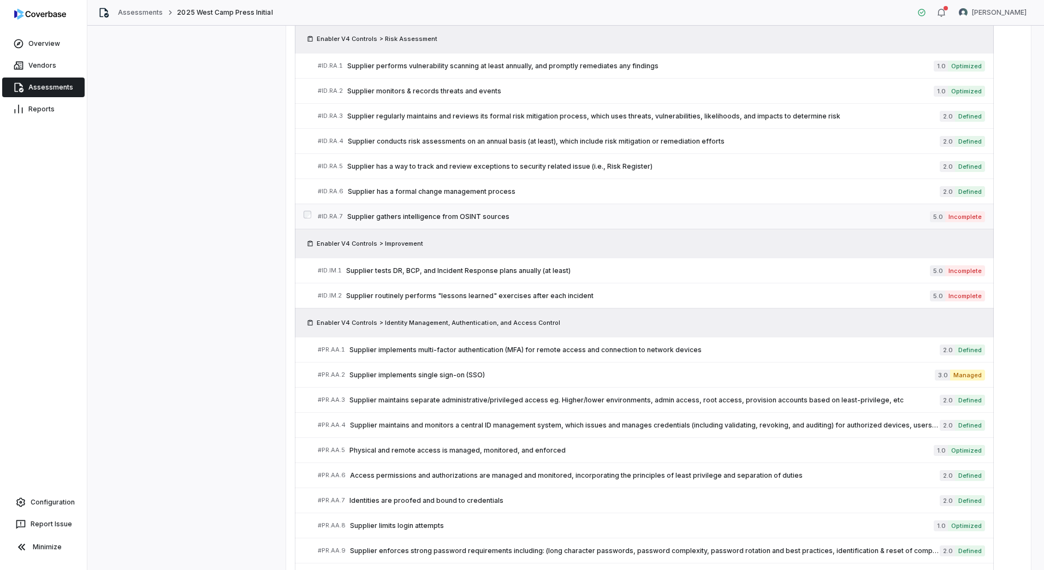
click at [428, 217] on span "Supplier gathers intelligence from OSINT sources" at bounding box center [638, 216] width 583 height 9
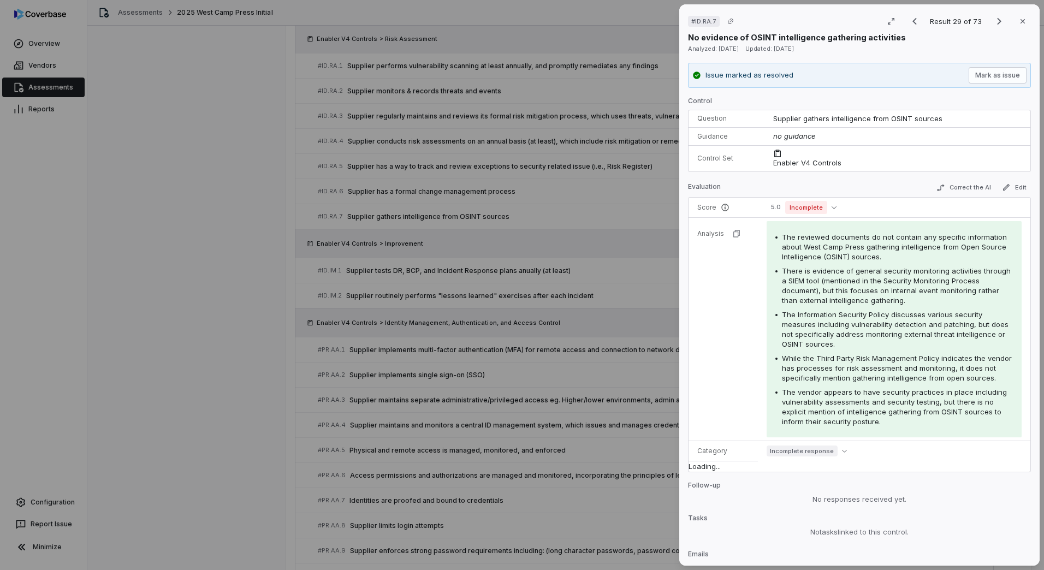
click at [594, 269] on div "# ID.RA.7 Result 29 of 73 Close No evidence of OSINT intelligence gathering act…" at bounding box center [522, 285] width 1044 height 570
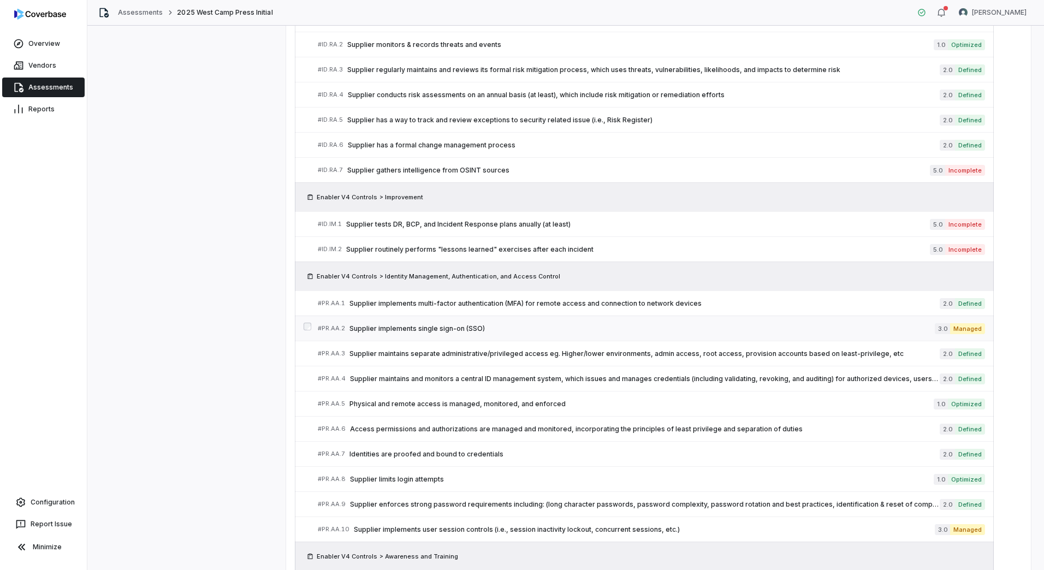
scroll to position [1038, 0]
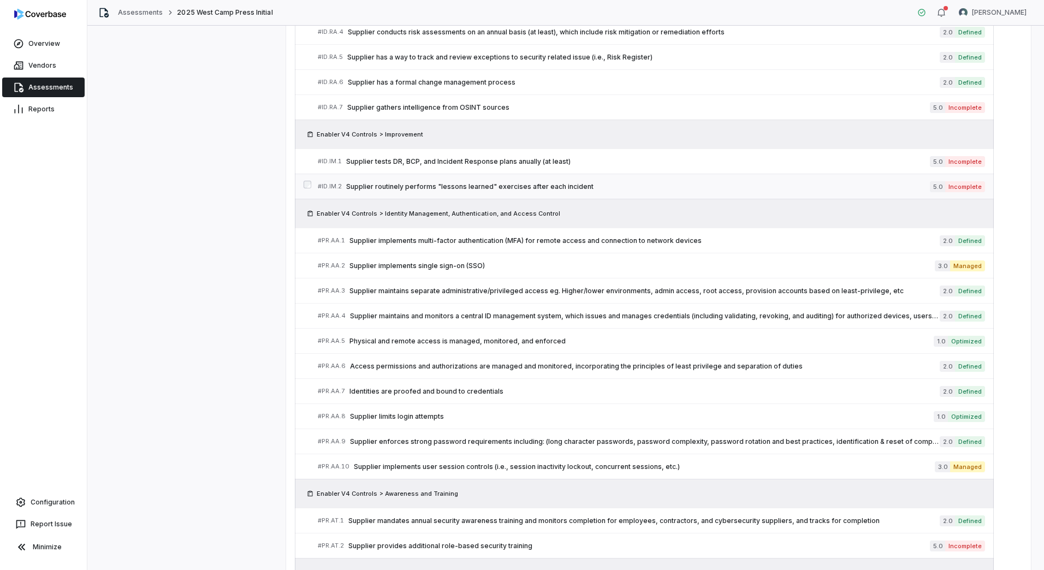
click at [441, 188] on span "Supplier routinely performs "lessons learned" exercises after each incident" at bounding box center [638, 186] width 584 height 9
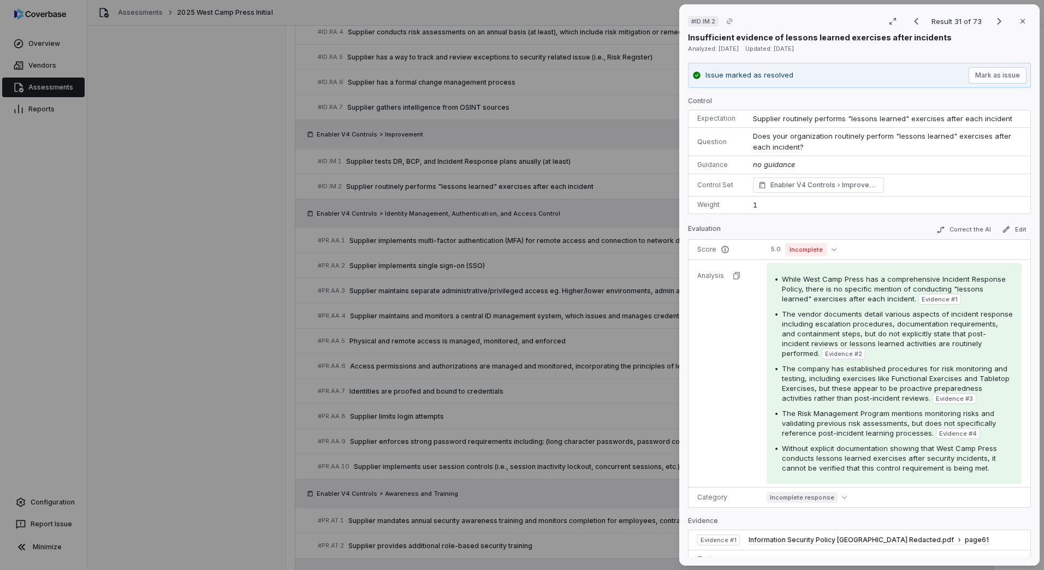
click at [606, 281] on div "# ID.IM.2 Result 31 of 73 Close Insufficient evidence of lessons learned exerci…" at bounding box center [522, 285] width 1044 height 570
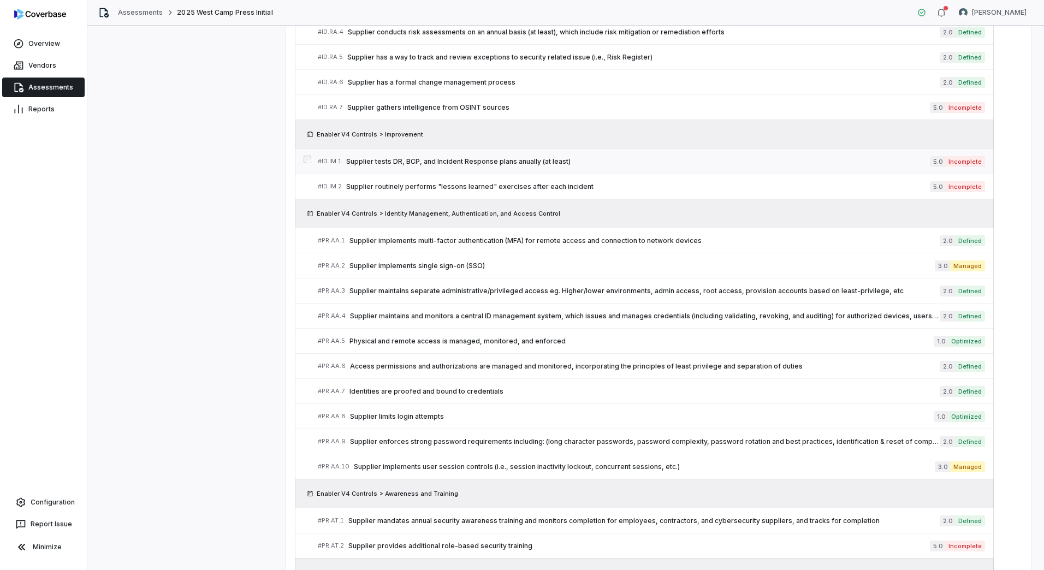
click at [510, 158] on span "Supplier tests DR, BCP, and Incident Response plans anually (at least)" at bounding box center [638, 161] width 584 height 9
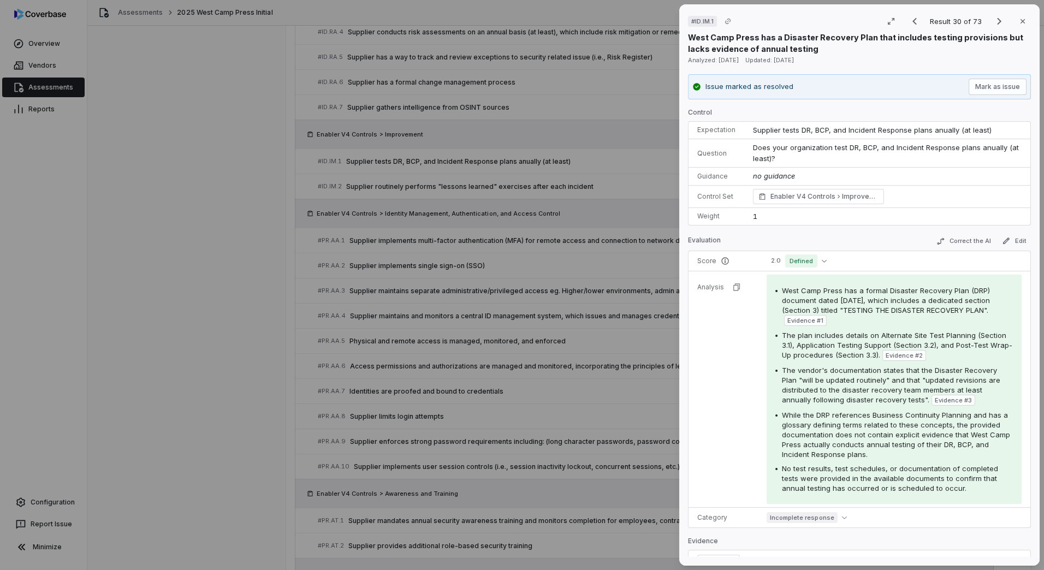
scroll to position [1524, 0]
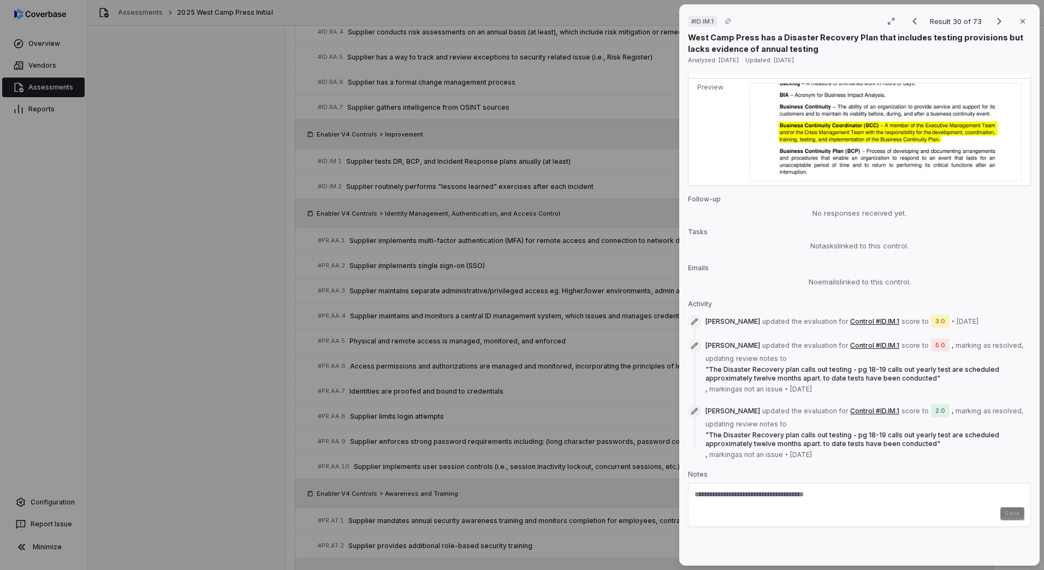
click at [209, 405] on div "# ID.IM.1 Result 30 of 73 Close West Camp Press has a Disaster Recovery Plan th…" at bounding box center [522, 285] width 1044 height 570
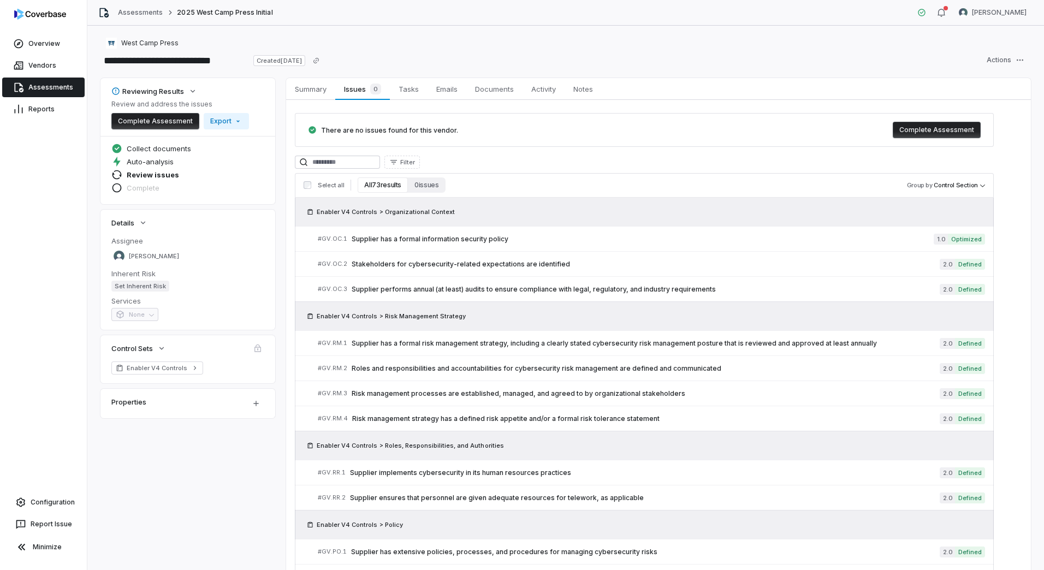
click at [48, 88] on link "Assessments" at bounding box center [43, 88] width 82 height 20
